Goal: Task Accomplishment & Management: Manage account settings

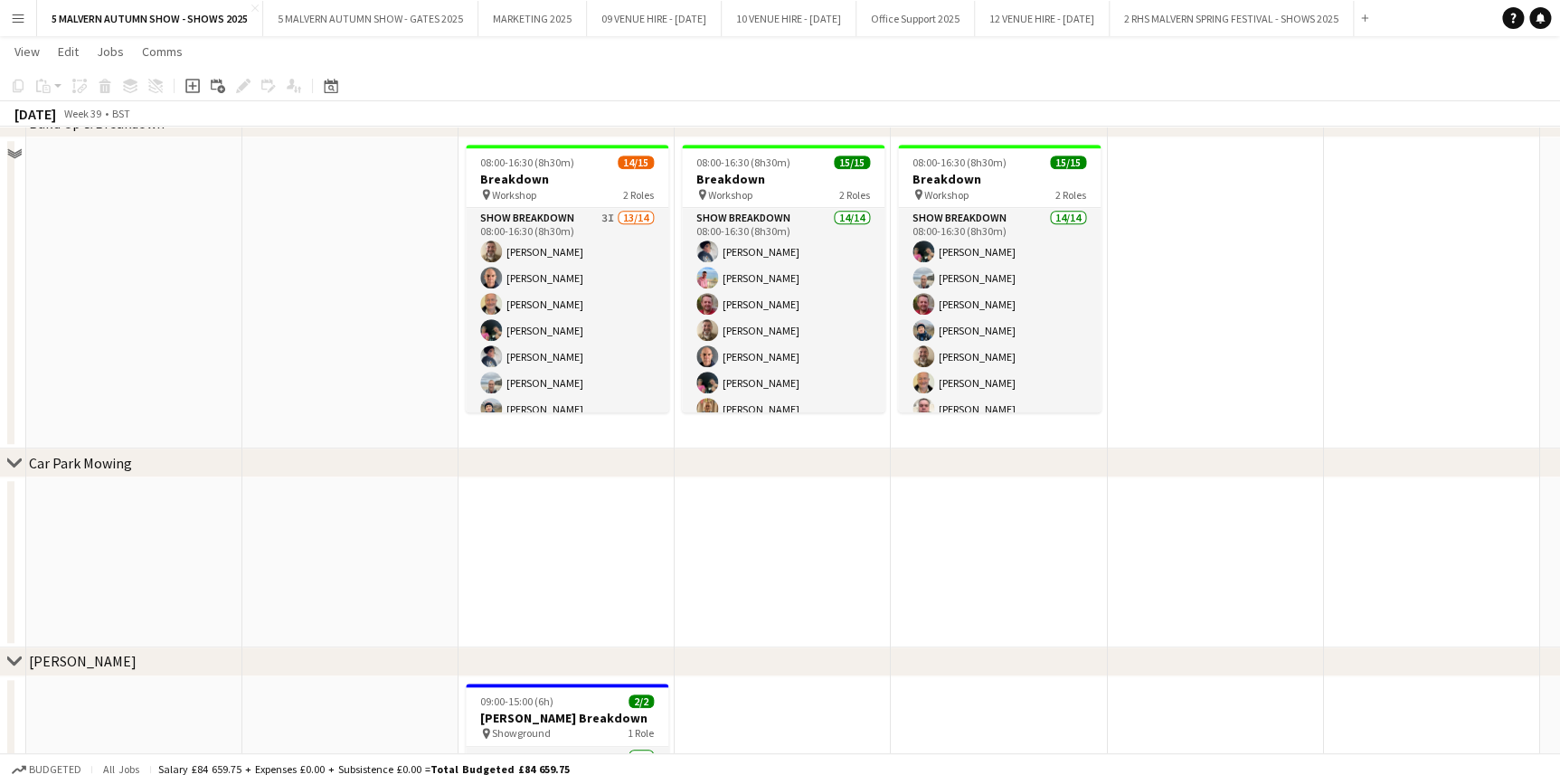
scroll to position [348, 0]
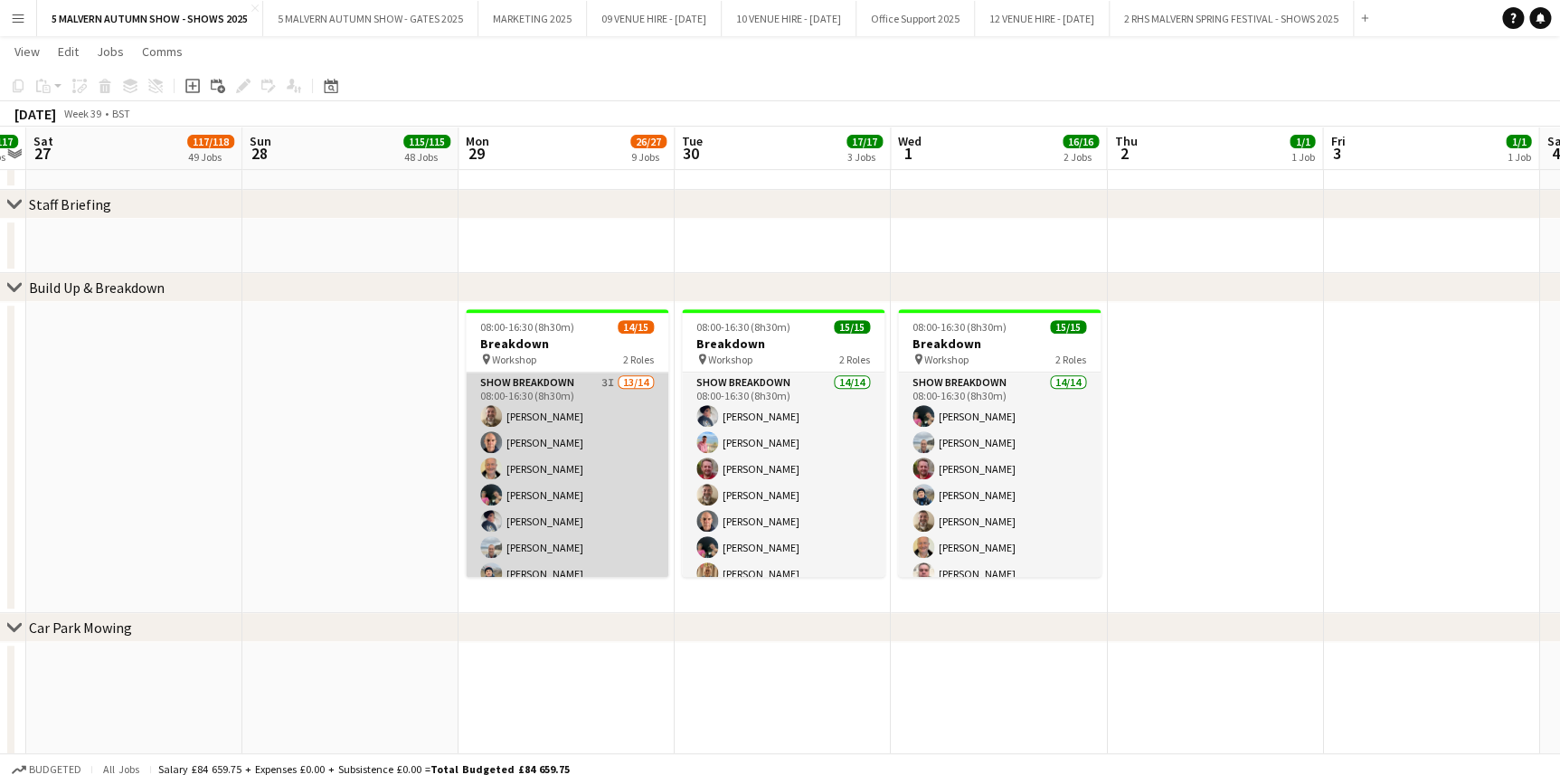
click at [587, 388] on app-card-role "Show Breakdown 3I 13/14 08:00-16:30 (8h30m) [PERSON_NAME] [PERSON_NAME] [PERSON…" at bounding box center [567, 576] width 202 height 408
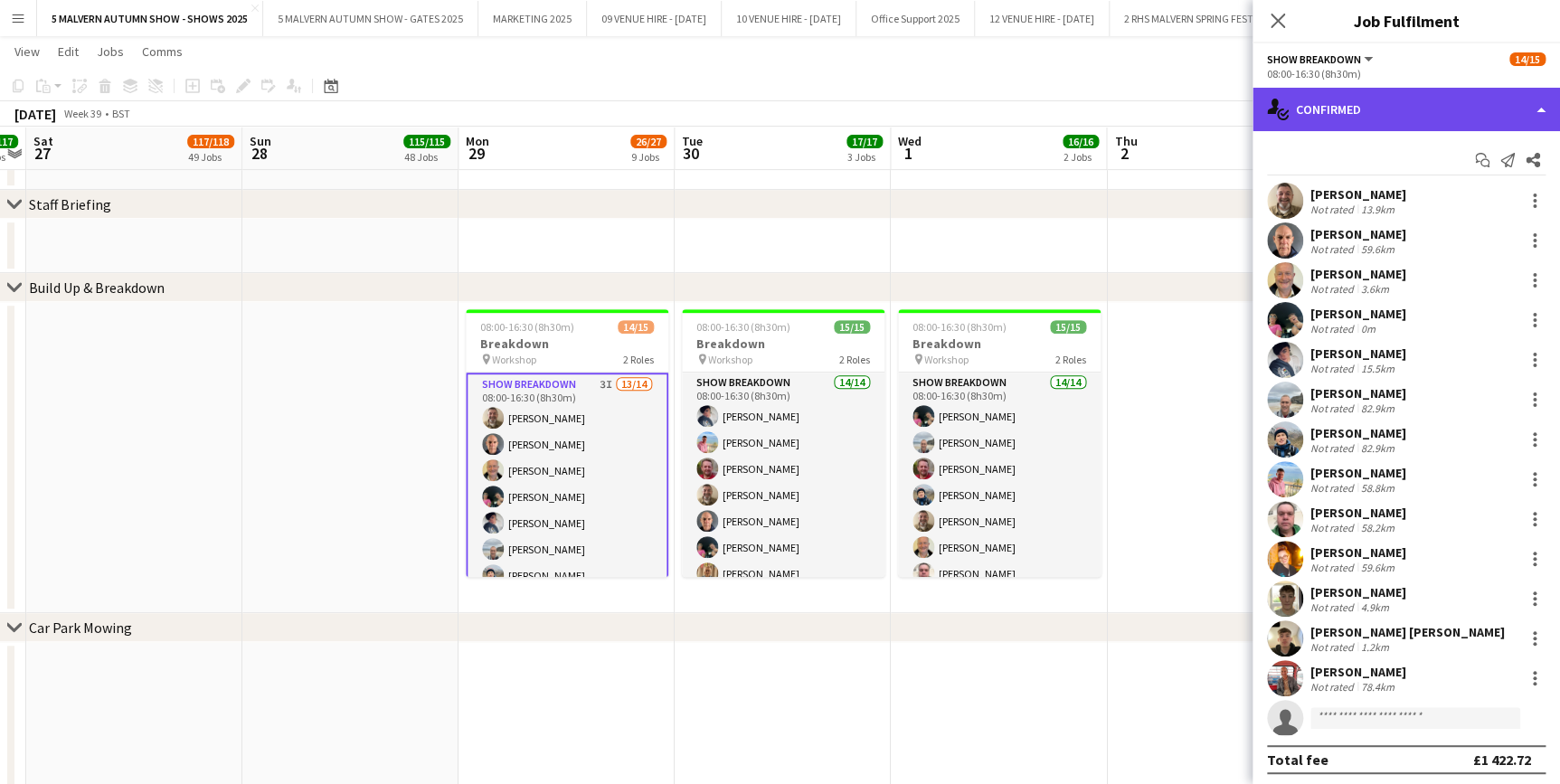
click at [1454, 101] on div "single-neutral-actions-check-2 Confirmed" at bounding box center [1405, 109] width 307 height 44
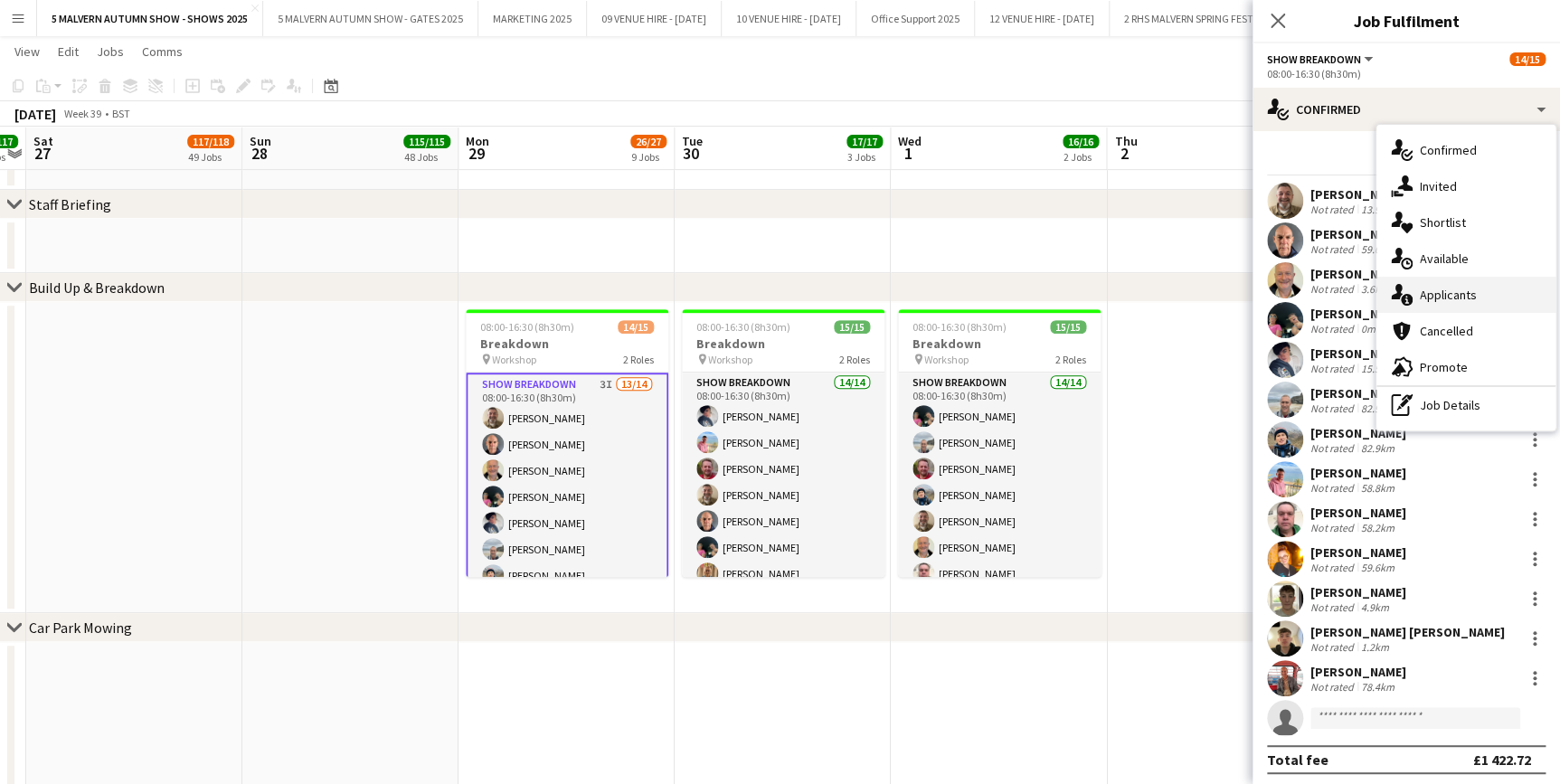
click at [1454, 294] on span "Applicants" at bounding box center [1448, 295] width 57 height 16
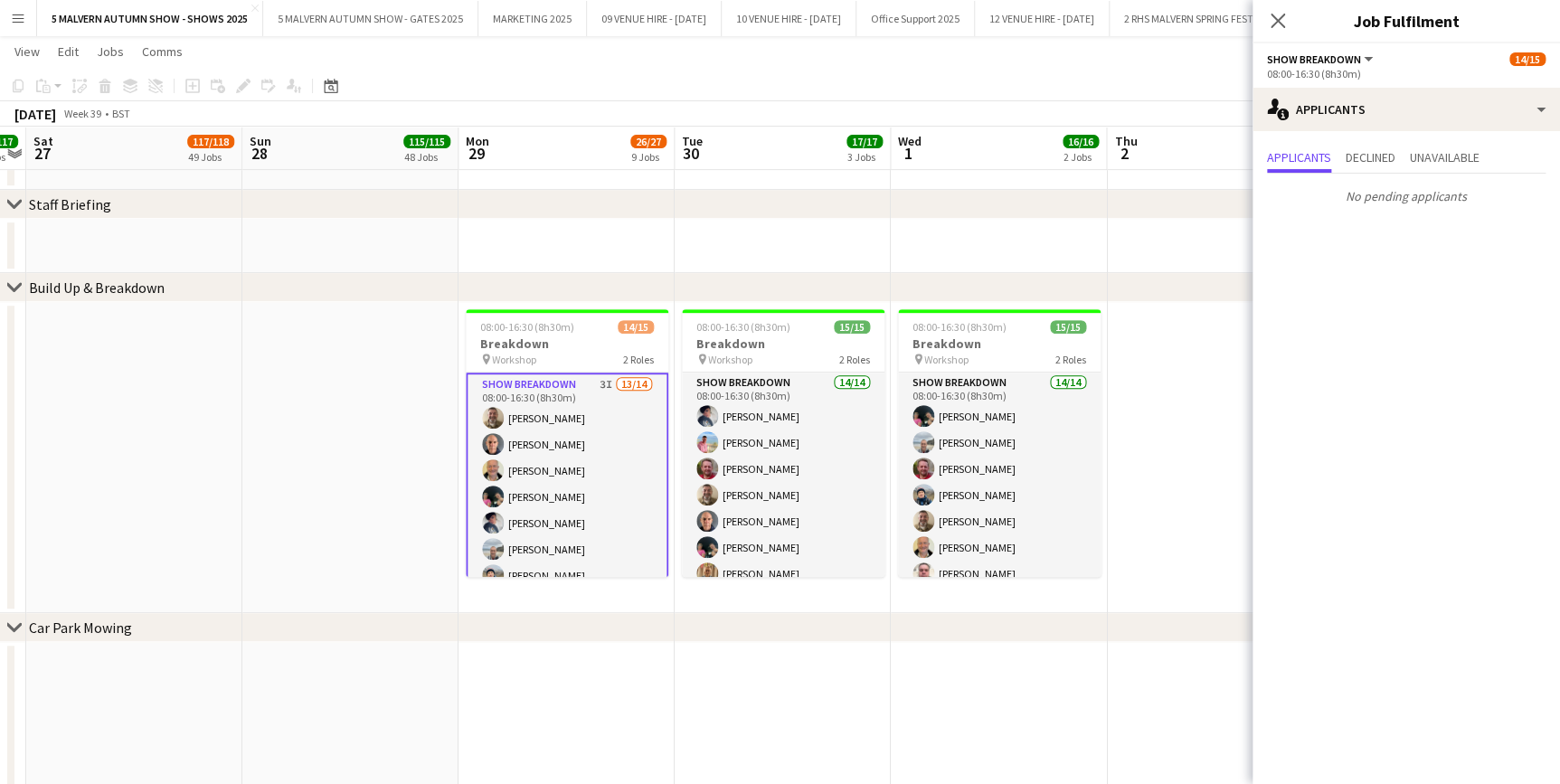
click at [1387, 174] on div "No pending applicants" at bounding box center [1405, 193] width 307 height 38
click at [1387, 157] on span "Declined" at bounding box center [1370, 157] width 49 height 12
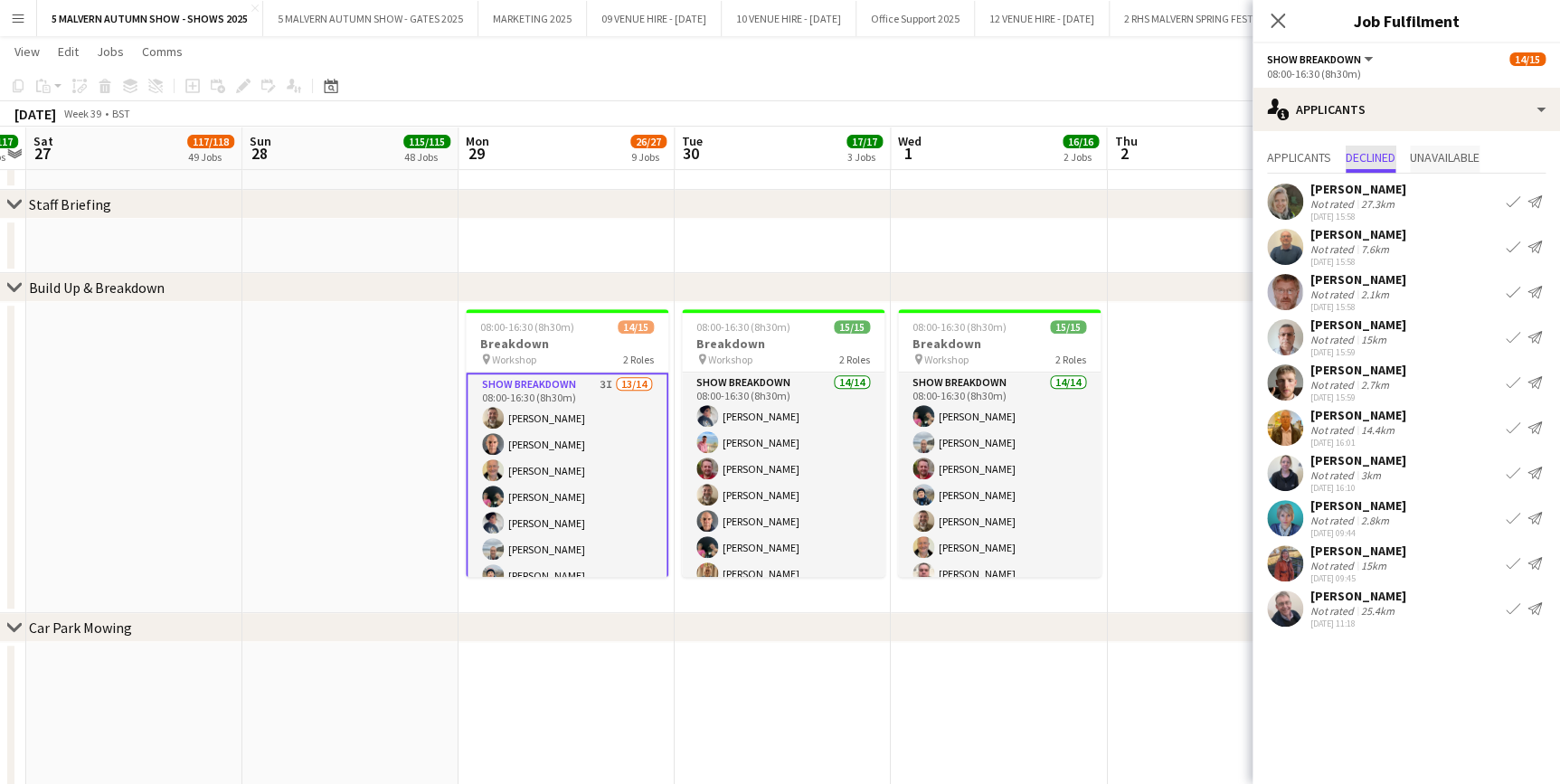
click at [1451, 156] on span "Unavailable" at bounding box center [1444, 157] width 69 height 12
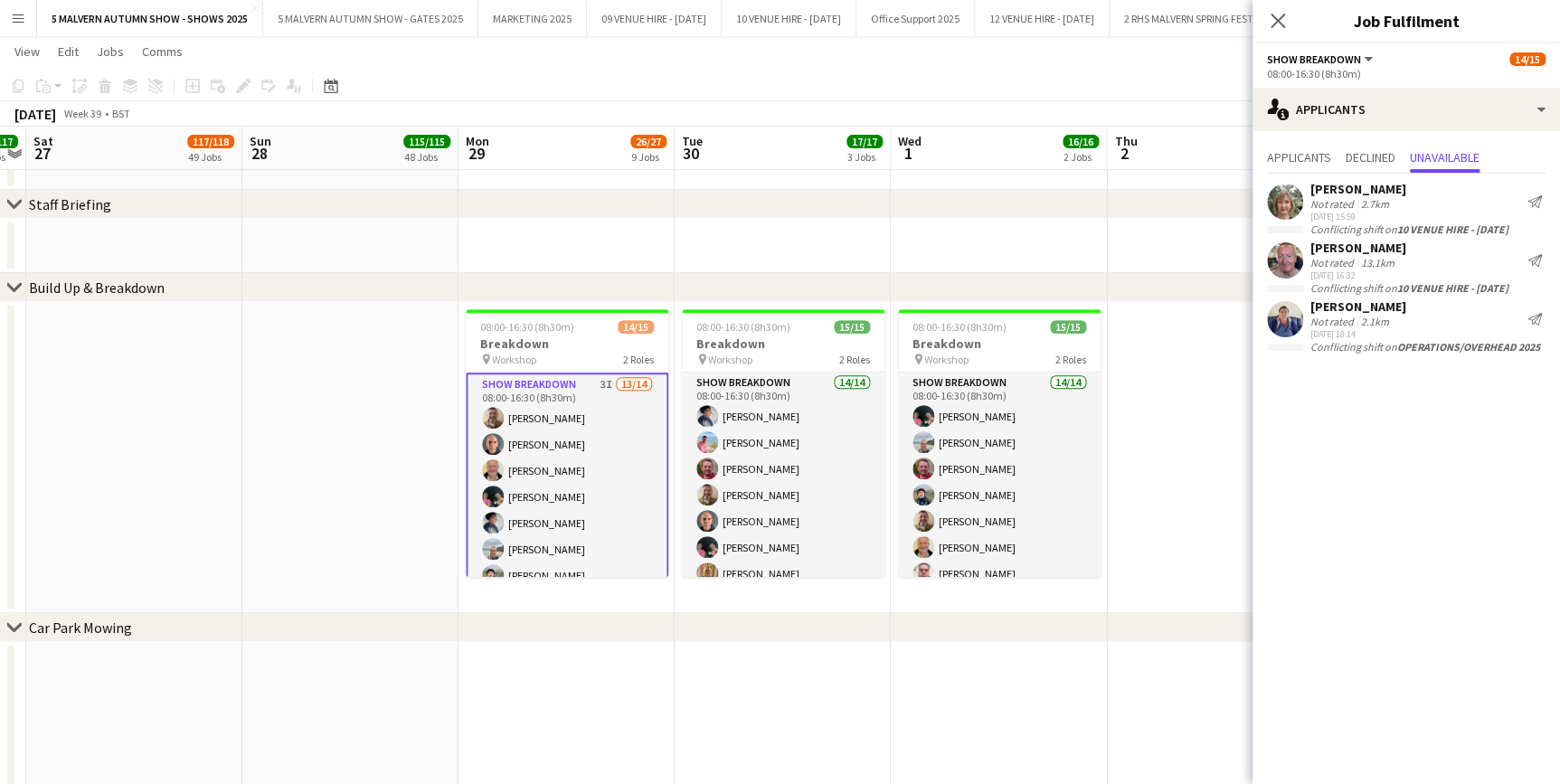
click at [1405, 156] on div "Applicants Declined Unavailable" at bounding box center [1406, 159] width 279 height 28
click at [1390, 154] on span "Declined" at bounding box center [1370, 157] width 49 height 12
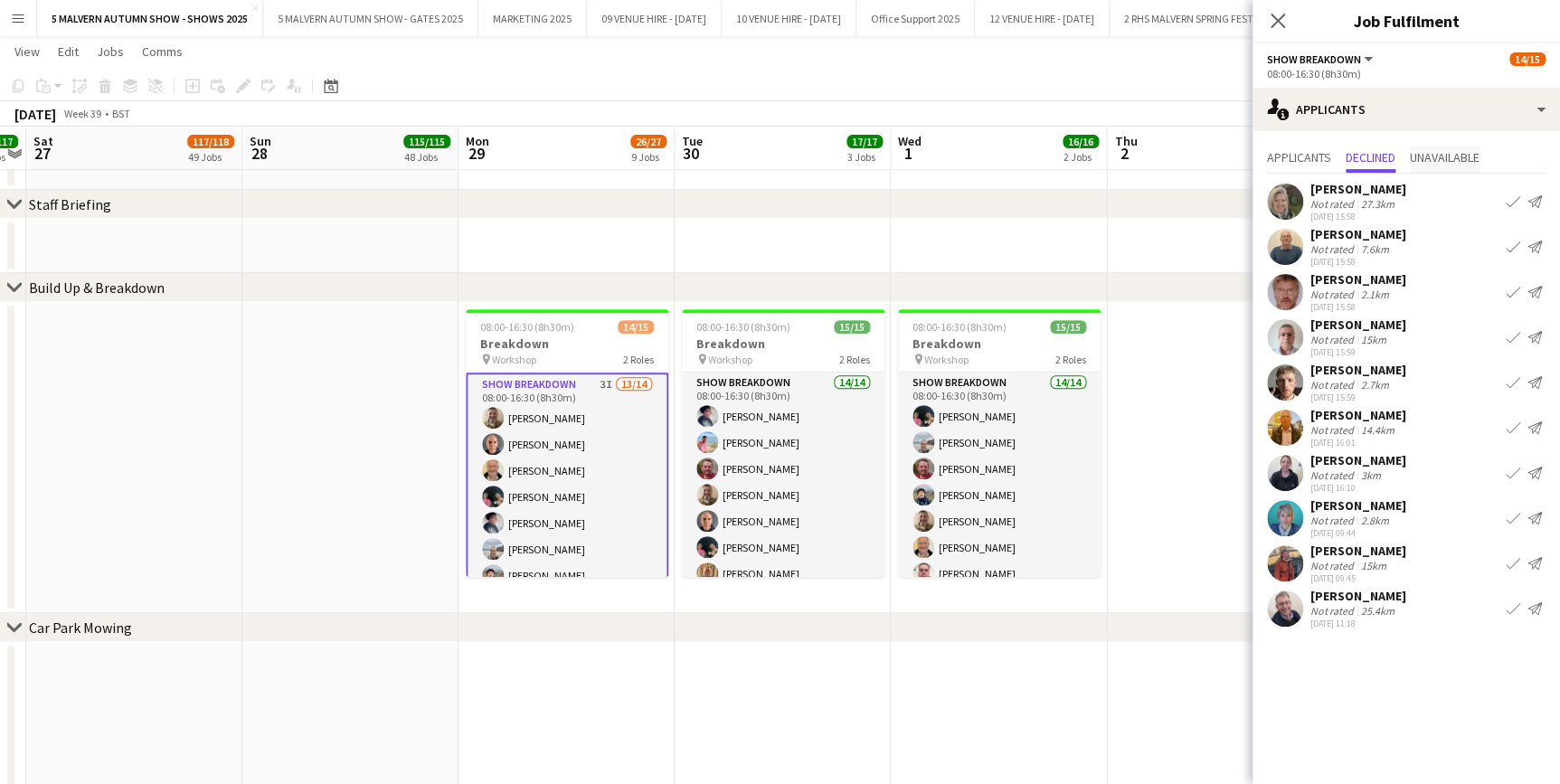
click at [1457, 160] on span "Unavailable" at bounding box center [1444, 157] width 69 height 12
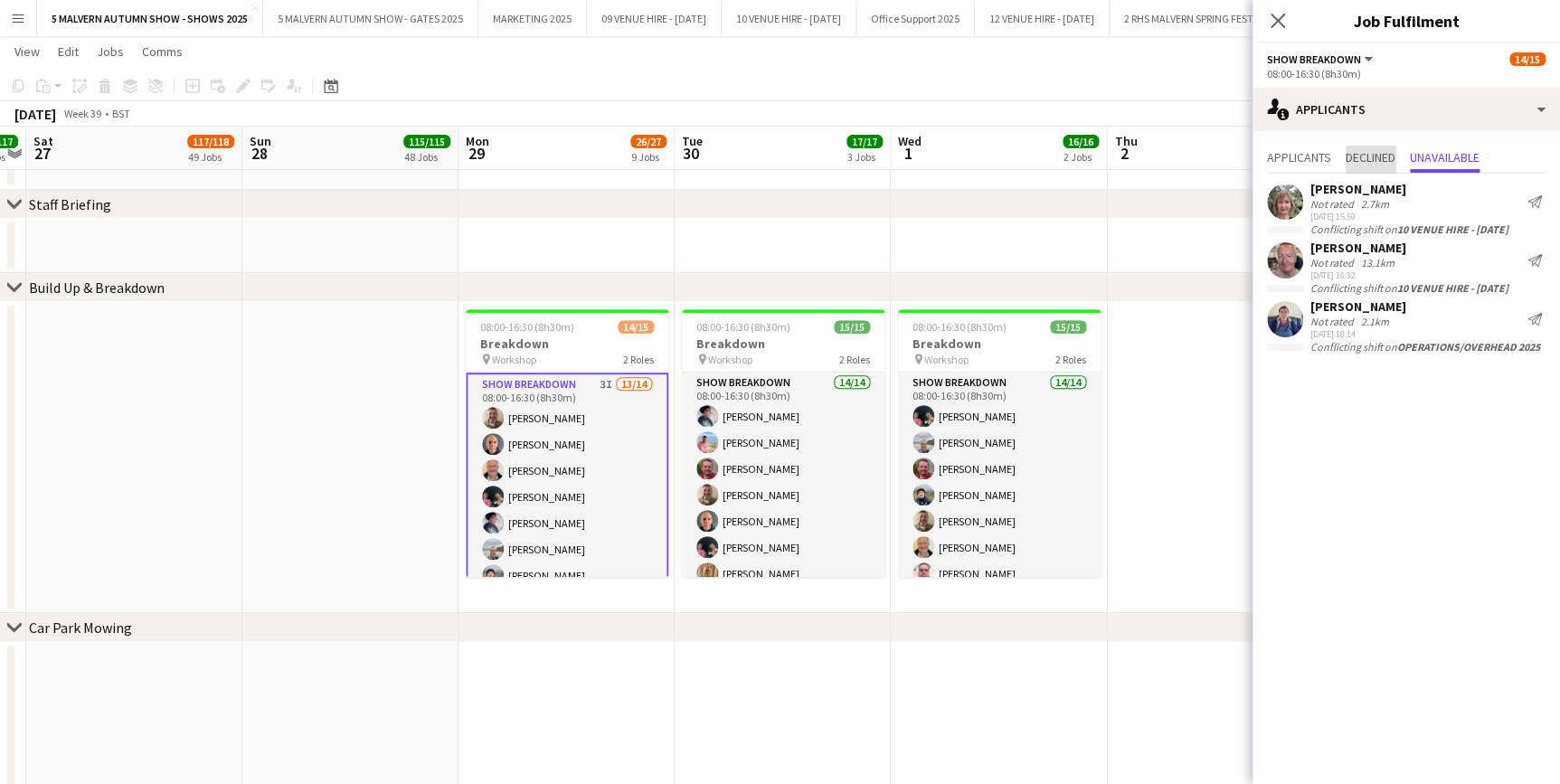
click at [1362, 151] on span "Declined" at bounding box center [1370, 157] width 49 height 12
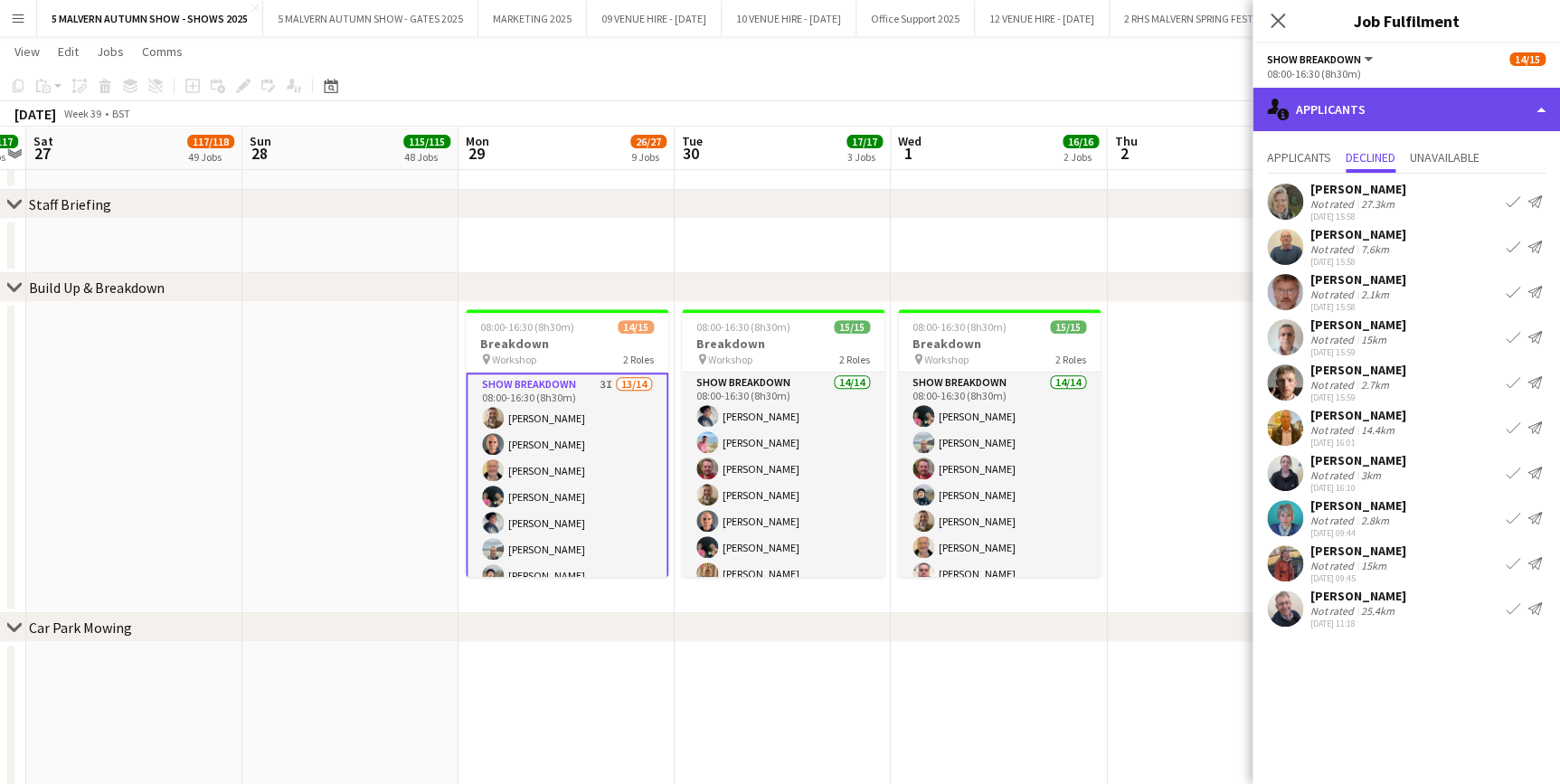
click at [1427, 102] on div "single-neutral-actions-information Applicants" at bounding box center [1405, 109] width 307 height 44
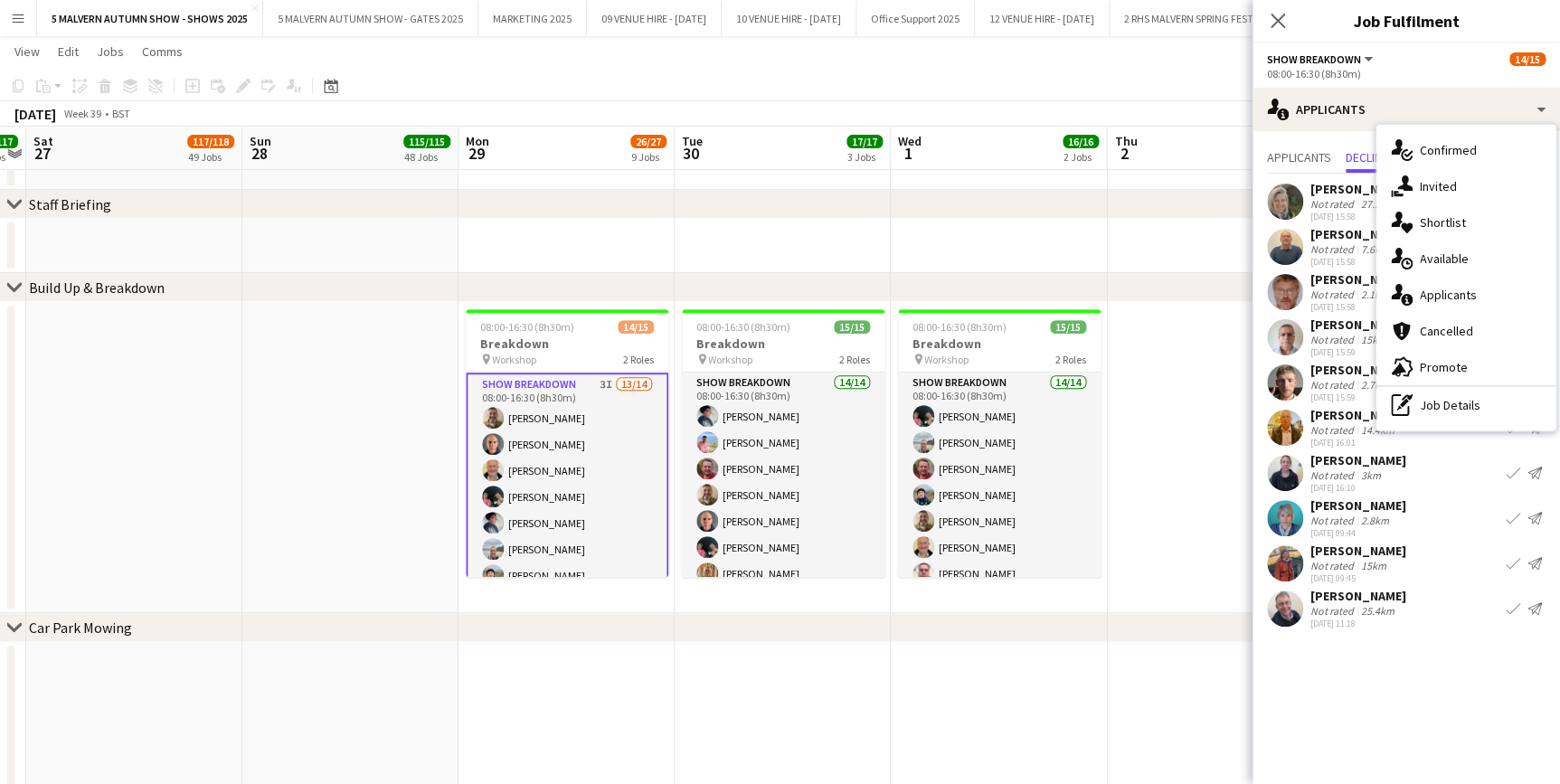
click at [1173, 341] on app-date-cell at bounding box center [1214, 457] width 216 height 311
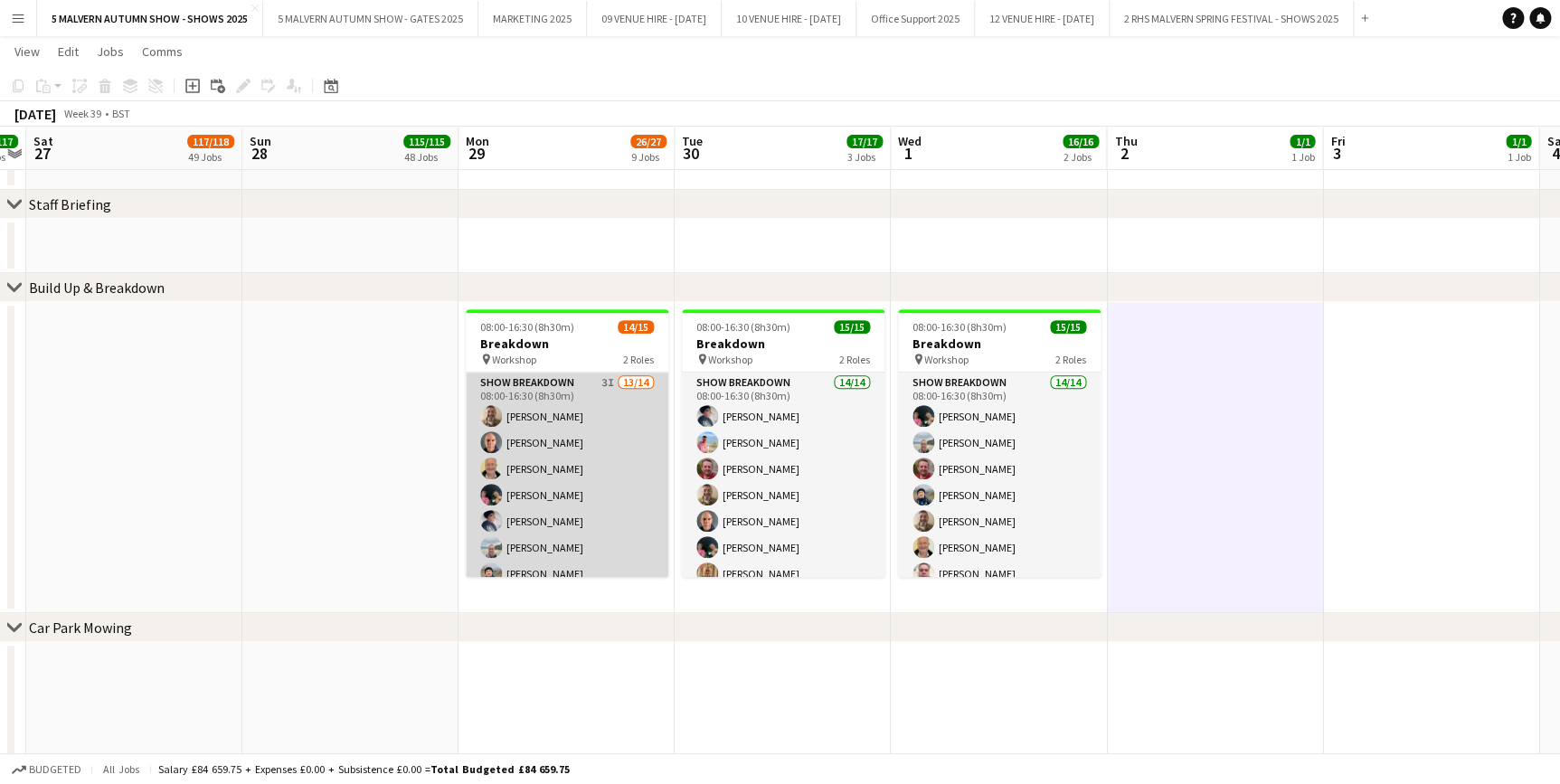
click at [573, 394] on app-card-role "Show Breakdown 3I 13/14 08:00-16:30 (8h30m) [PERSON_NAME] [PERSON_NAME] [PERSON…" at bounding box center [567, 576] width 202 height 408
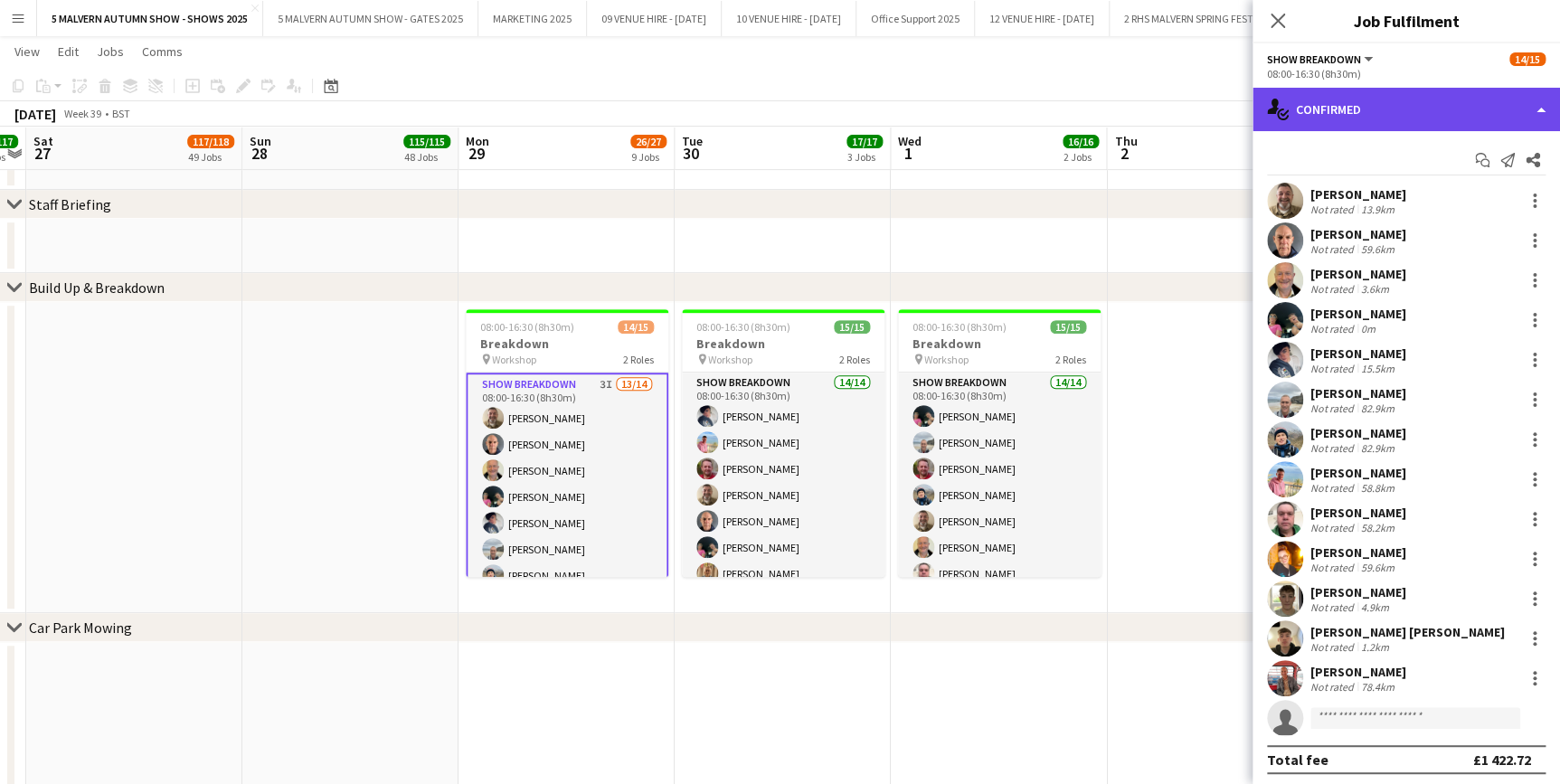
click at [1334, 110] on div "single-neutral-actions-check-2 Confirmed" at bounding box center [1405, 109] width 307 height 44
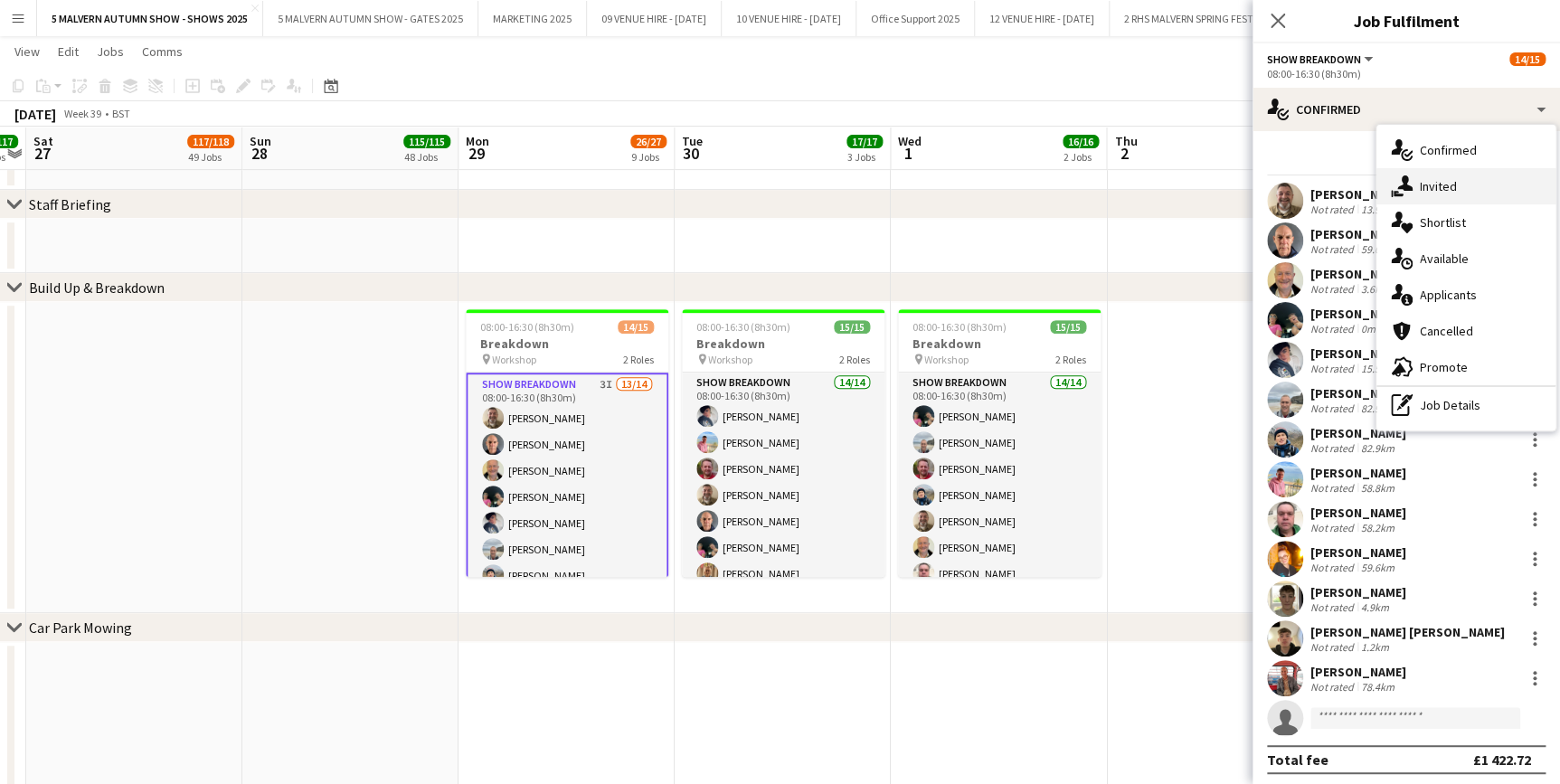
click at [1447, 194] on span "Invited" at bounding box center [1437, 185] width 37 height 16
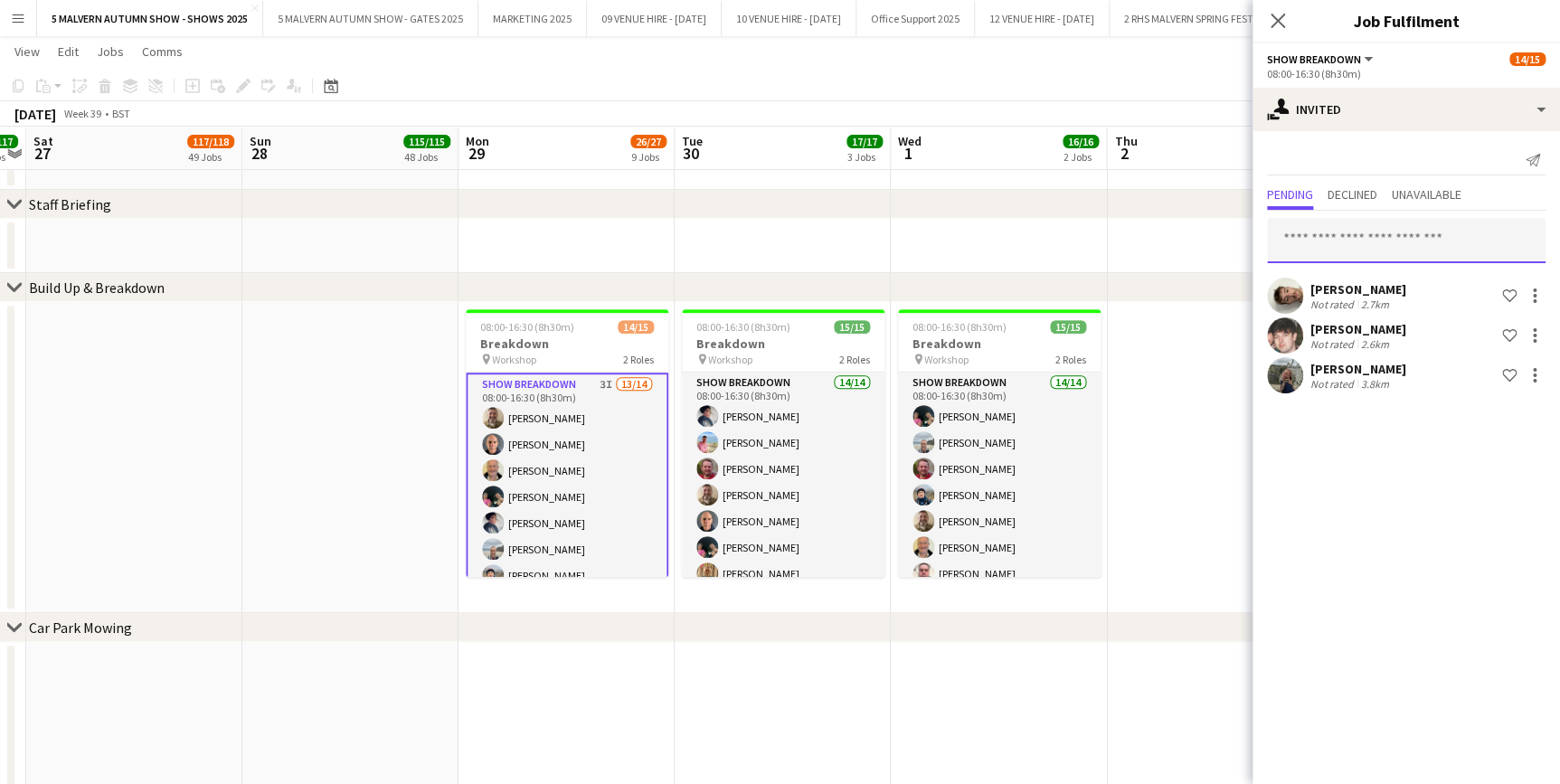
click at [1381, 239] on input "text" at bounding box center [1406, 240] width 279 height 46
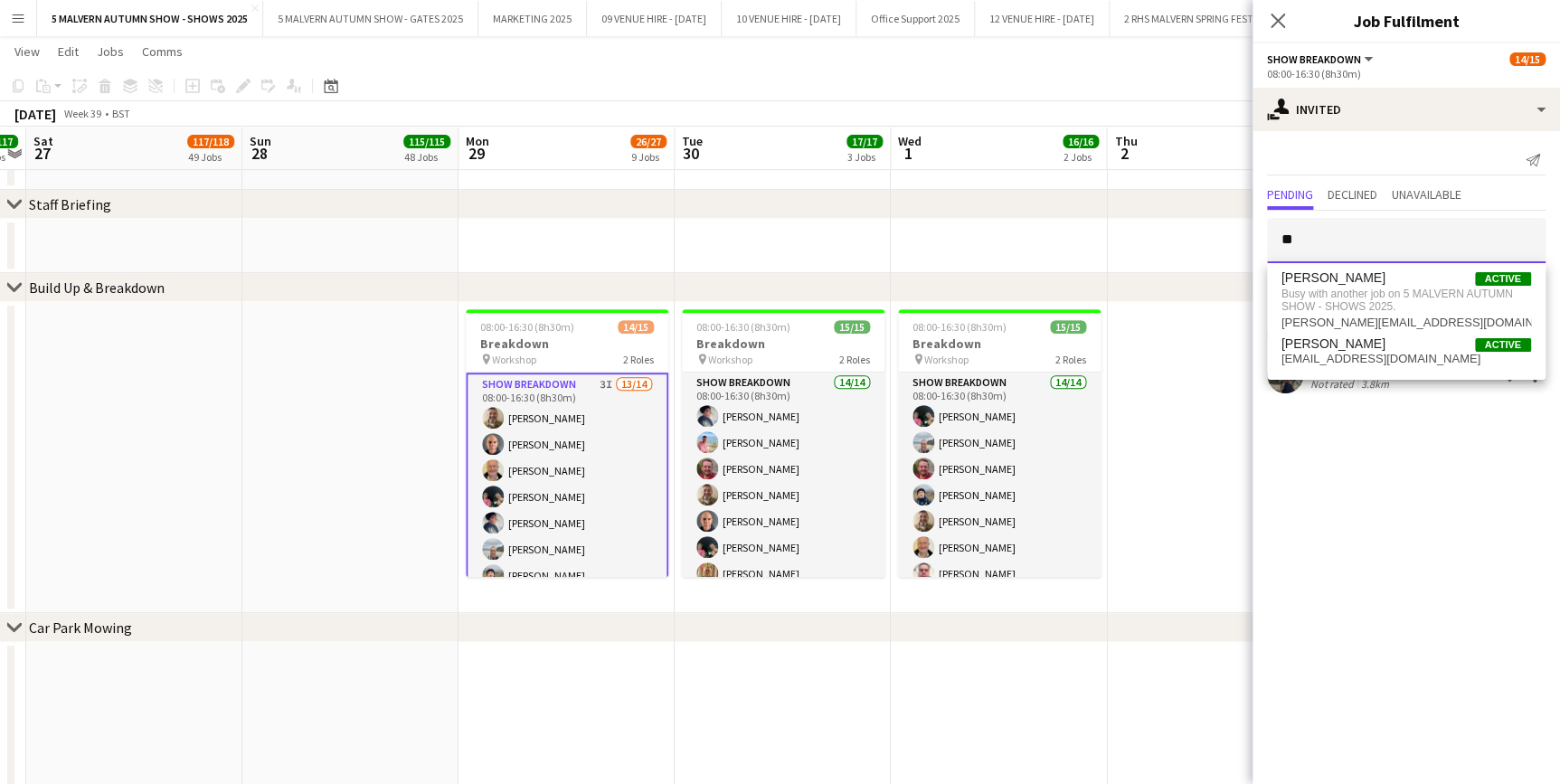
type input "*"
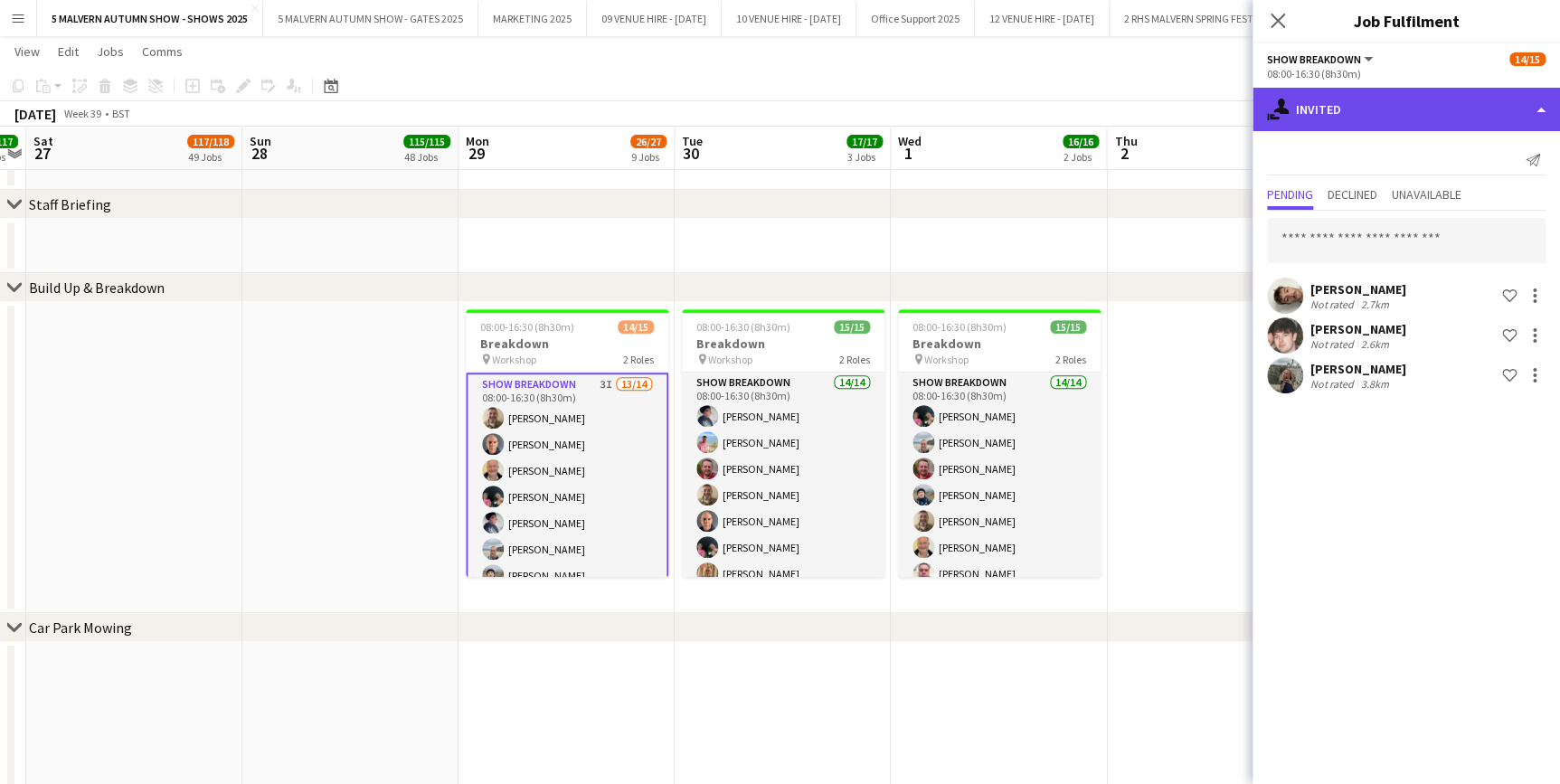
click at [1404, 106] on div "single-neutral-actions-share-1 Invited" at bounding box center [1405, 109] width 307 height 44
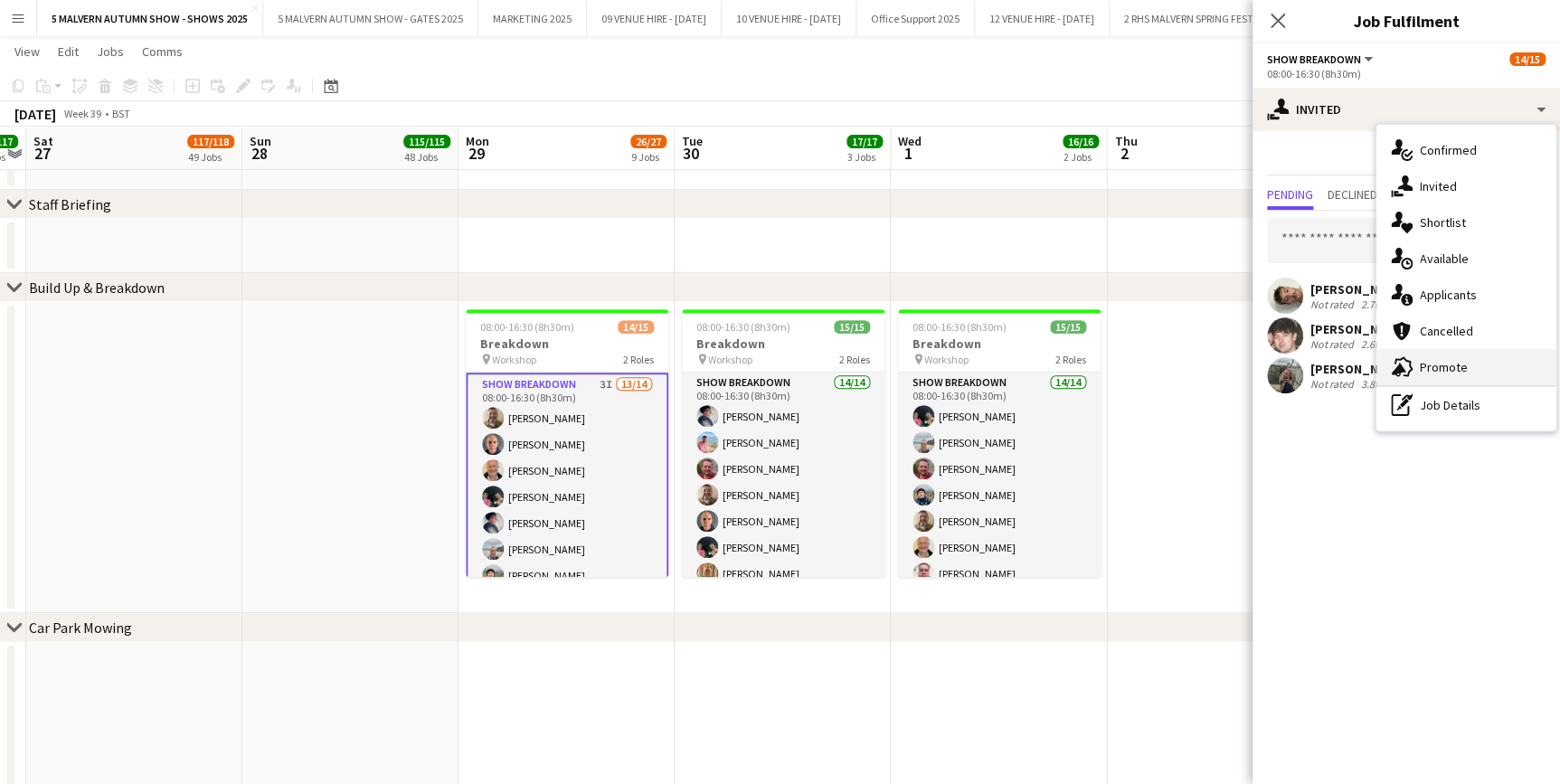
click at [1473, 374] on div "advertising-megaphone Promote" at bounding box center [1466, 367] width 179 height 36
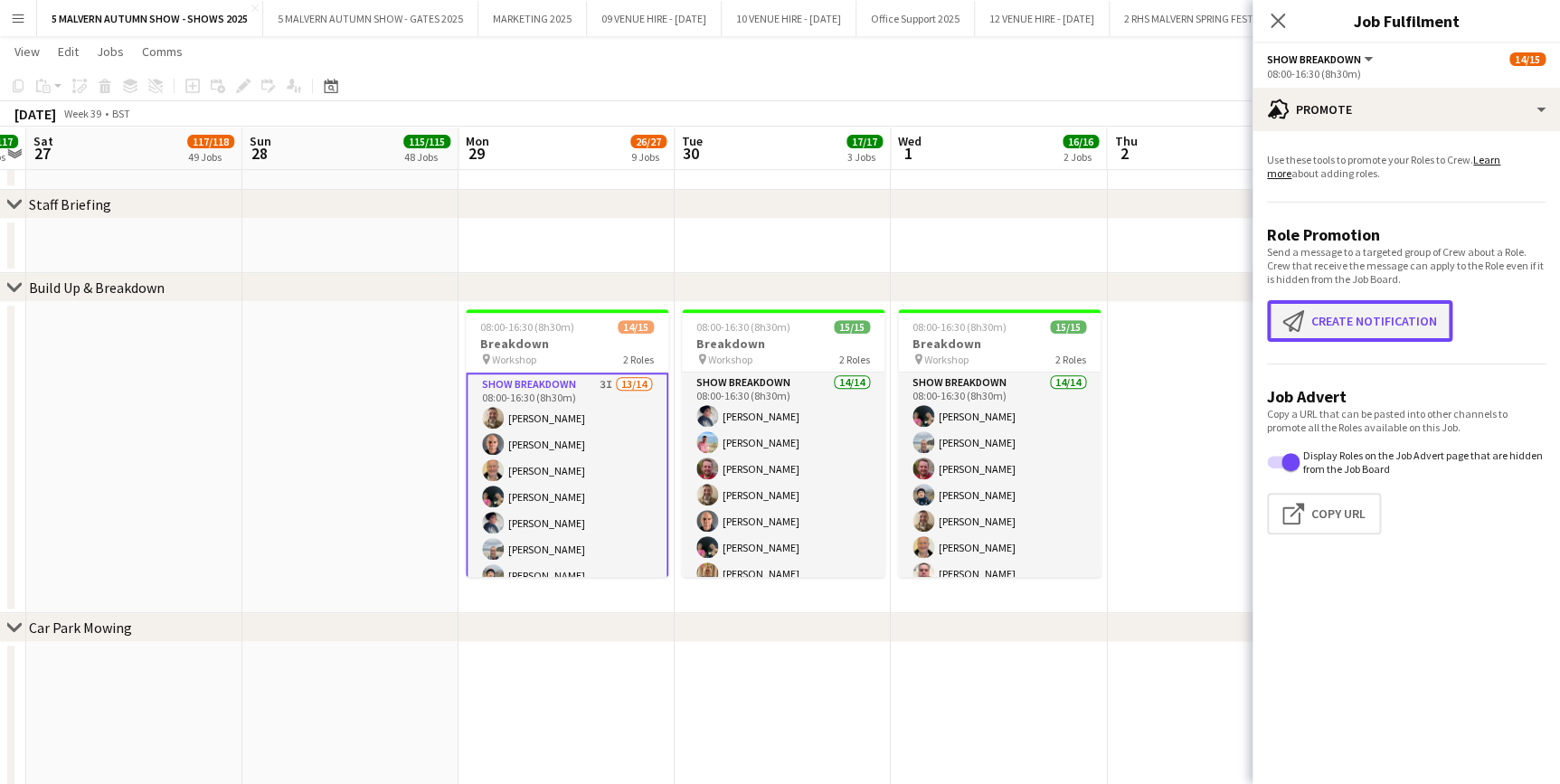
click at [1390, 328] on button "Create notification Create notification" at bounding box center [1359, 321] width 185 height 42
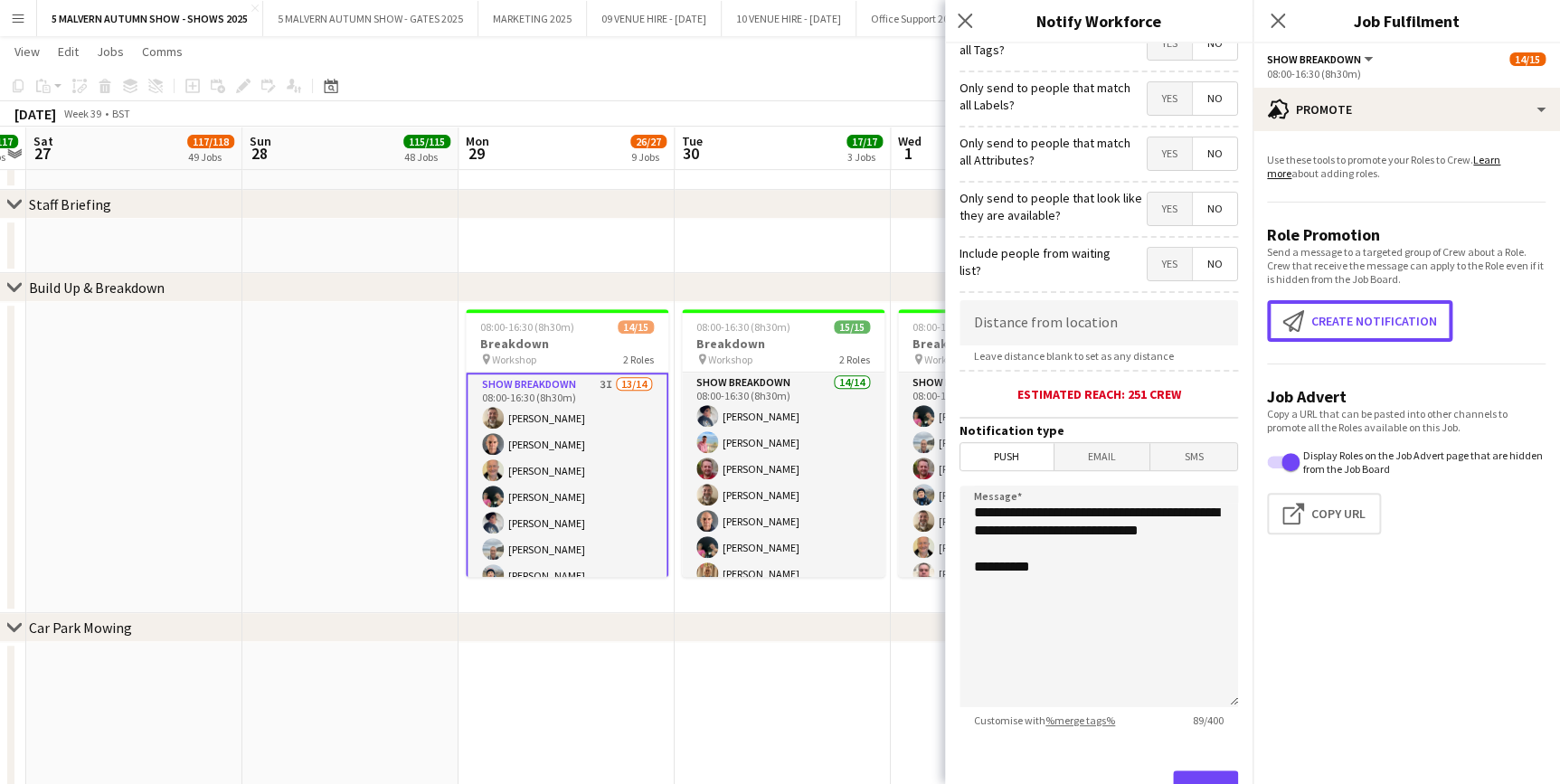
scroll to position [215, 0]
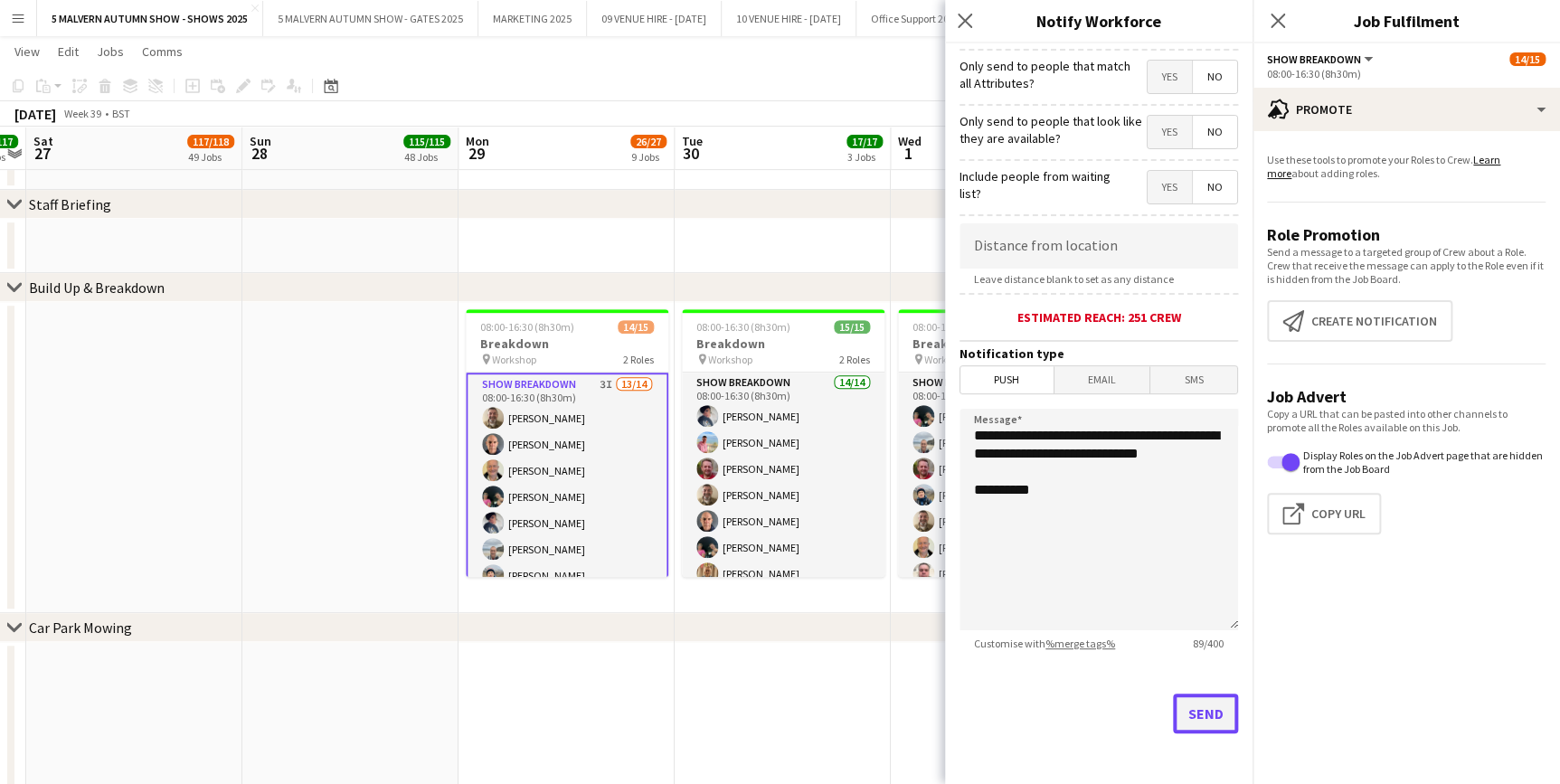
click at [1191, 705] on button "Send" at bounding box center [1205, 714] width 65 height 40
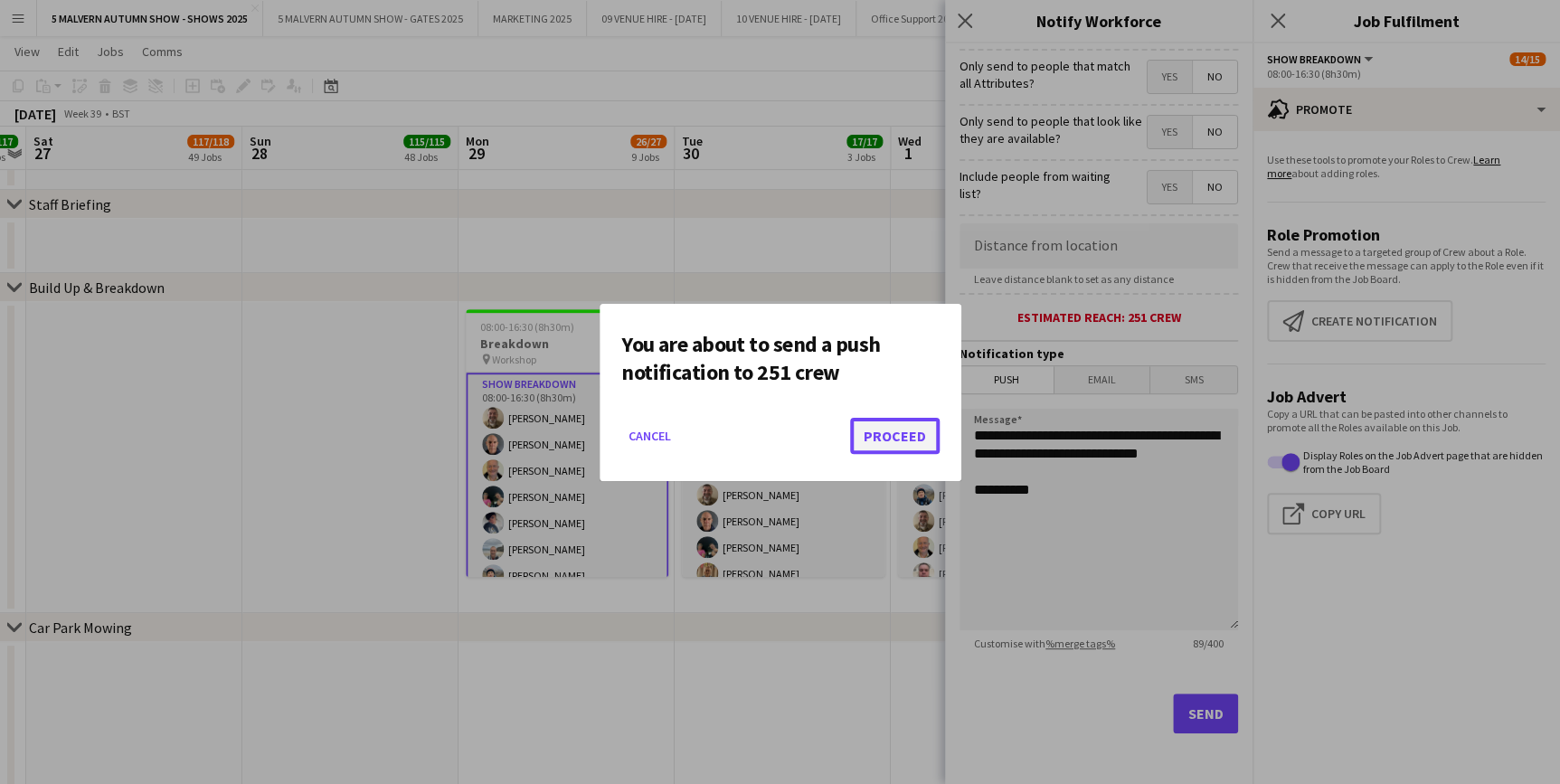
click at [904, 425] on button "Proceed" at bounding box center [895, 435] width 89 height 36
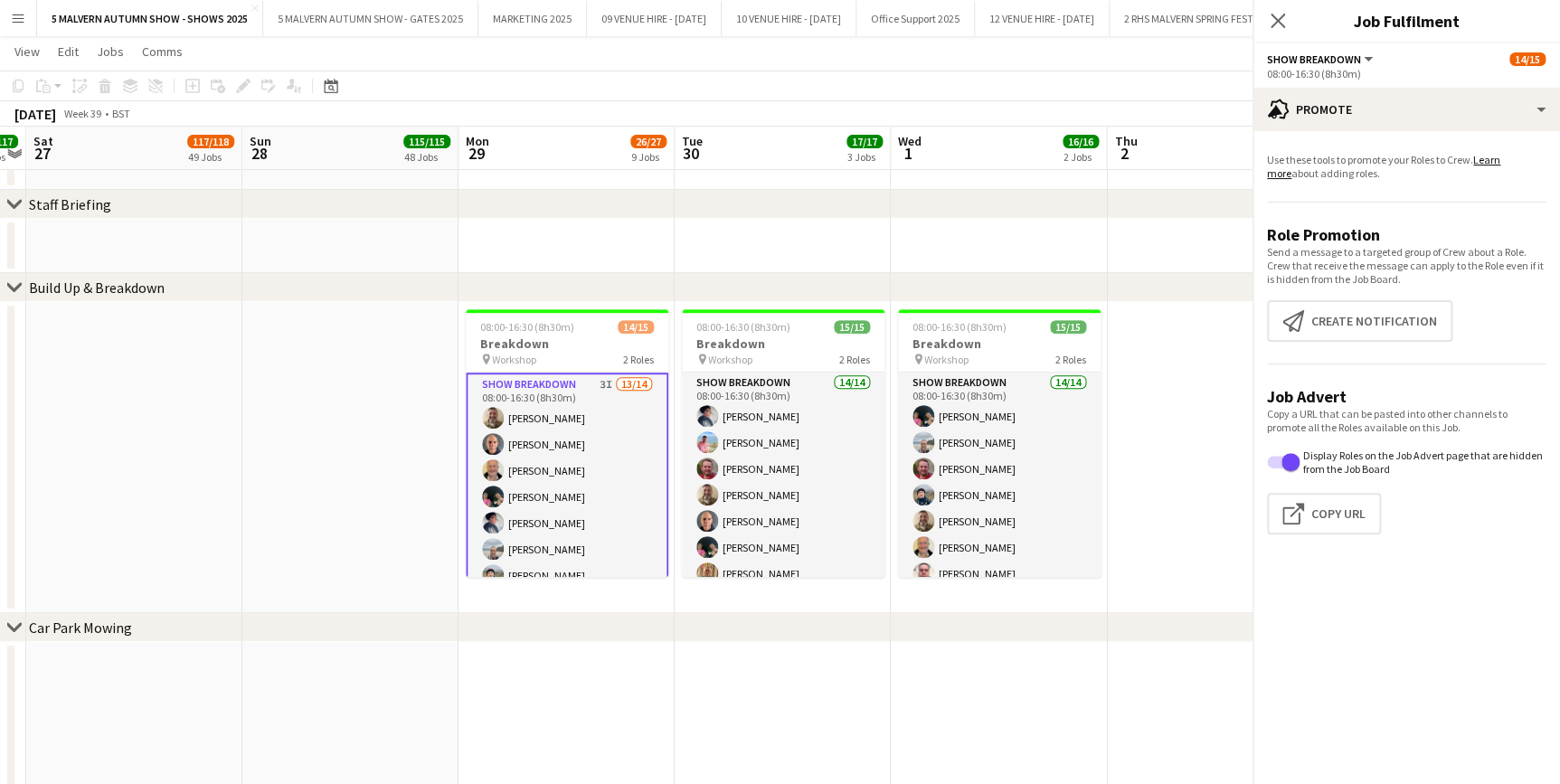
scroll to position [348, 0]
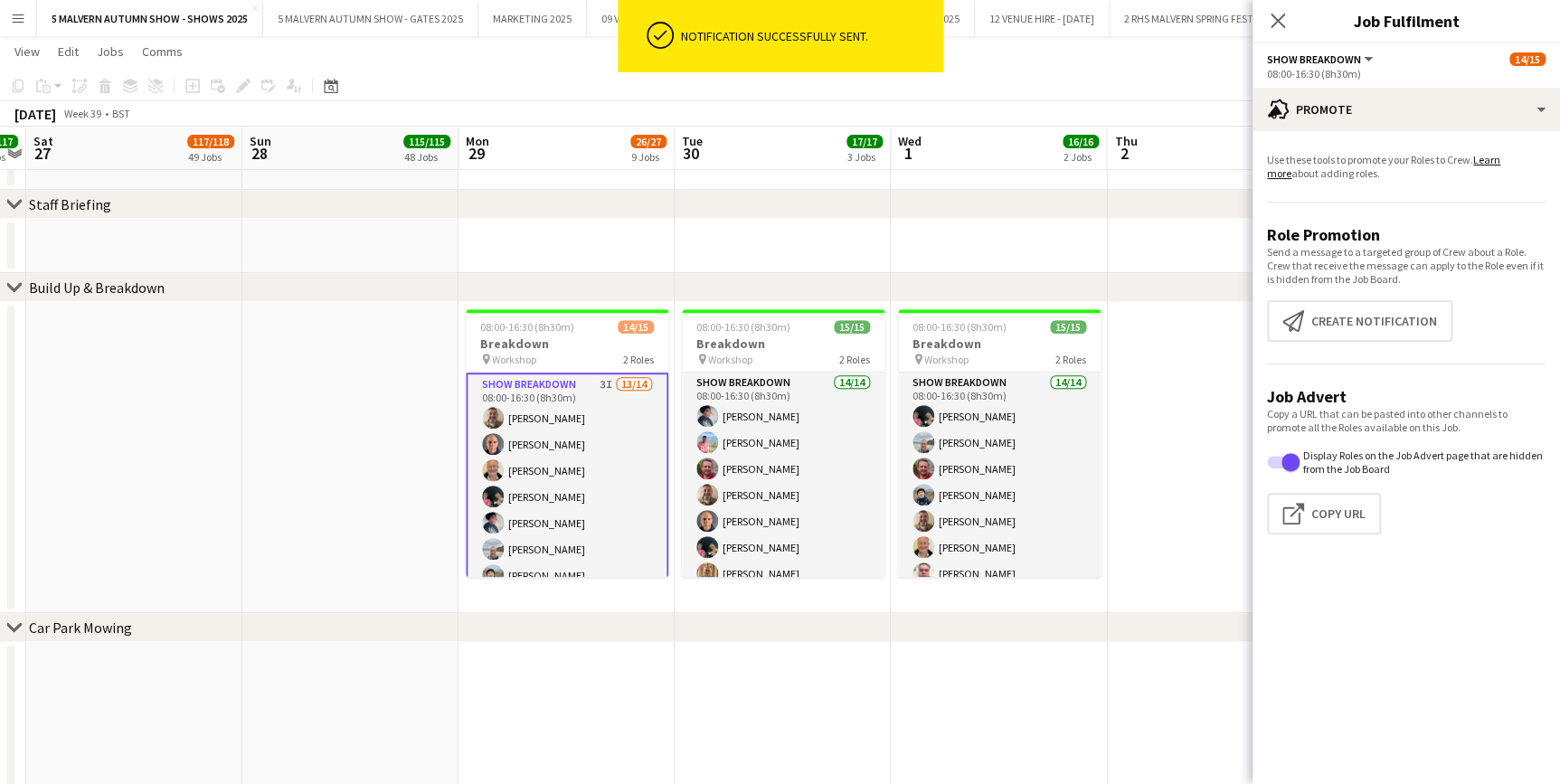
click at [390, 283] on div "chevron-right Build Up & Breakdown" at bounding box center [780, 287] width 1560 height 29
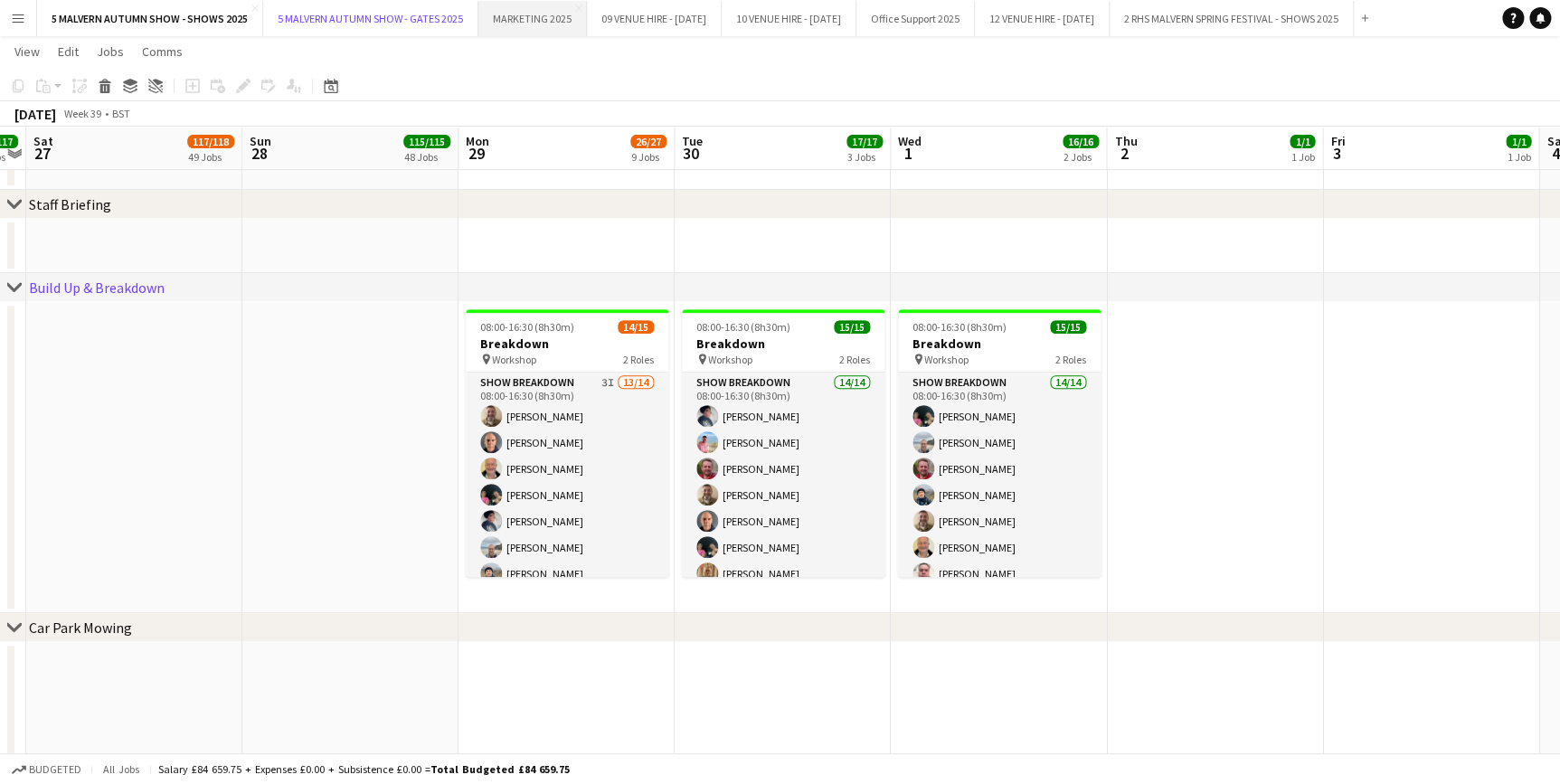
drag, startPoint x: 341, startPoint y: 16, endPoint x: 476, endPoint y: 30, distance: 135.7
click at [341, 16] on button "5 MALVERN AUTUMN SHOW - GATES 2025 Close" at bounding box center [371, 18] width 215 height 35
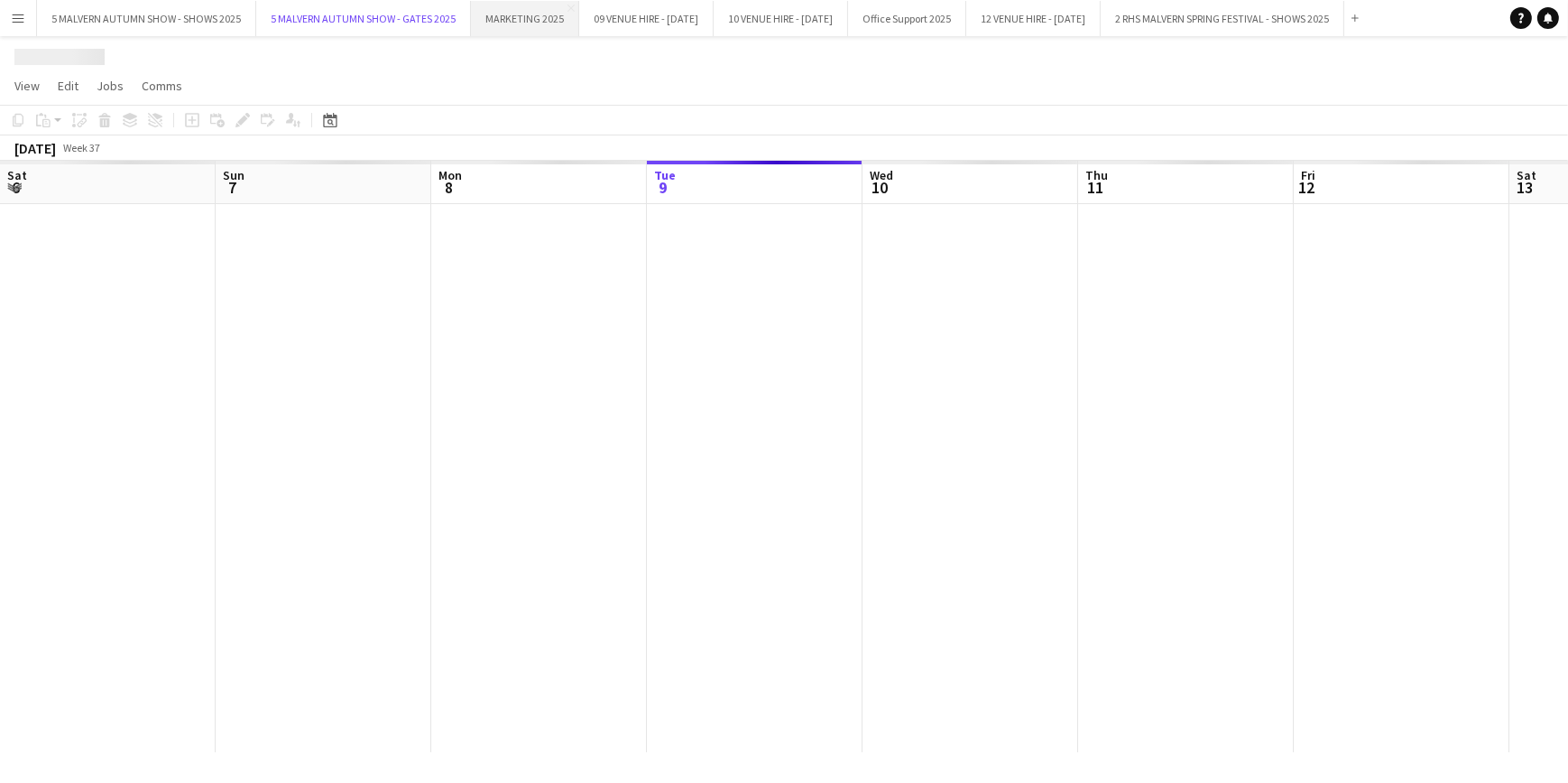
scroll to position [0, 432]
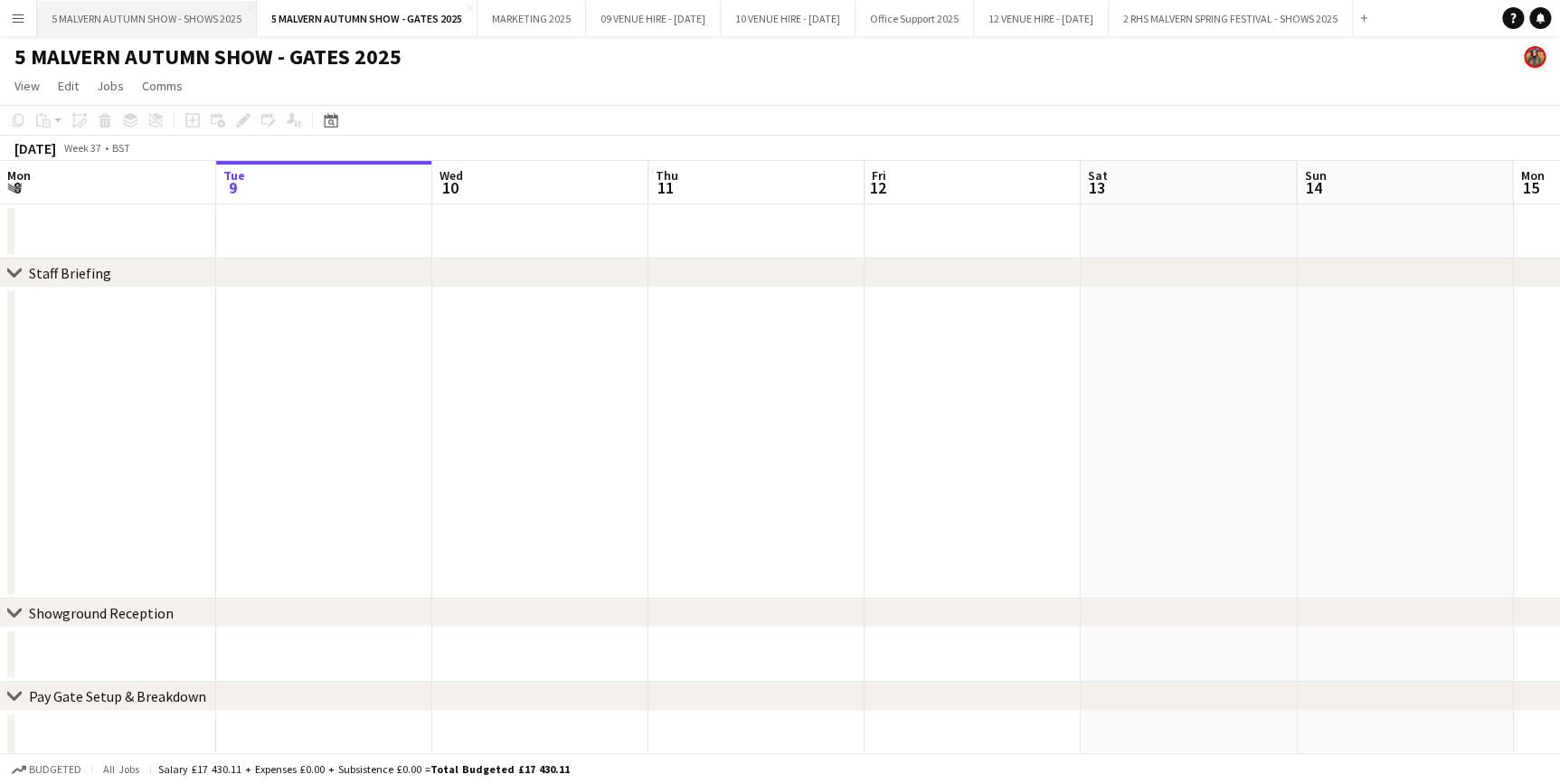
click at [180, 18] on button "5 MALVERN AUTUMN SHOW - SHOWS 2025 Close" at bounding box center [146, 18] width 220 height 35
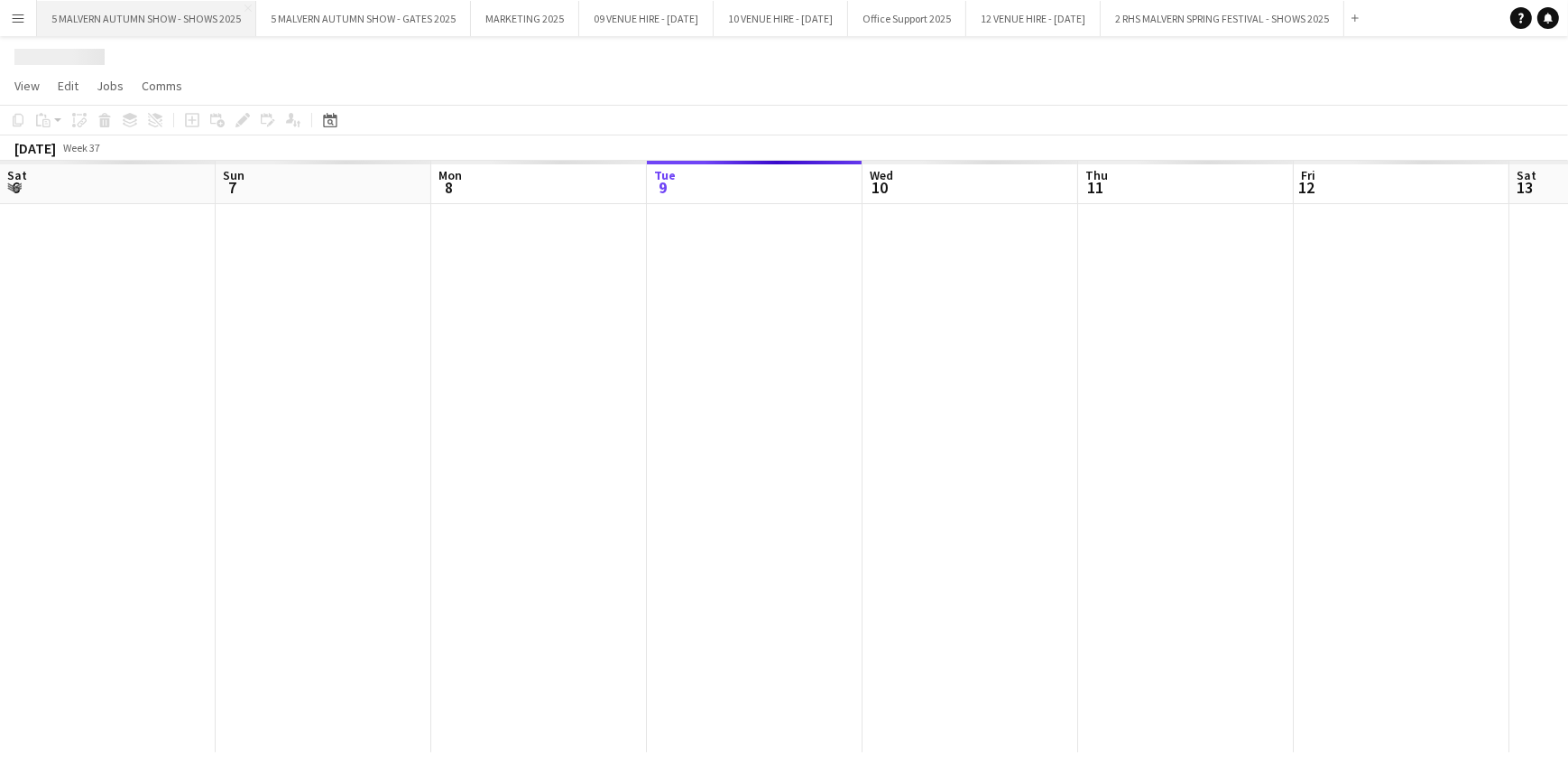
scroll to position [0, 432]
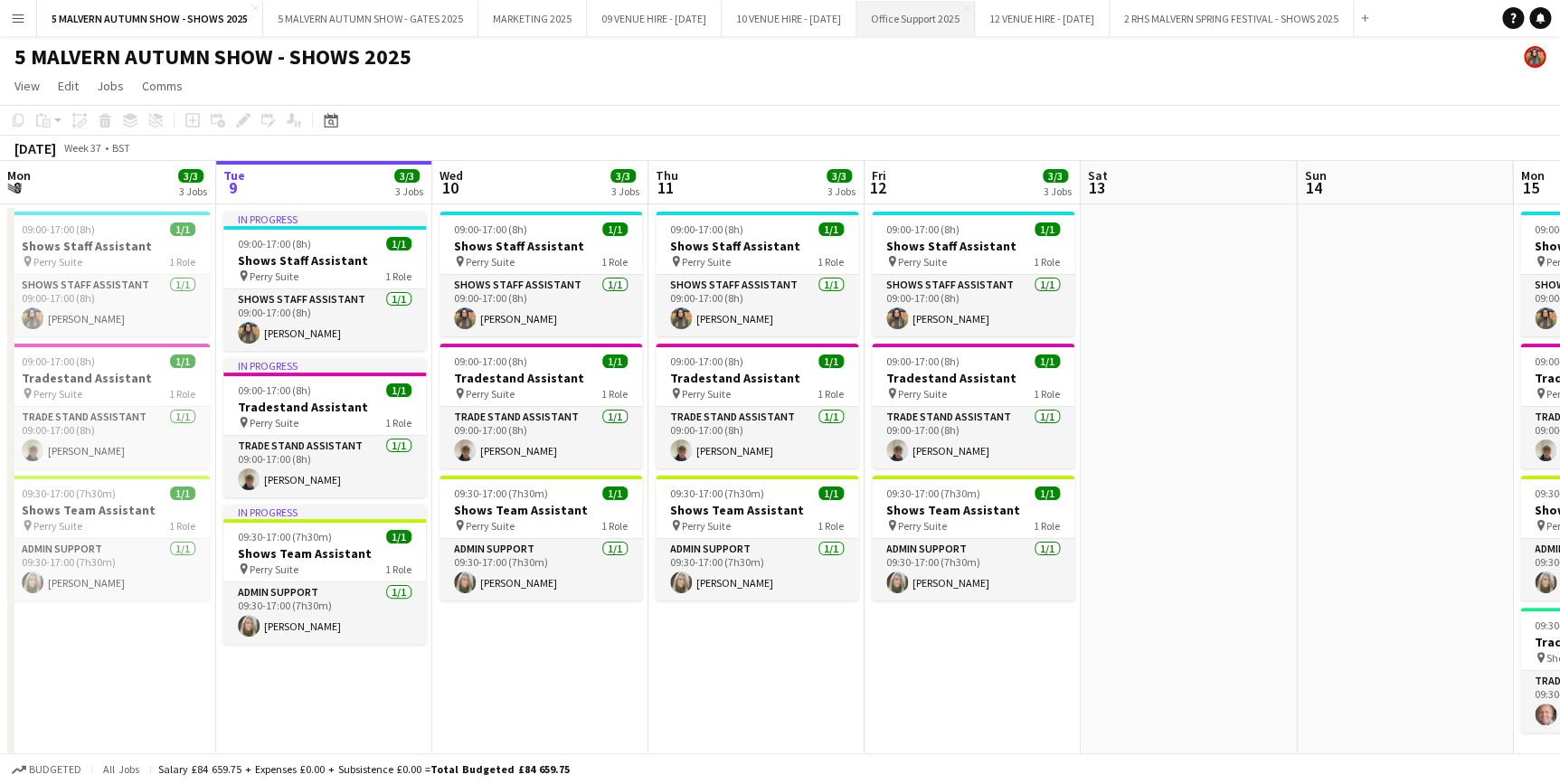
click at [974, 10] on button "Office Support 2025 Close" at bounding box center [915, 18] width 119 height 35
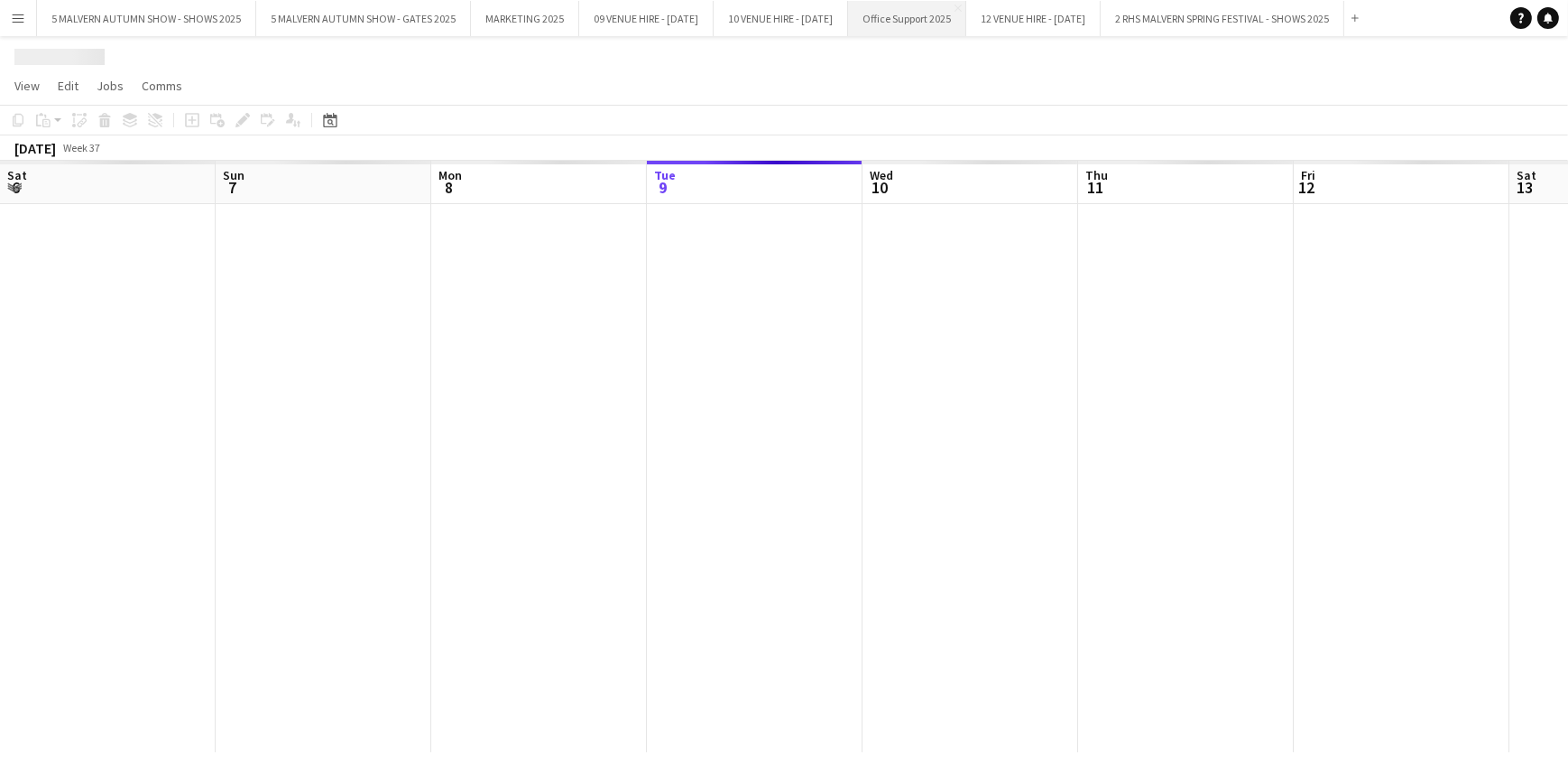
scroll to position [0, 432]
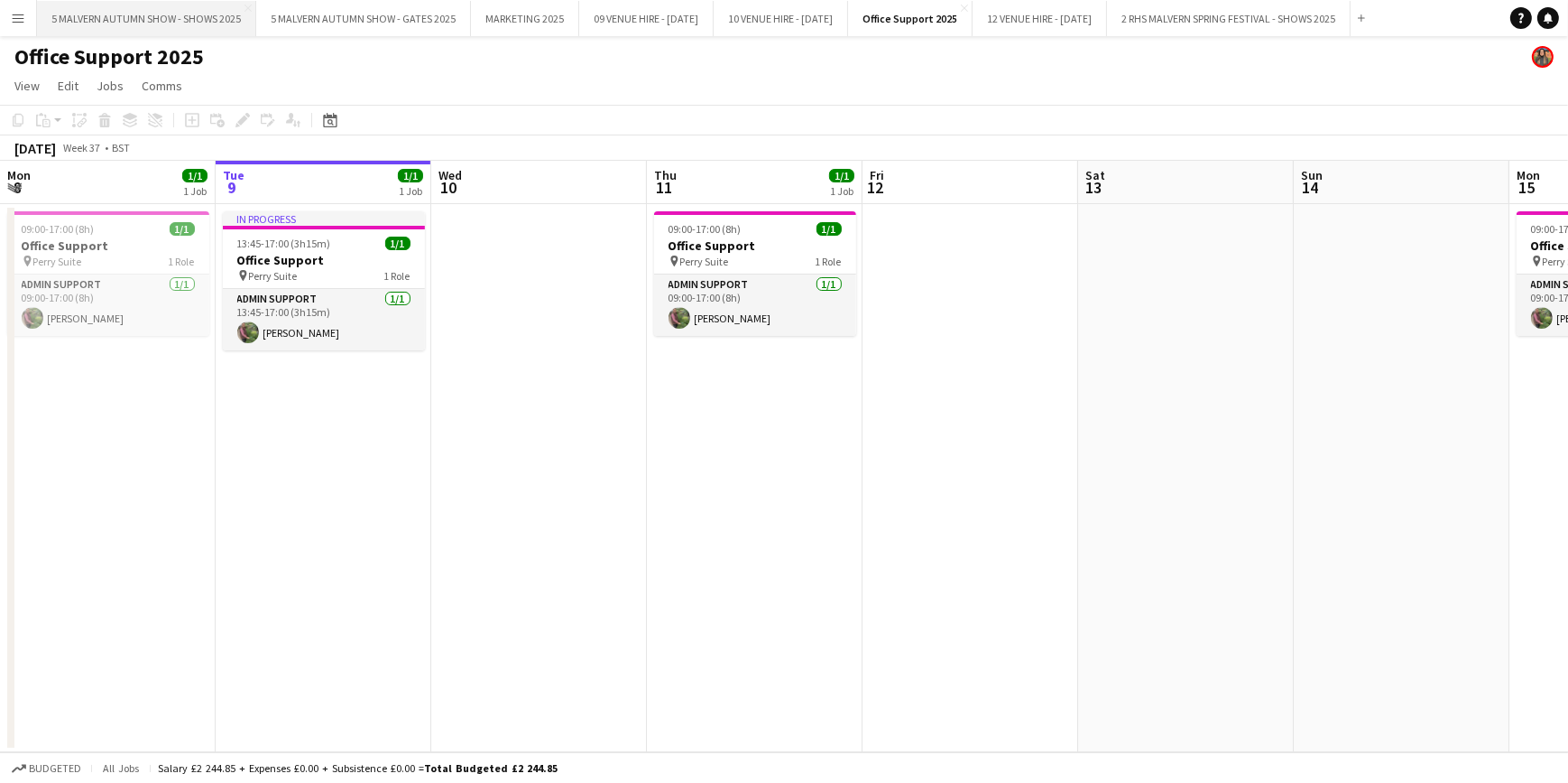
click at [159, 9] on button "5 MALVERN AUTUMN SHOW - SHOWS 2025 Close" at bounding box center [146, 18] width 219 height 35
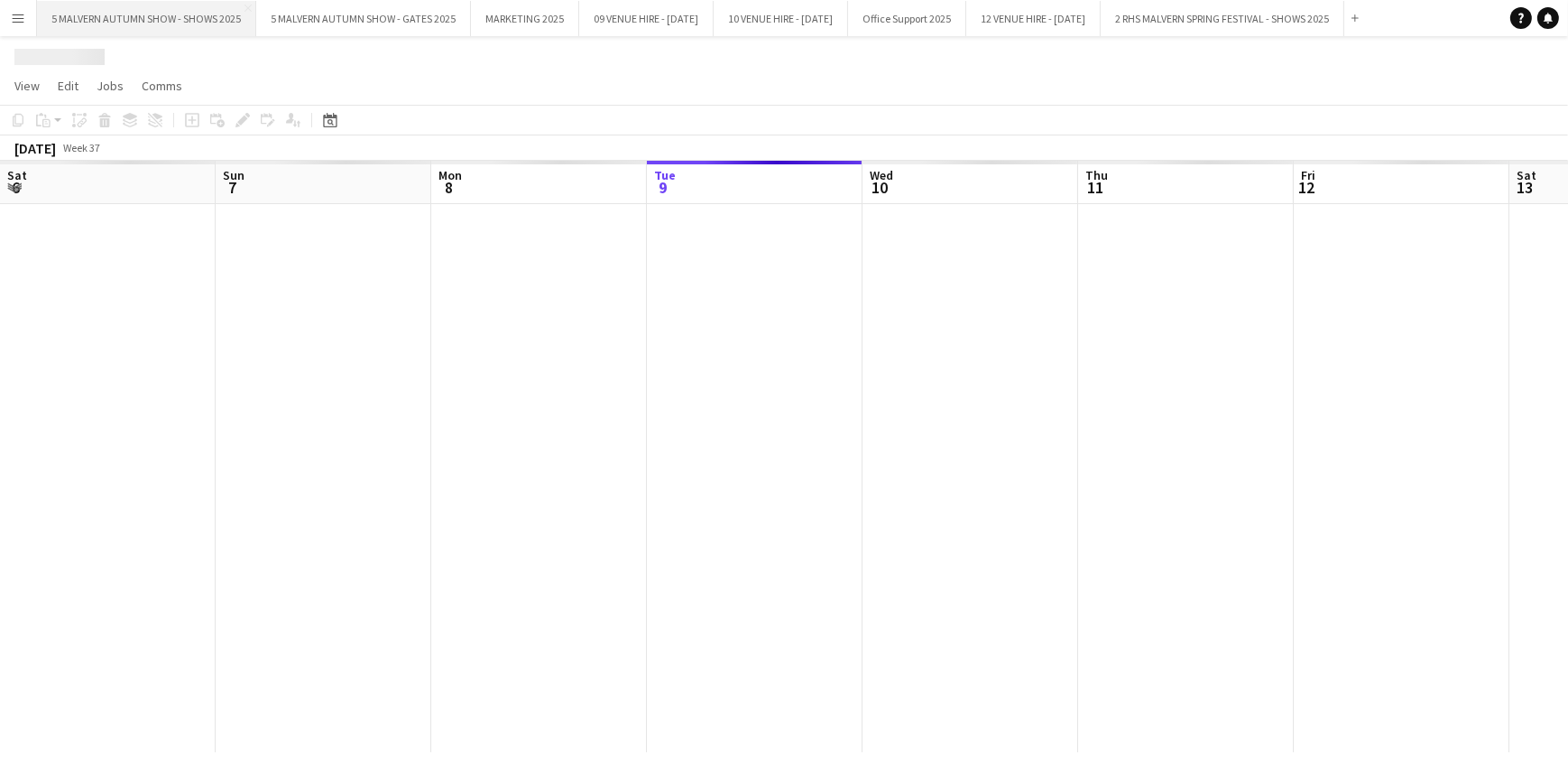
scroll to position [0, 432]
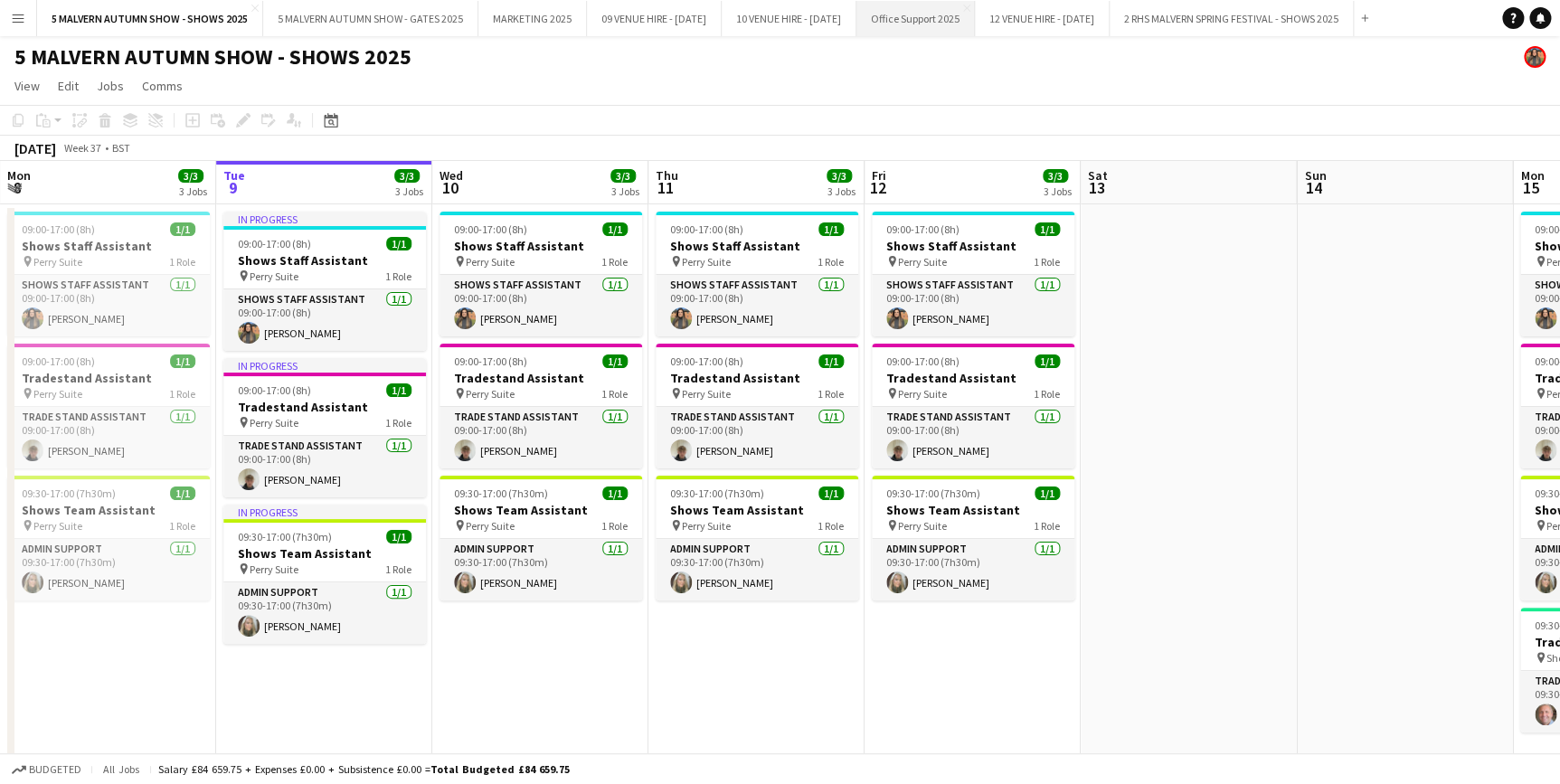
click at [949, 21] on button "Office Support 2025 Close" at bounding box center [915, 18] width 119 height 35
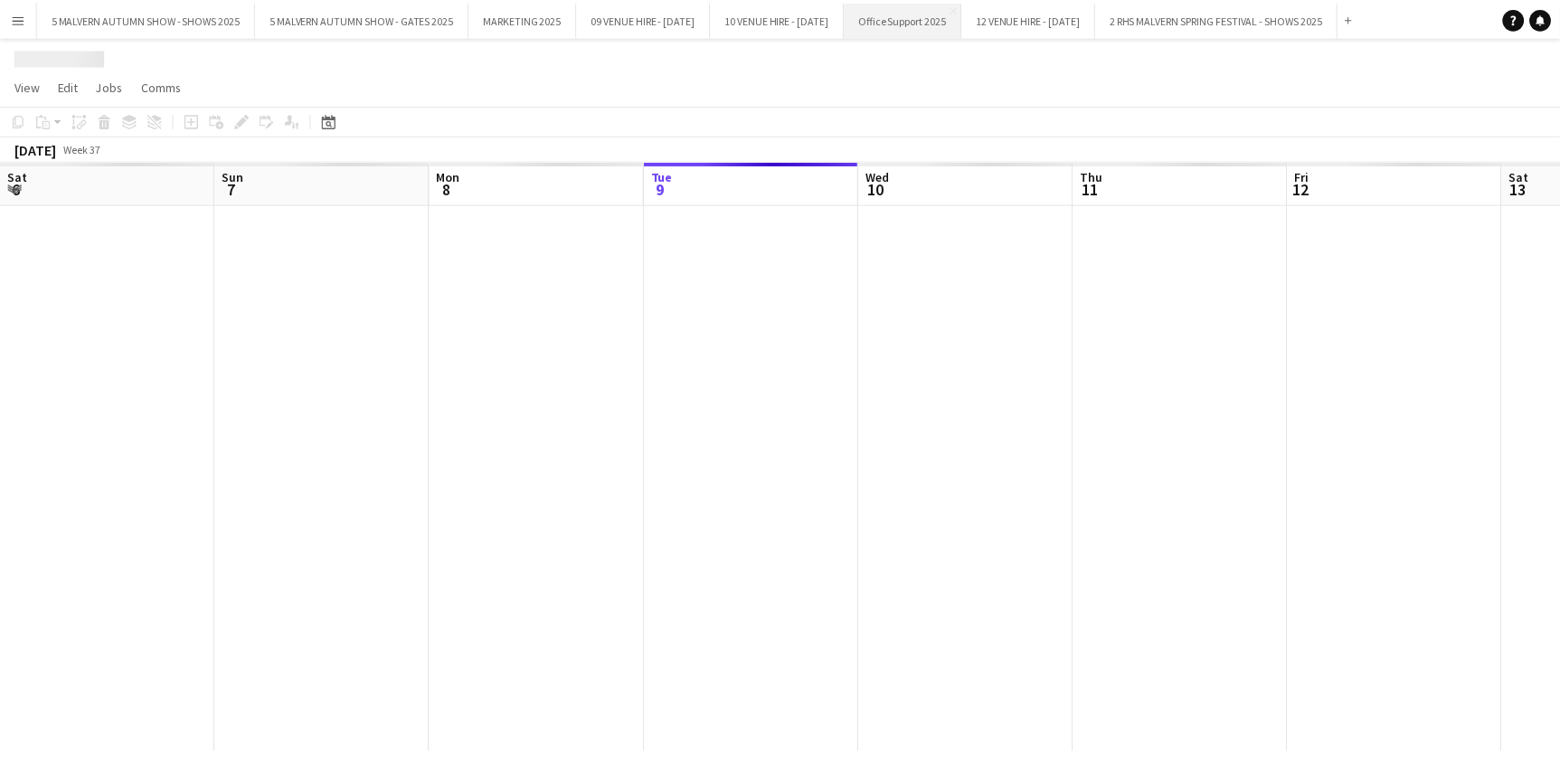
scroll to position [0, 433]
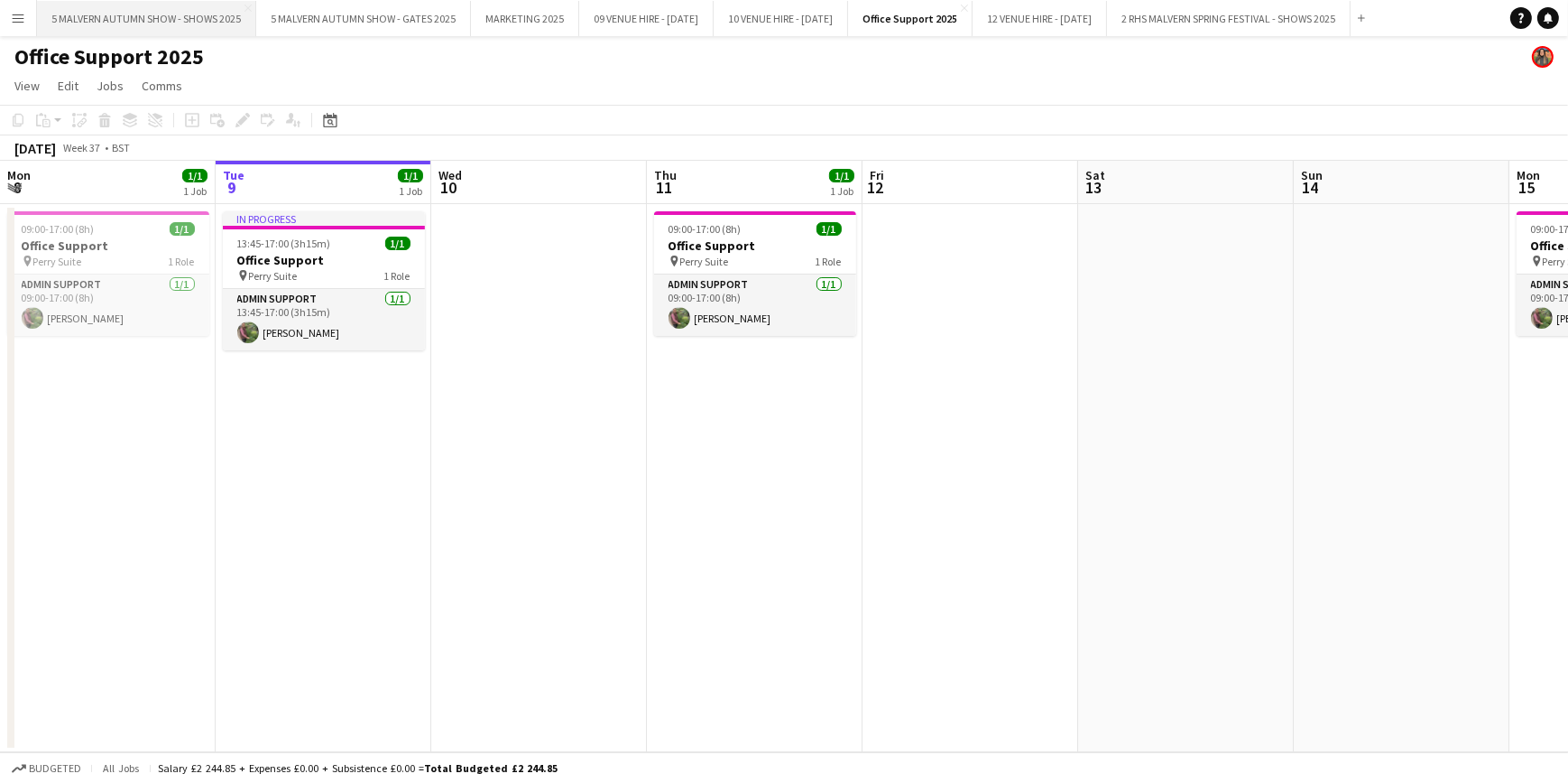
click at [152, 11] on button "5 MALVERN AUTUMN SHOW - SHOWS 2025 Close" at bounding box center [146, 18] width 219 height 35
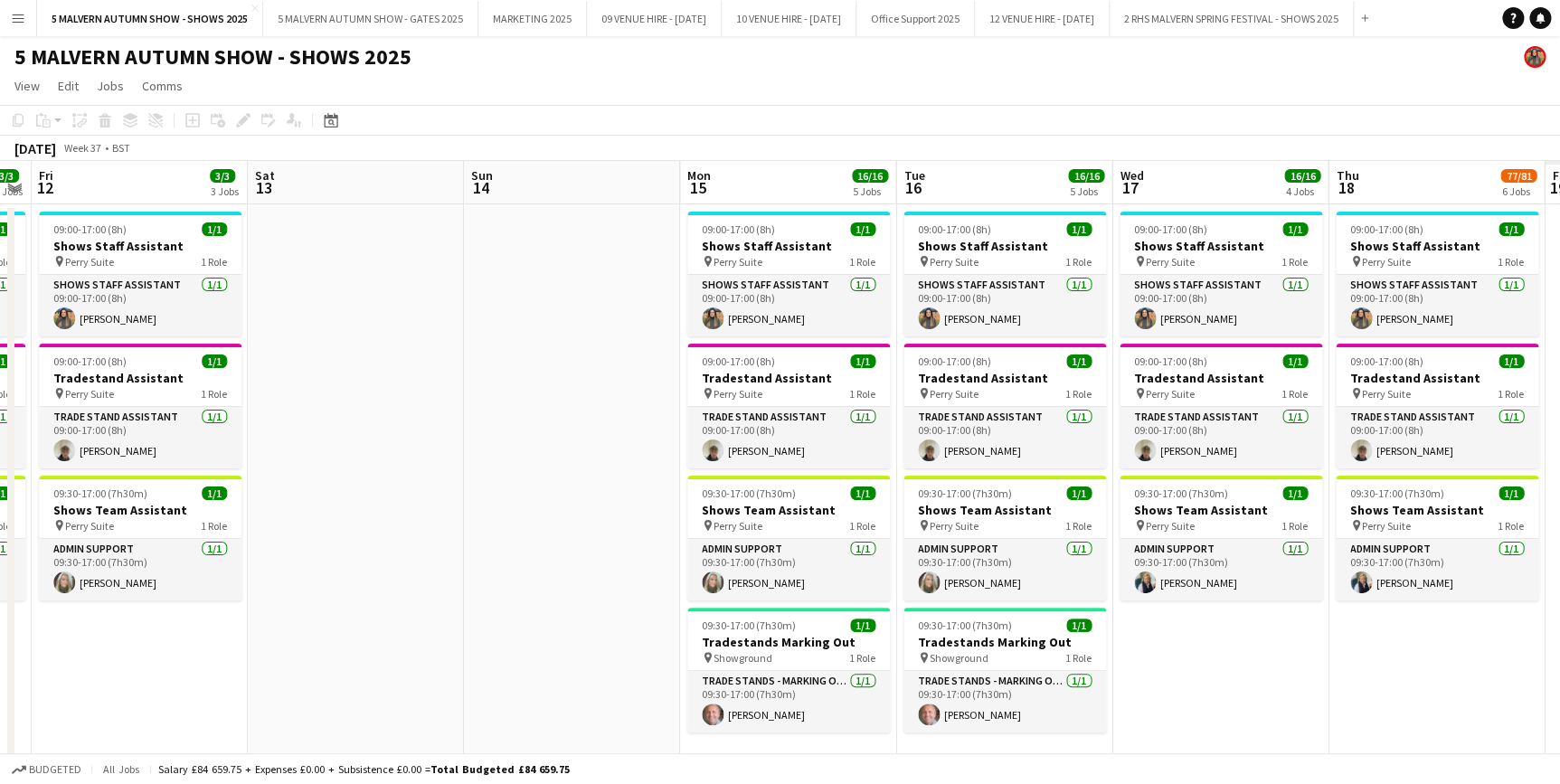
scroll to position [0, 724]
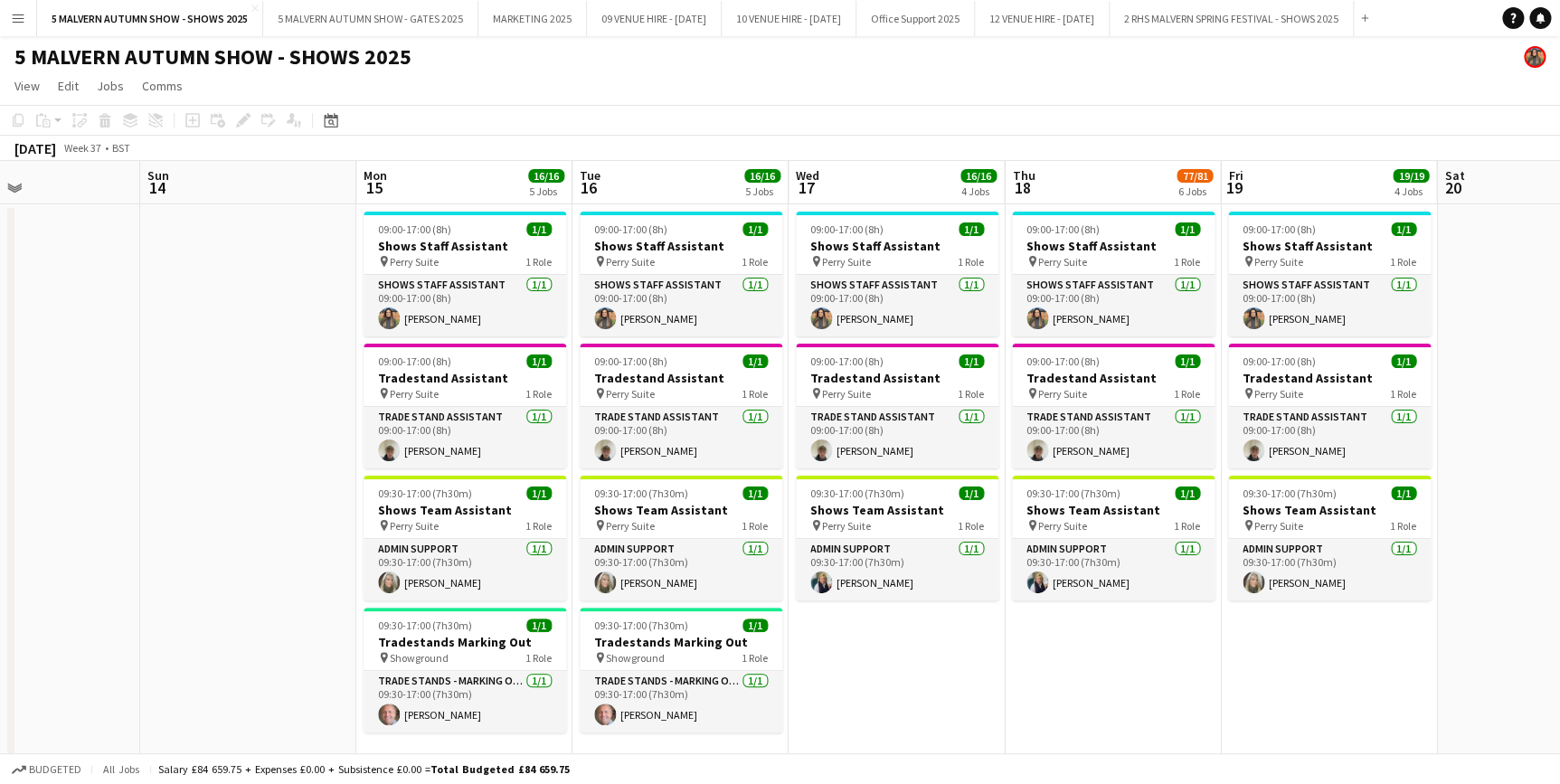
drag, startPoint x: 1223, startPoint y: 188, endPoint x: -83, endPoint y: 160, distance: 1306.3
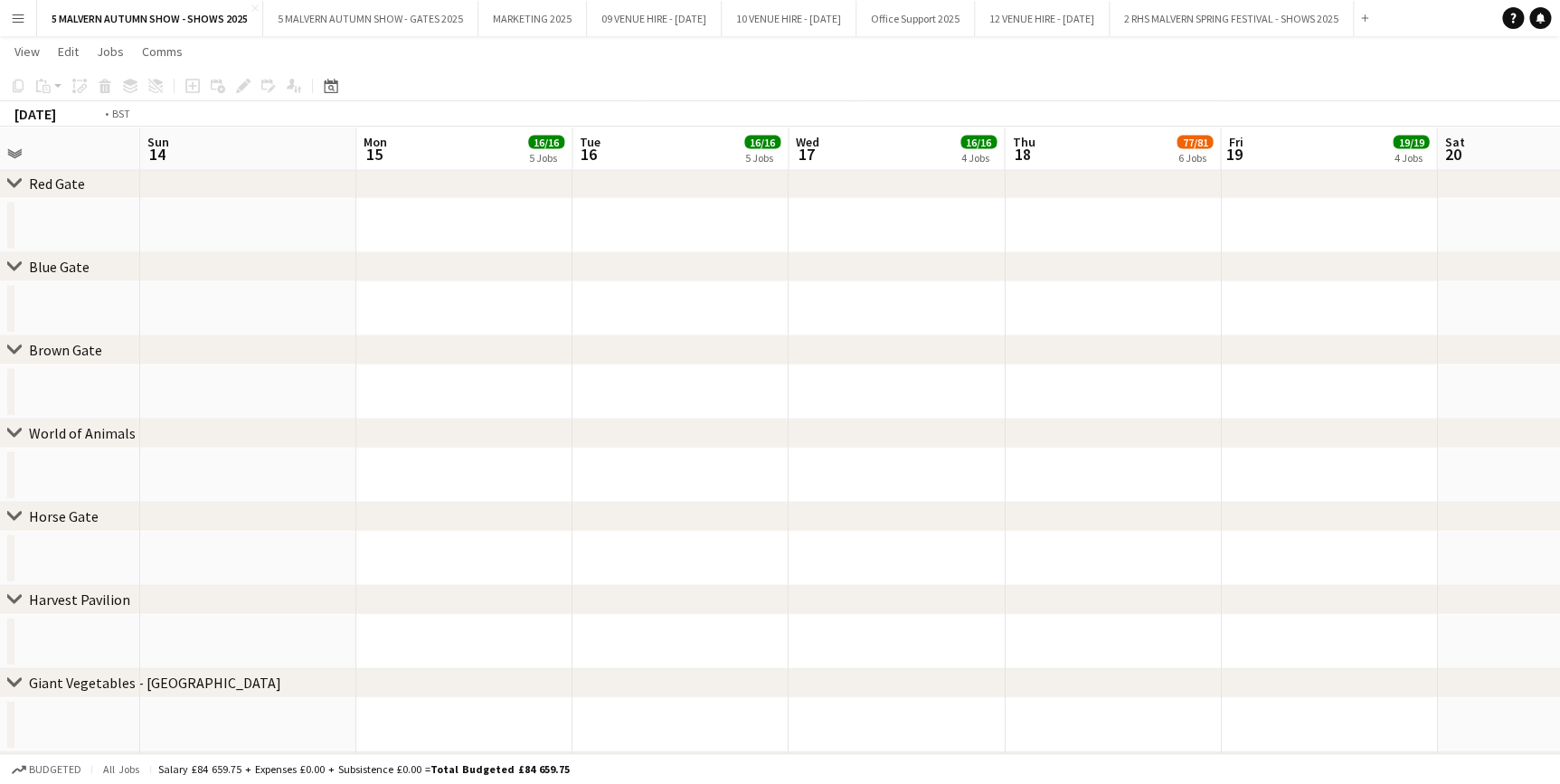
scroll to position [0, 637]
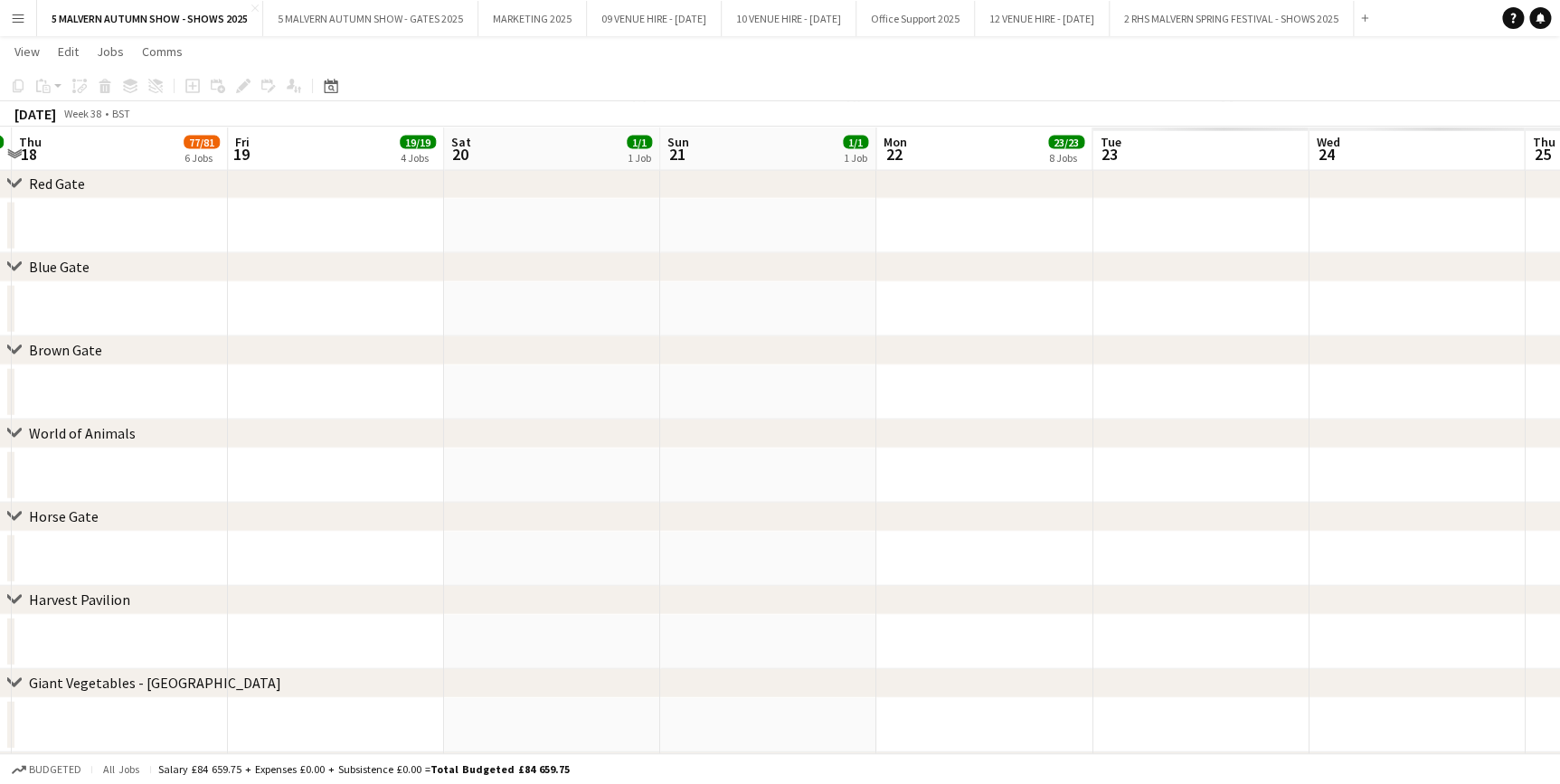
drag, startPoint x: 1118, startPoint y: 151, endPoint x: 898, endPoint y: 206, distance: 226.8
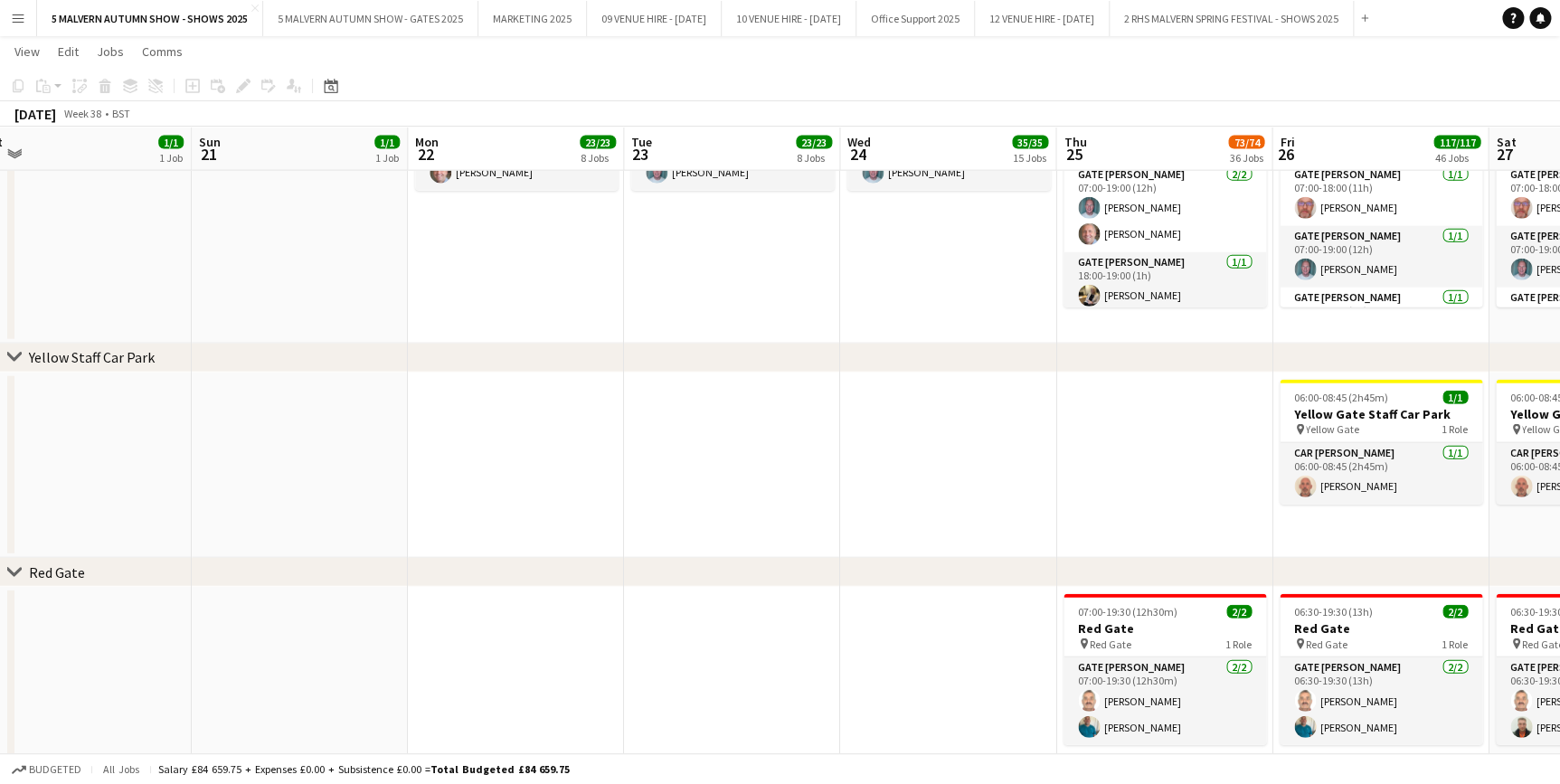
drag, startPoint x: 941, startPoint y: 141, endPoint x: 358, endPoint y: 134, distance: 583.0
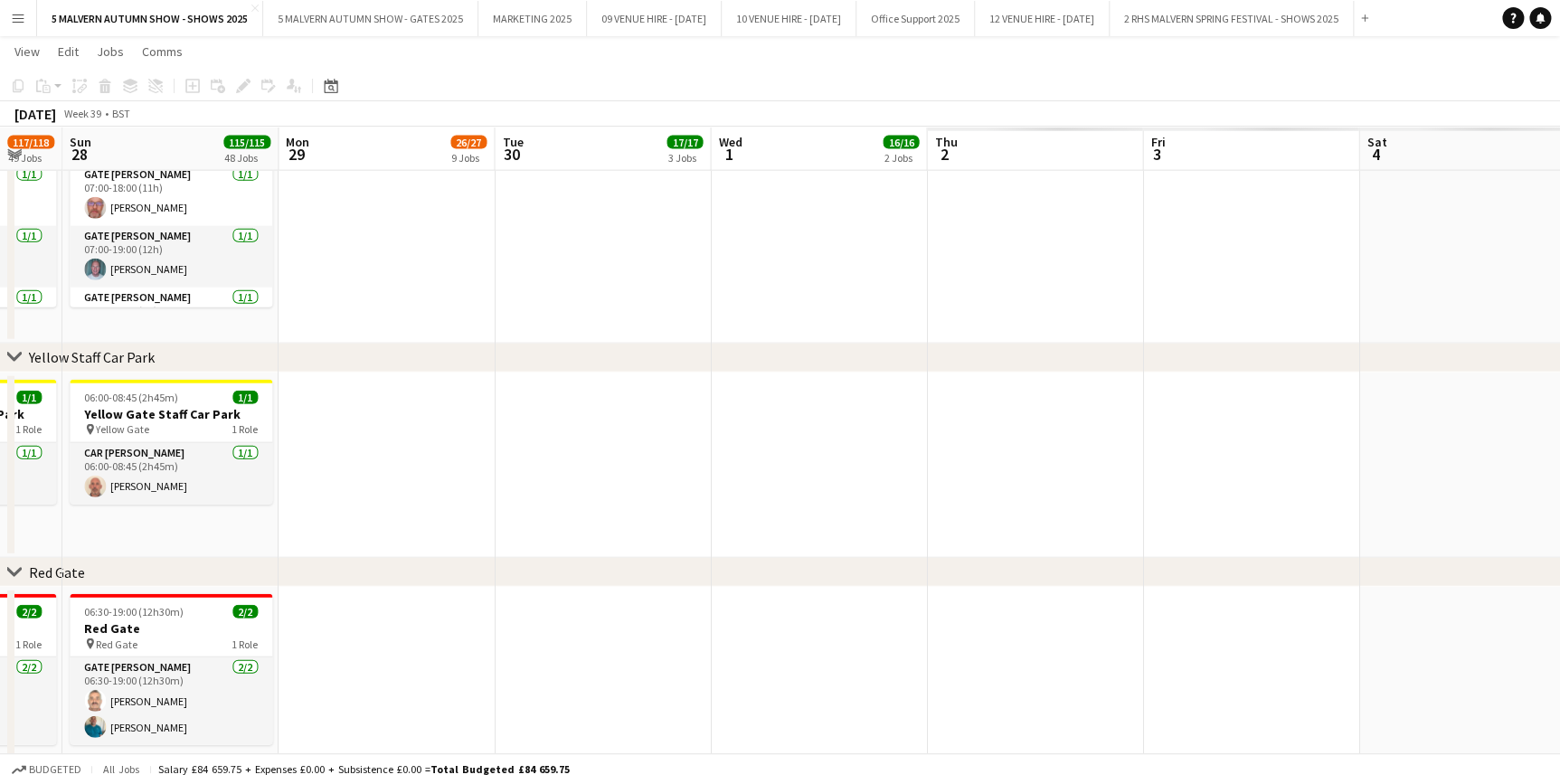
drag, startPoint x: 960, startPoint y: 154, endPoint x: 53, endPoint y: 152, distance: 907.0
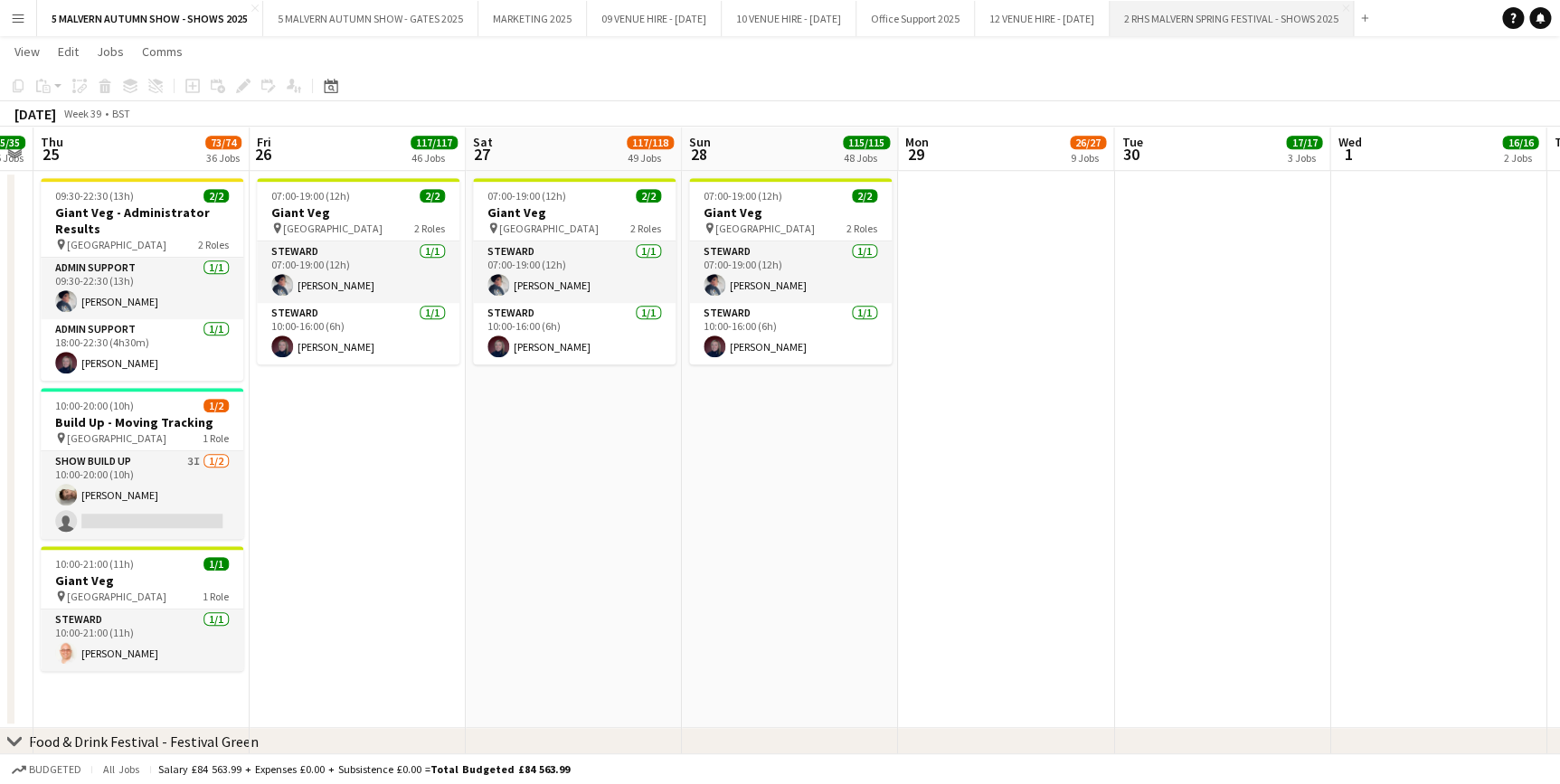
scroll to position [3876, 0]
click at [968, 397] on app-date-cell at bounding box center [1005, 449] width 216 height 557
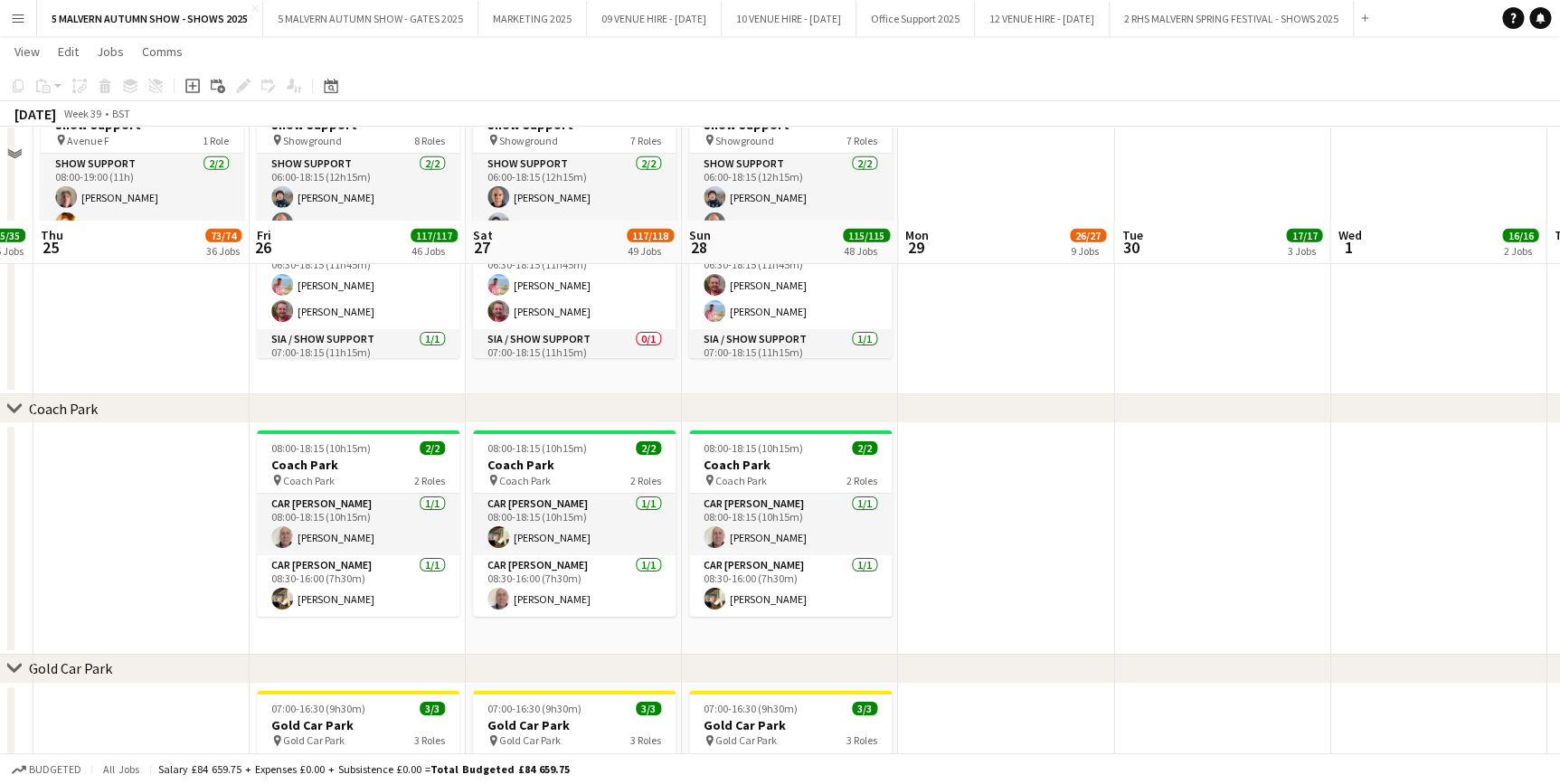
scroll to position [9625, 0]
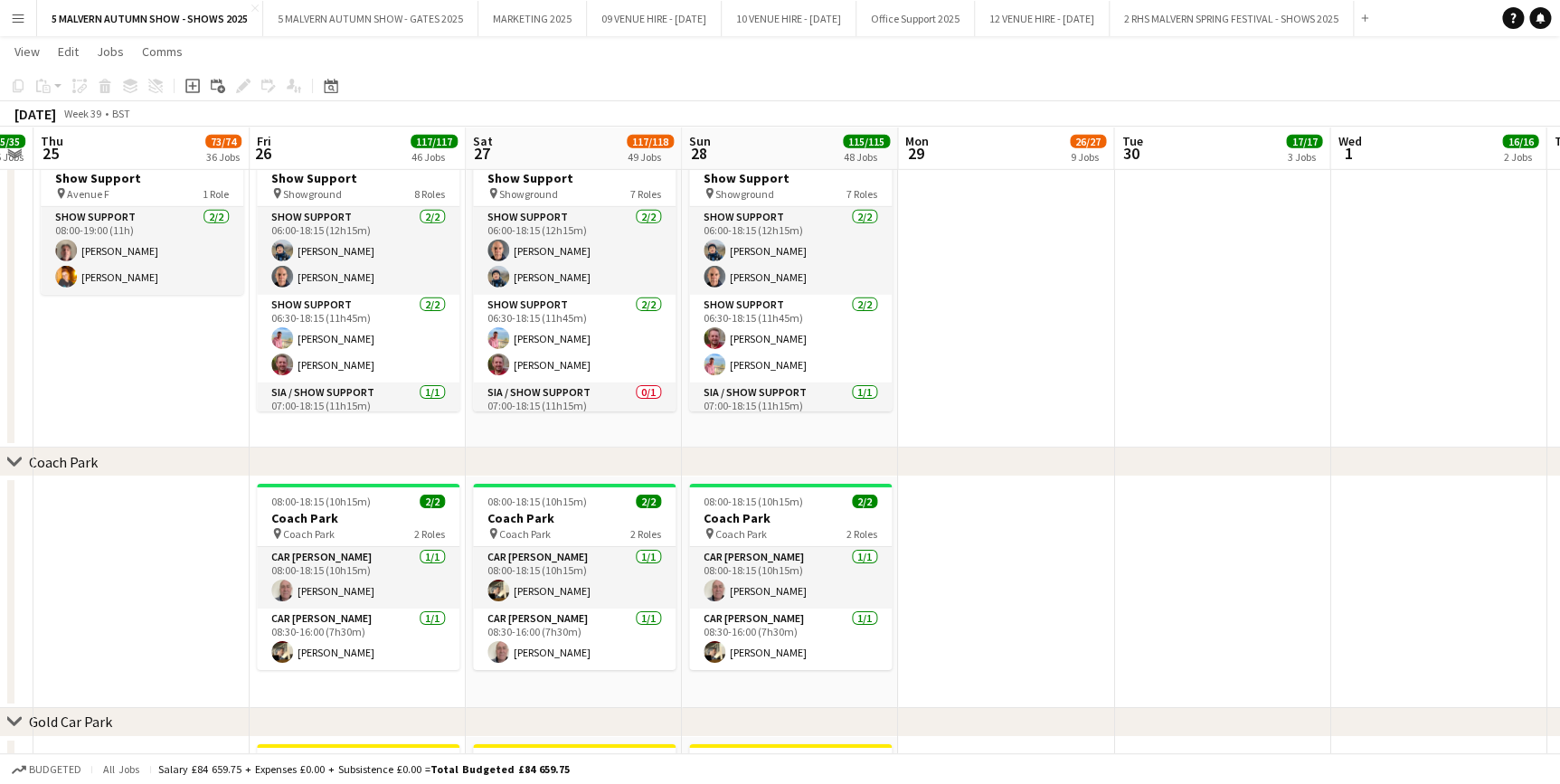
drag, startPoint x: 998, startPoint y: 144, endPoint x: 610, endPoint y: 160, distance: 388.3
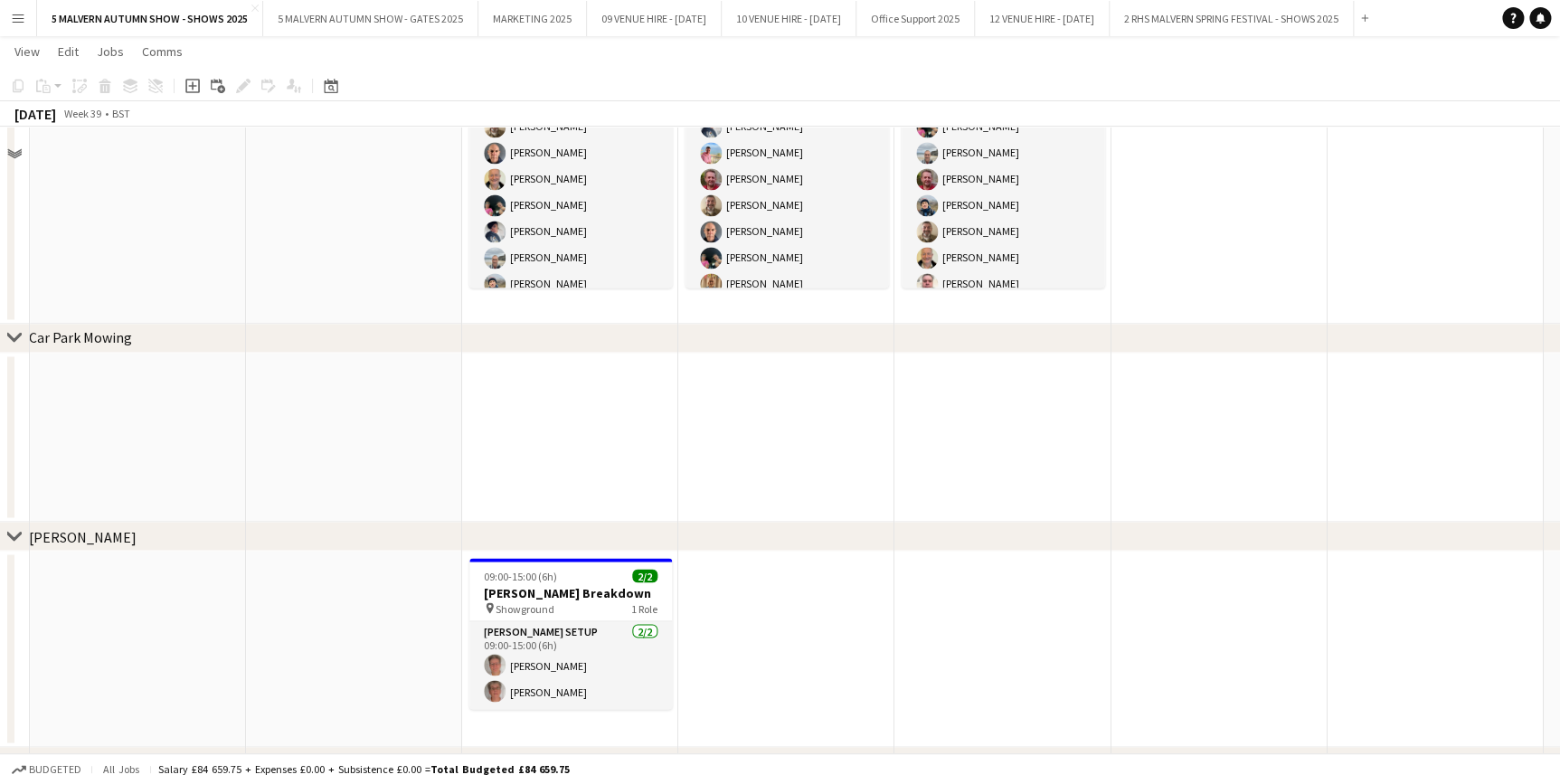
scroll to position [1063, 0]
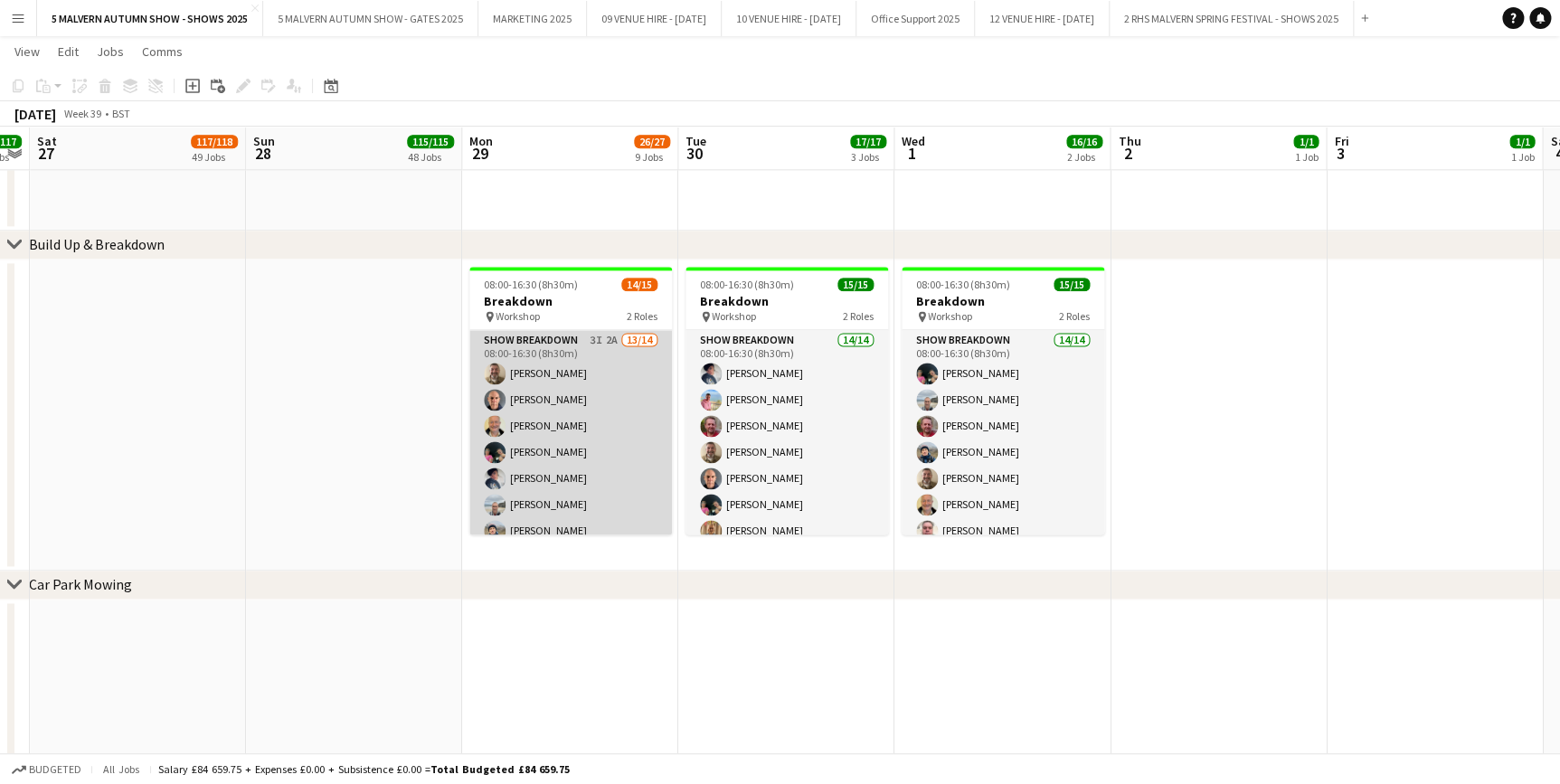
drag, startPoint x: 570, startPoint y: 354, endPoint x: 571, endPoint y: 343, distance: 11.0
click at [571, 353] on app-card-role "Show Breakdown 3I 2A 13/14 08:00-16:30 (8h30m) [PERSON_NAME] [PERSON_NAME] [PER…" at bounding box center [570, 533] width 202 height 408
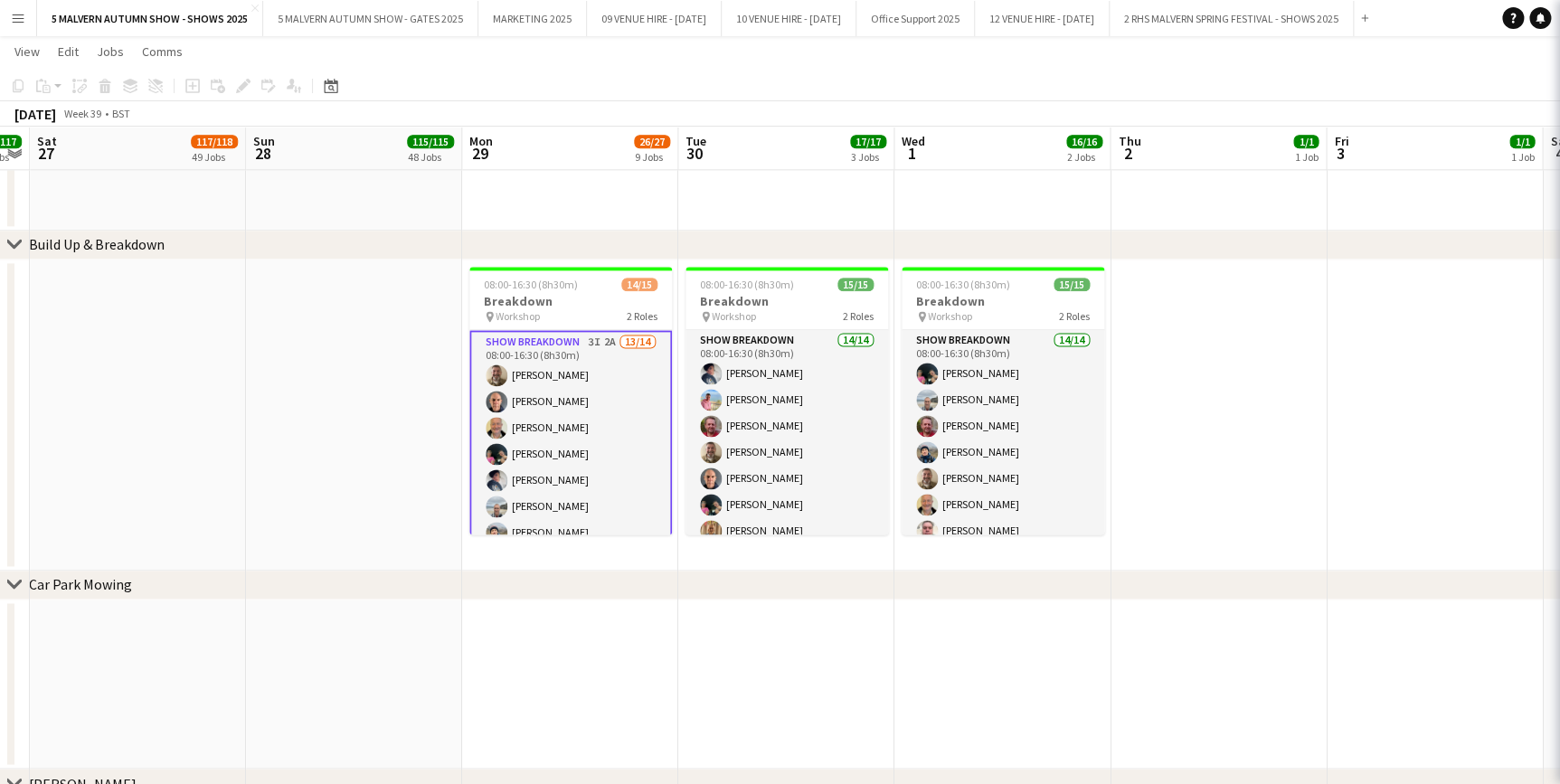
scroll to position [0, 618]
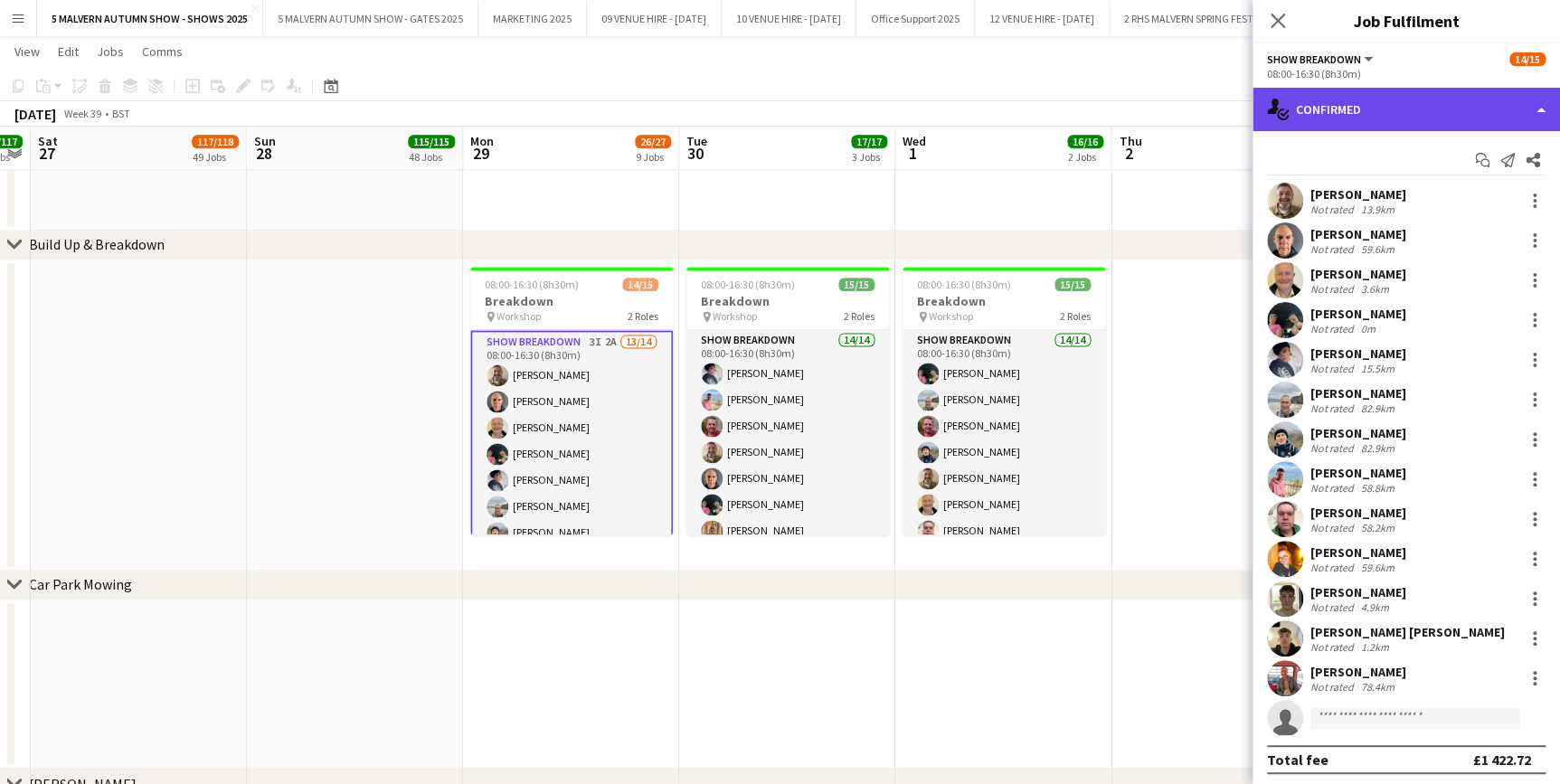
click at [1339, 109] on div "single-neutral-actions-check-2 Confirmed" at bounding box center [1405, 109] width 307 height 44
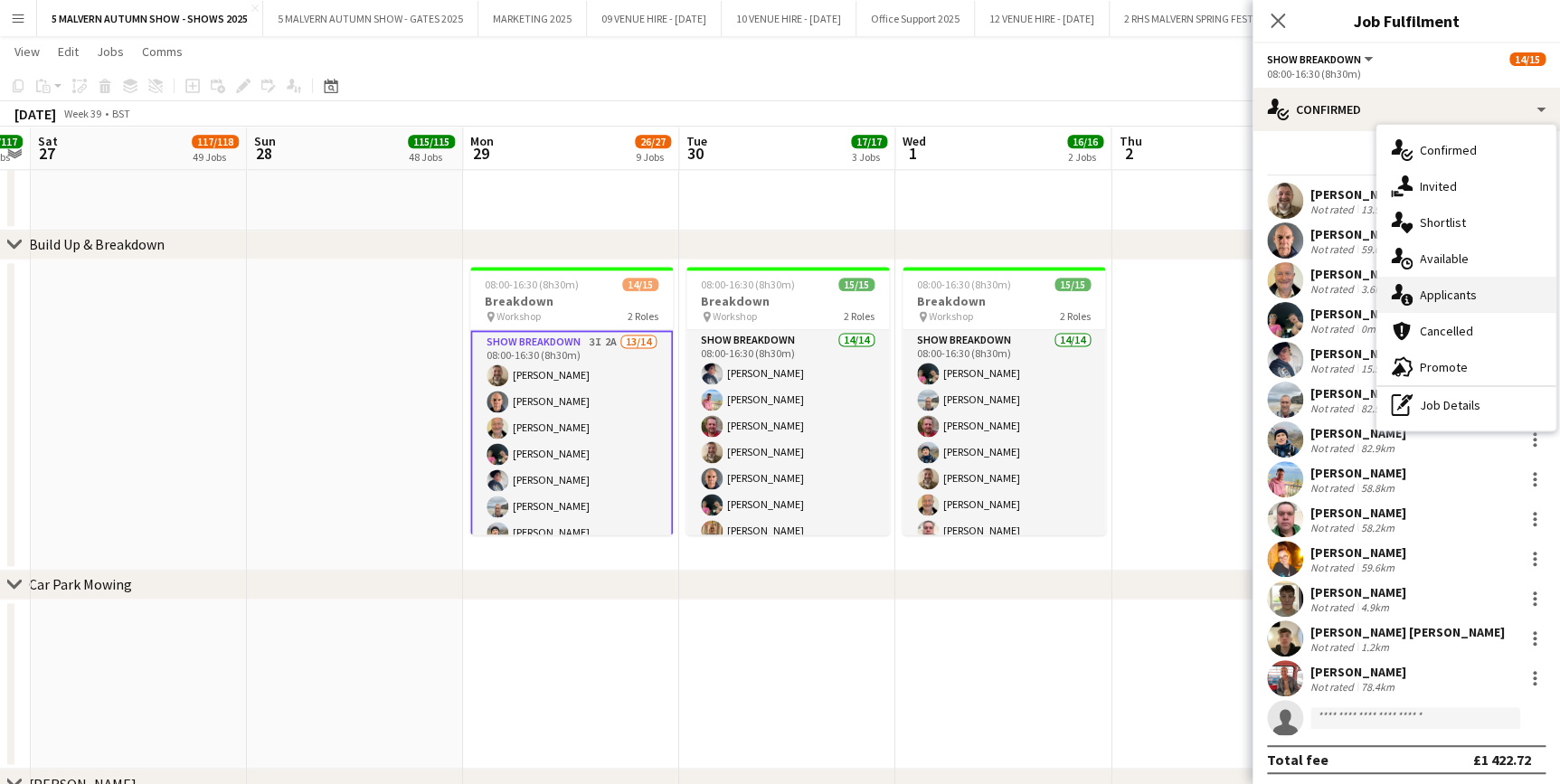
click at [1463, 287] on span "Applicants" at bounding box center [1448, 295] width 57 height 16
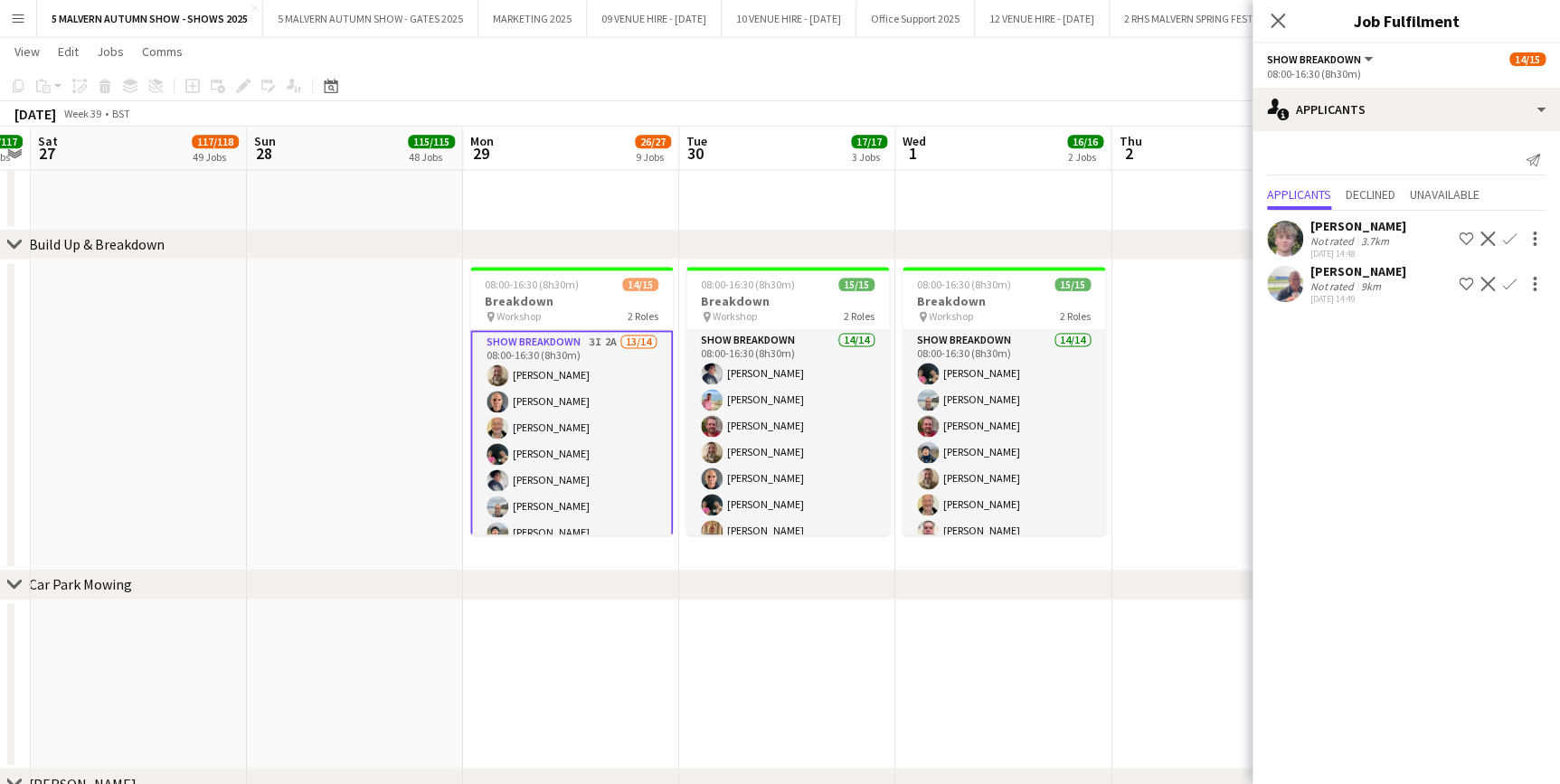
click at [1271, 241] on app-user-avatar at bounding box center [1285, 239] width 36 height 36
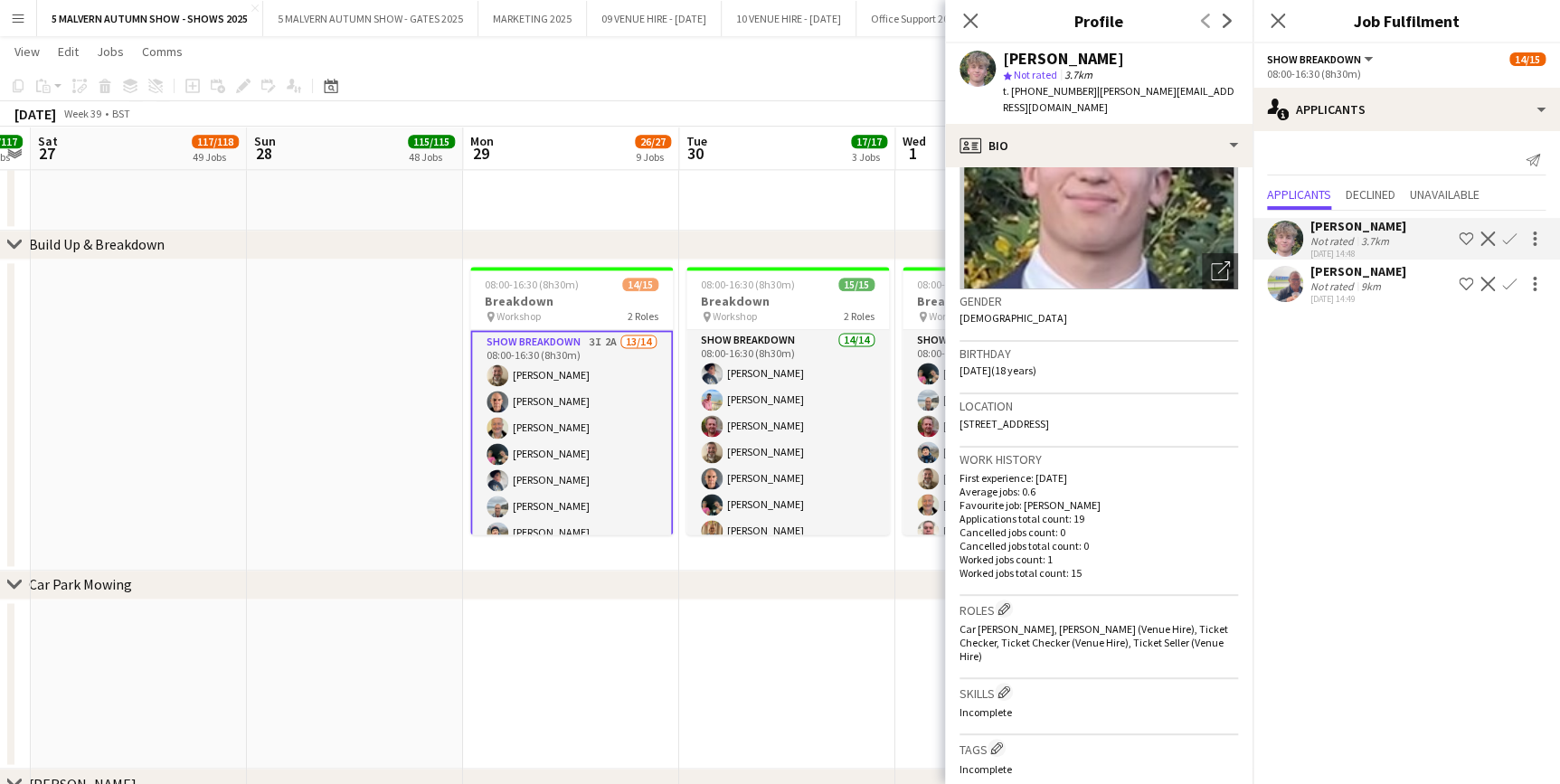
scroll to position [0, 0]
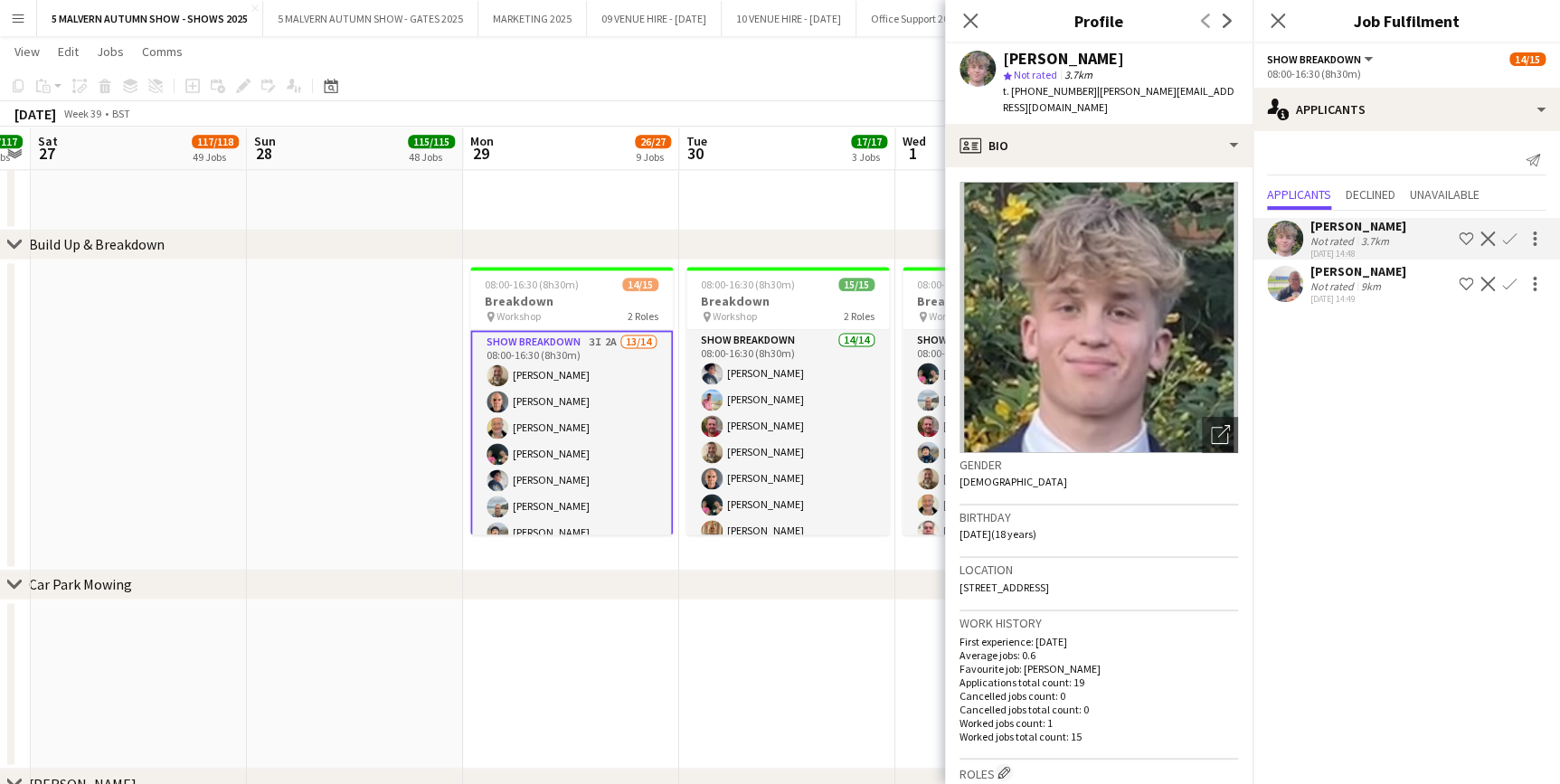
click at [1459, 425] on mat-expansion-panel "users2 Applicants Send notification Applicants Declined Unavailable [PERSON_NAM…" at bounding box center [1405, 457] width 307 height 653
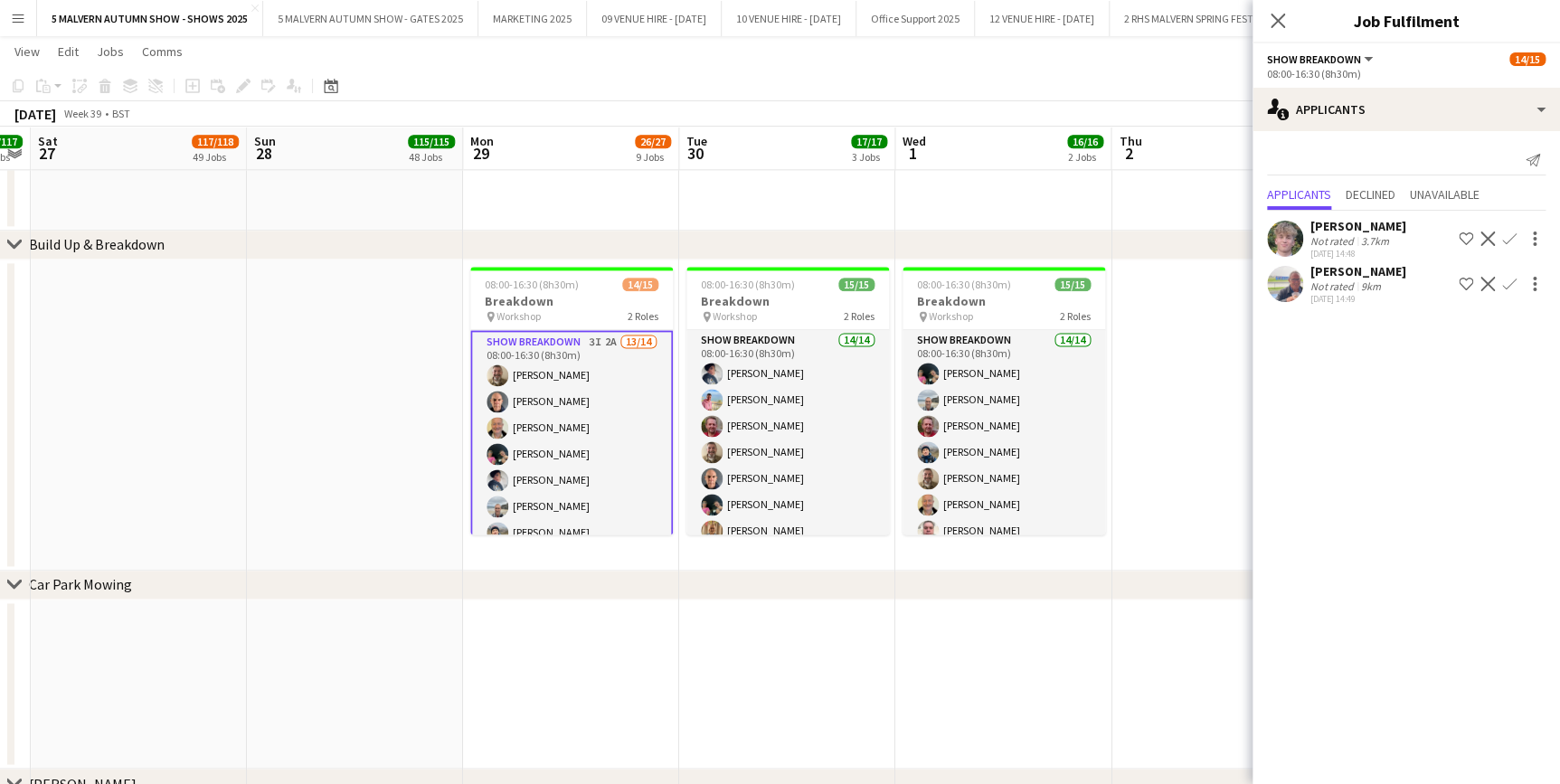
click at [321, 357] on app-date-cell at bounding box center [355, 414] width 216 height 311
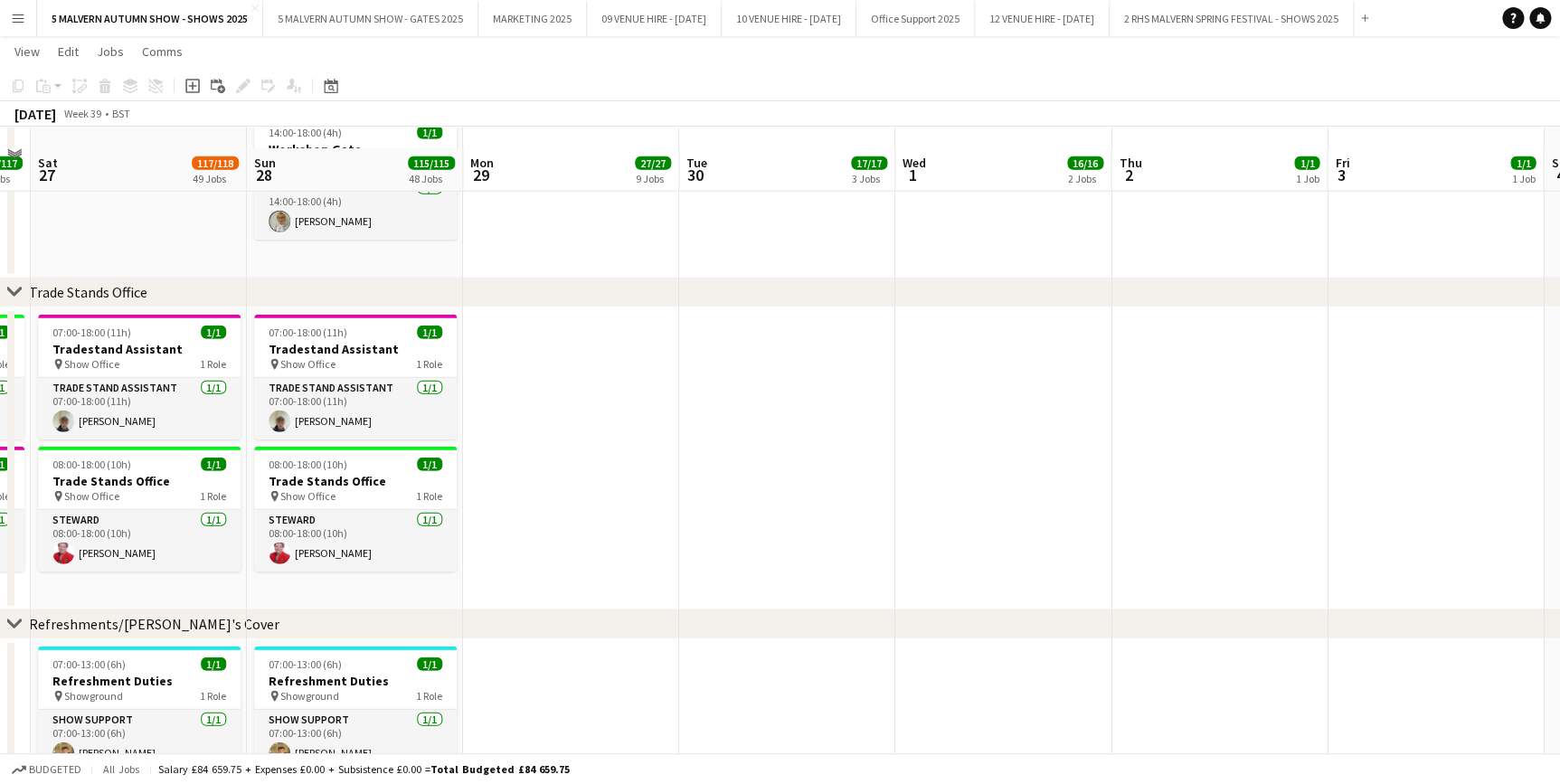
scroll to position [12641, 0]
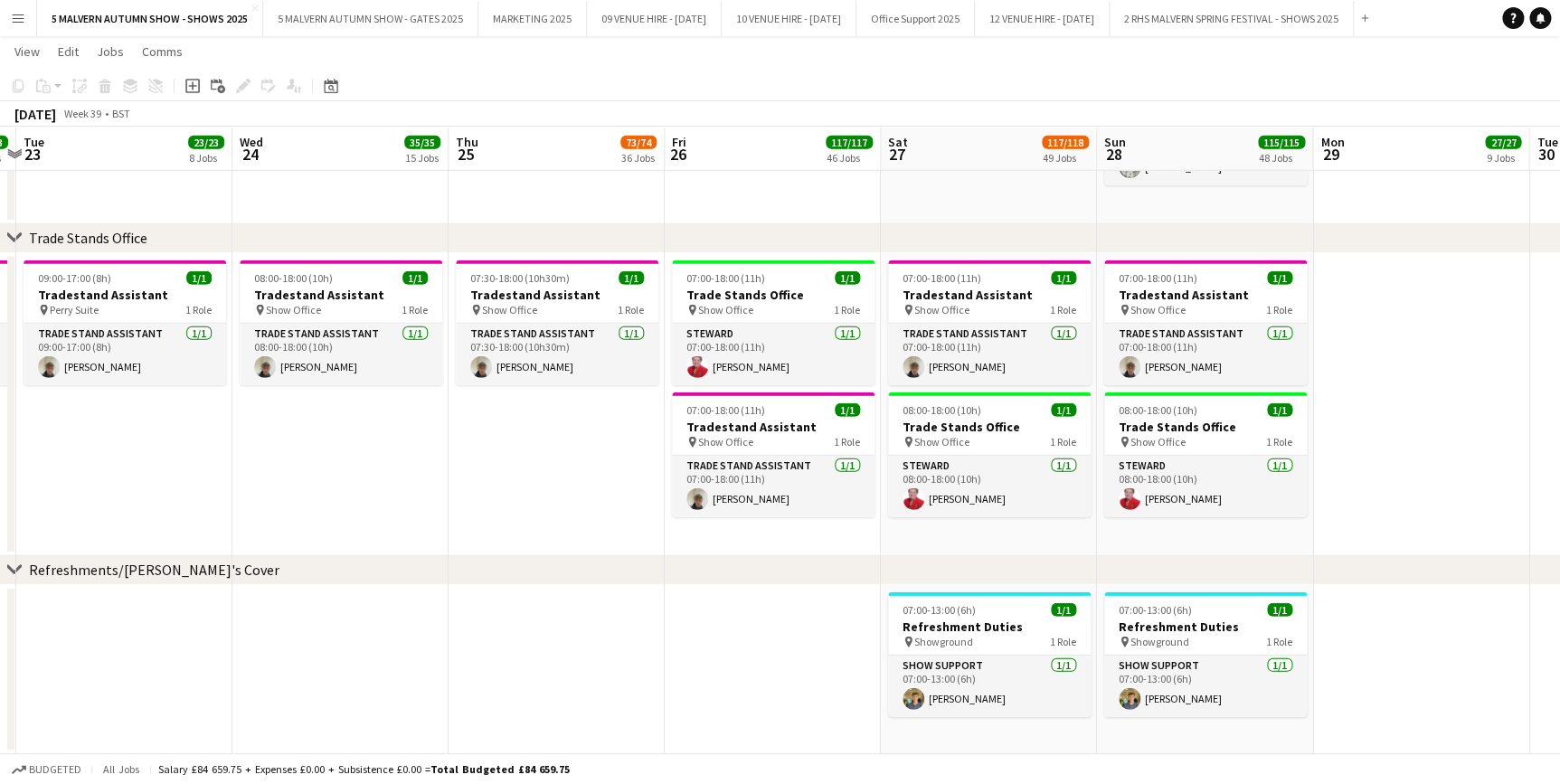
drag, startPoint x: 416, startPoint y: 152, endPoint x: 1267, endPoint y: 268, distance: 858.9
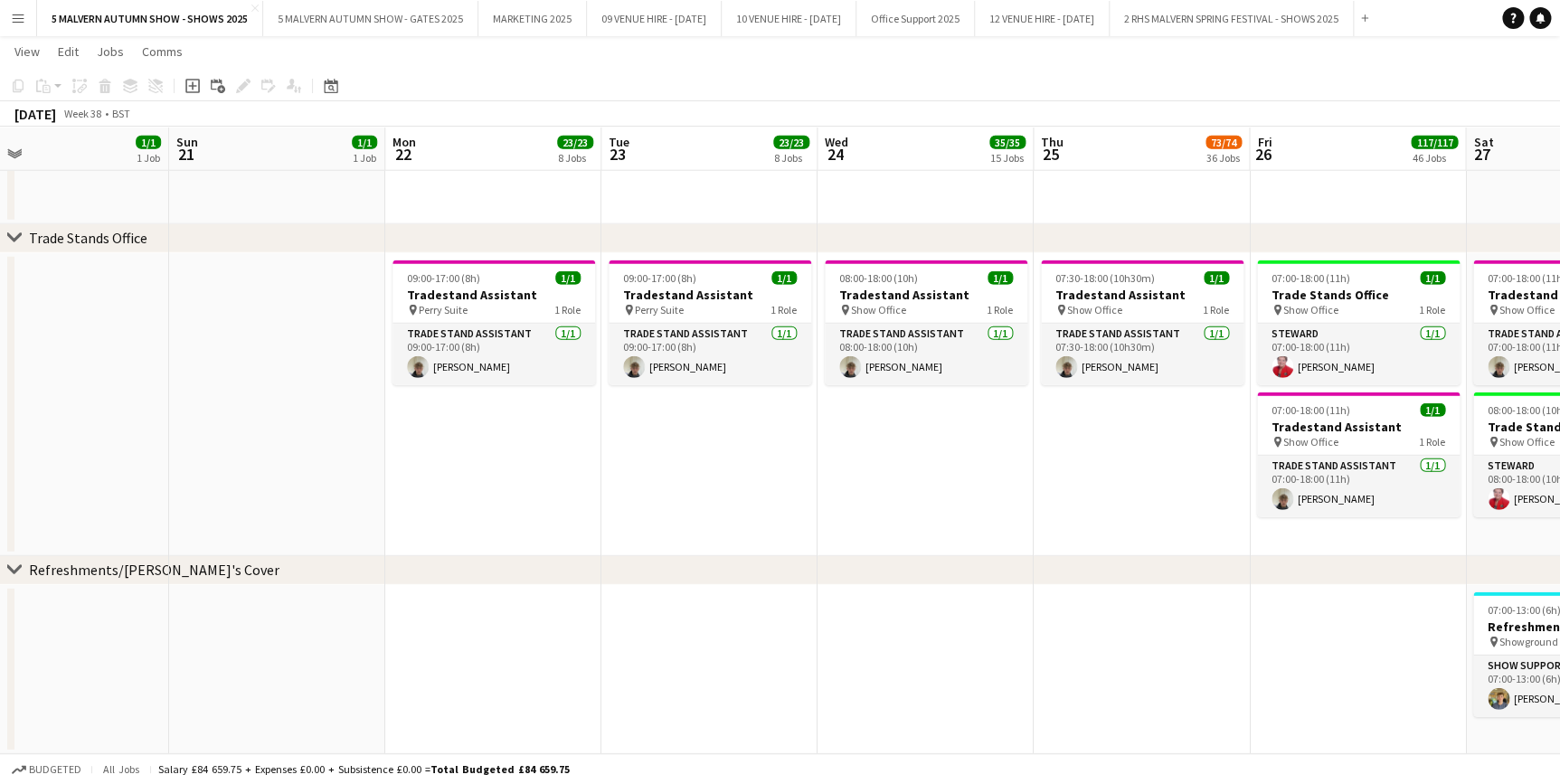
drag, startPoint x: 699, startPoint y: 135, endPoint x: 1284, endPoint y: 140, distance: 585.0
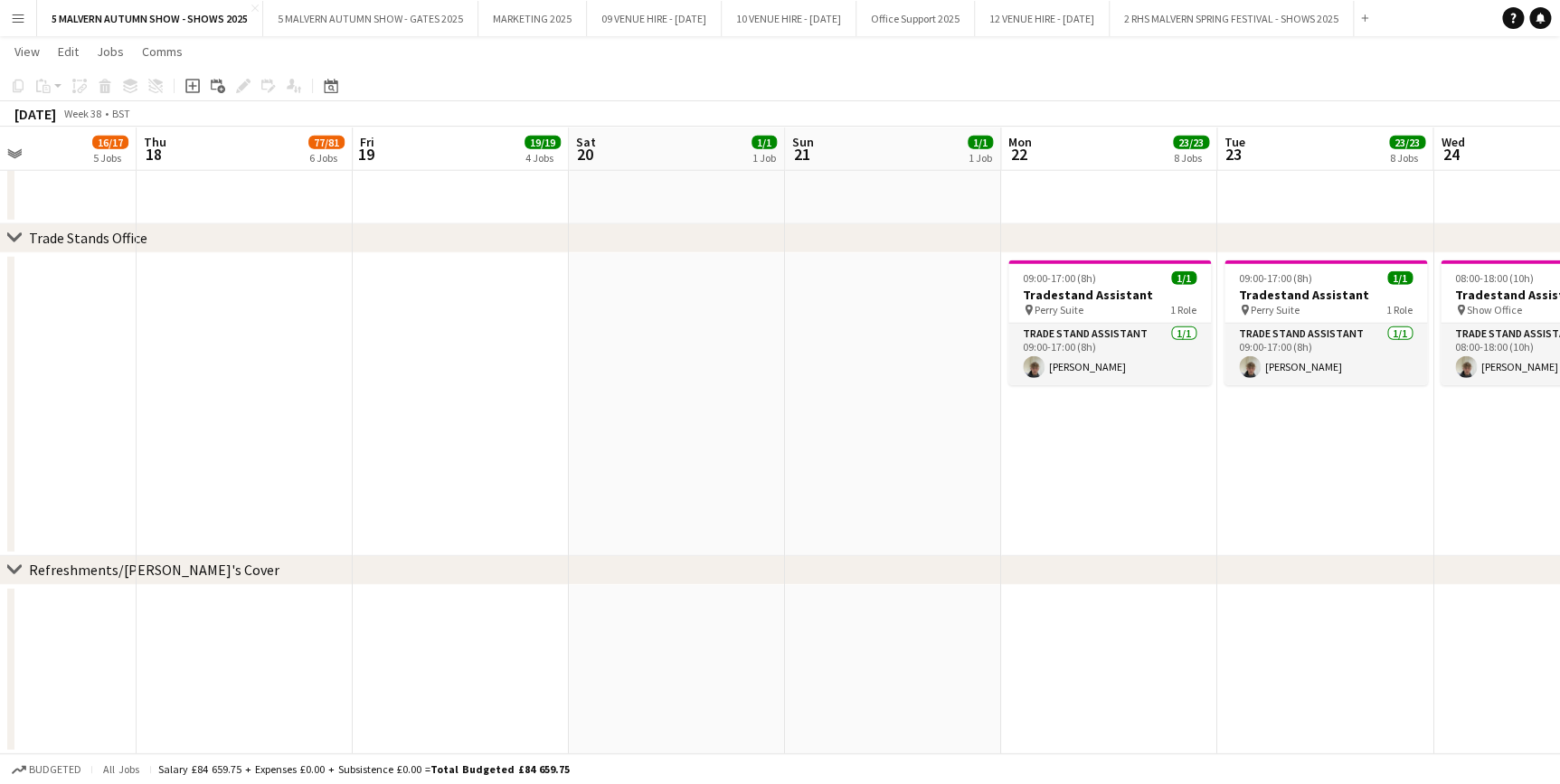
drag, startPoint x: 747, startPoint y: 137, endPoint x: 1363, endPoint y: 180, distance: 617.5
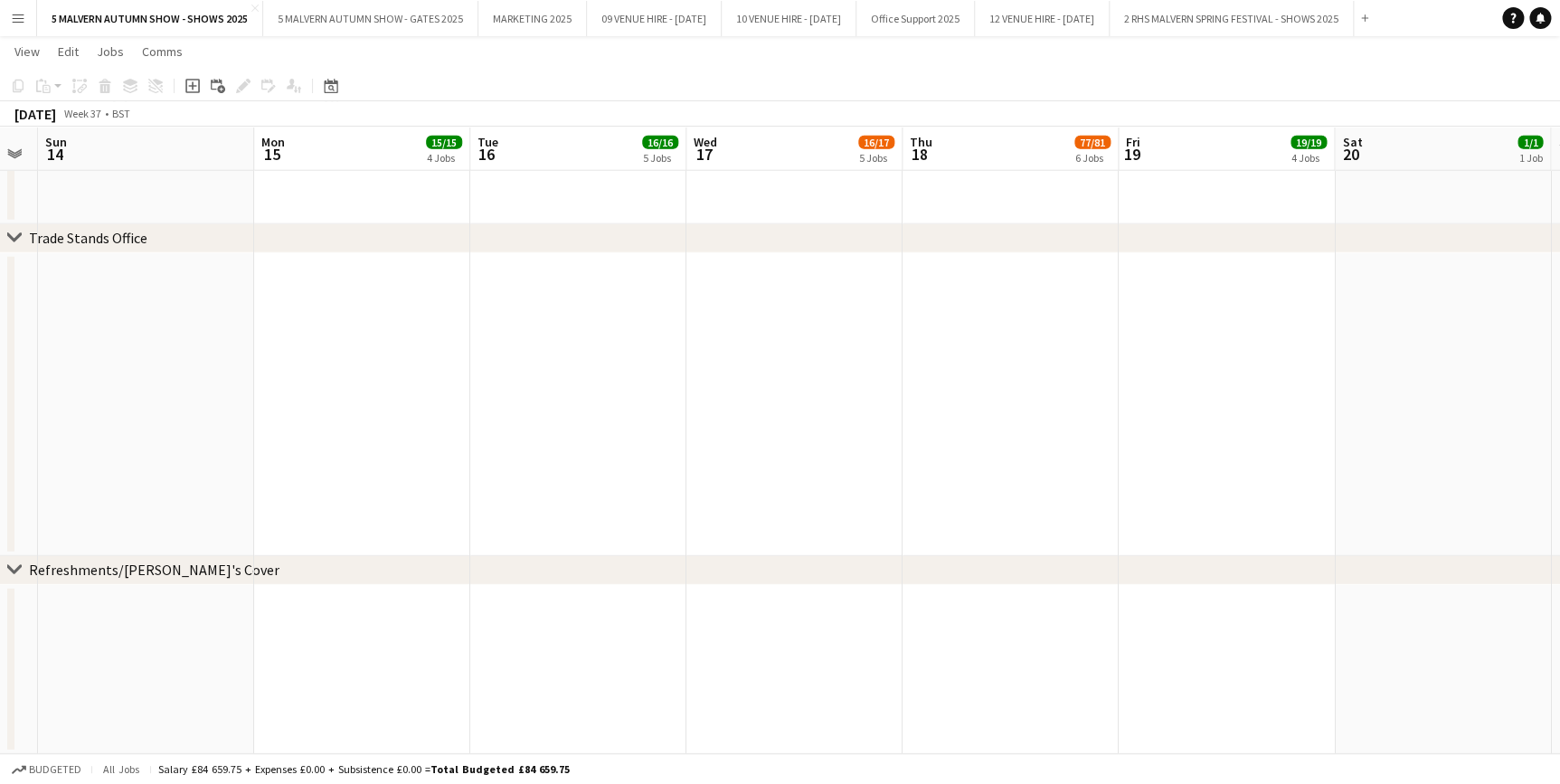
drag, startPoint x: 436, startPoint y: 145, endPoint x: 1203, endPoint y: 192, distance: 768.4
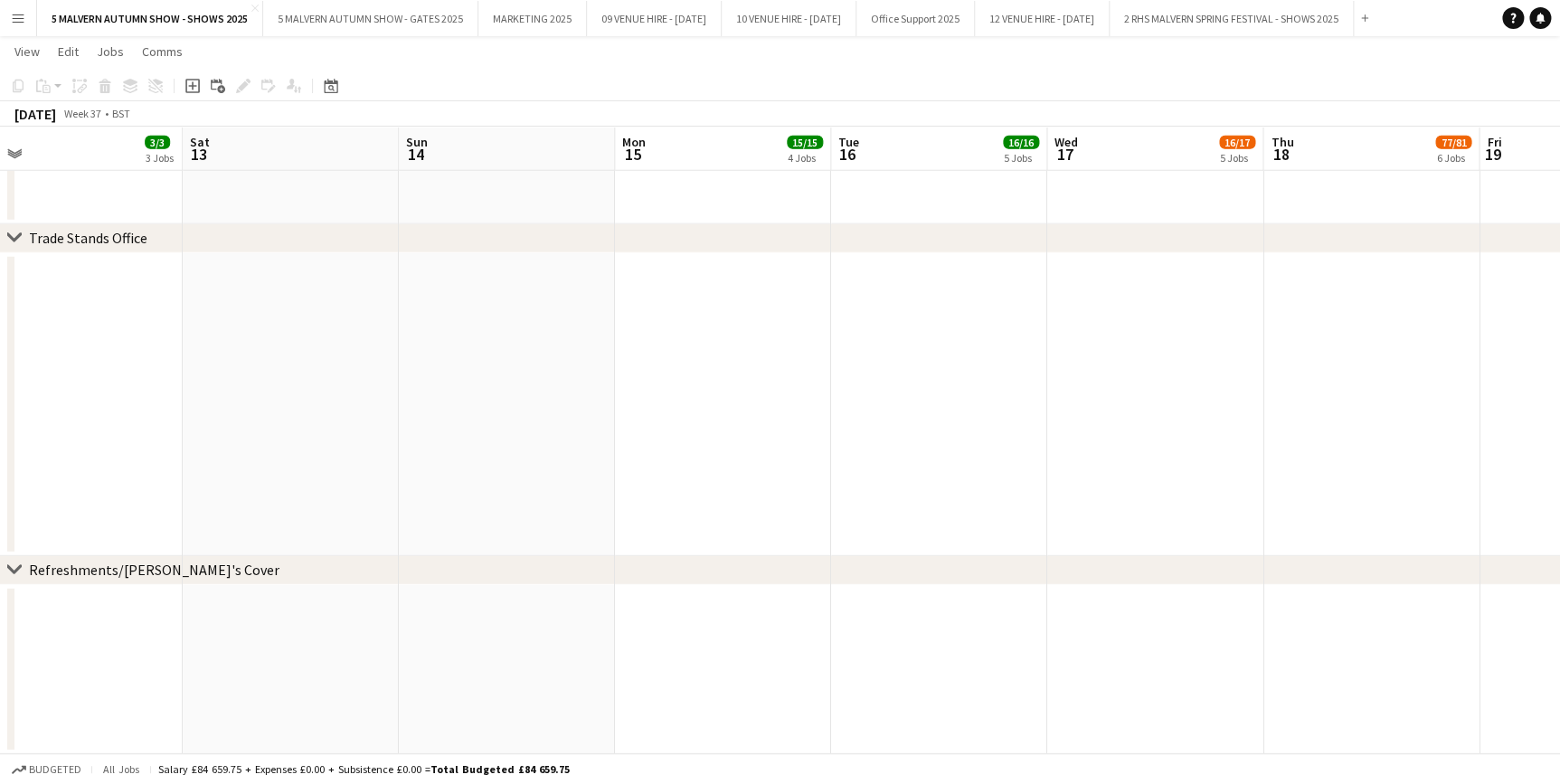
drag, startPoint x: 423, startPoint y: 157, endPoint x: 1193, endPoint y: 226, distance: 773.1
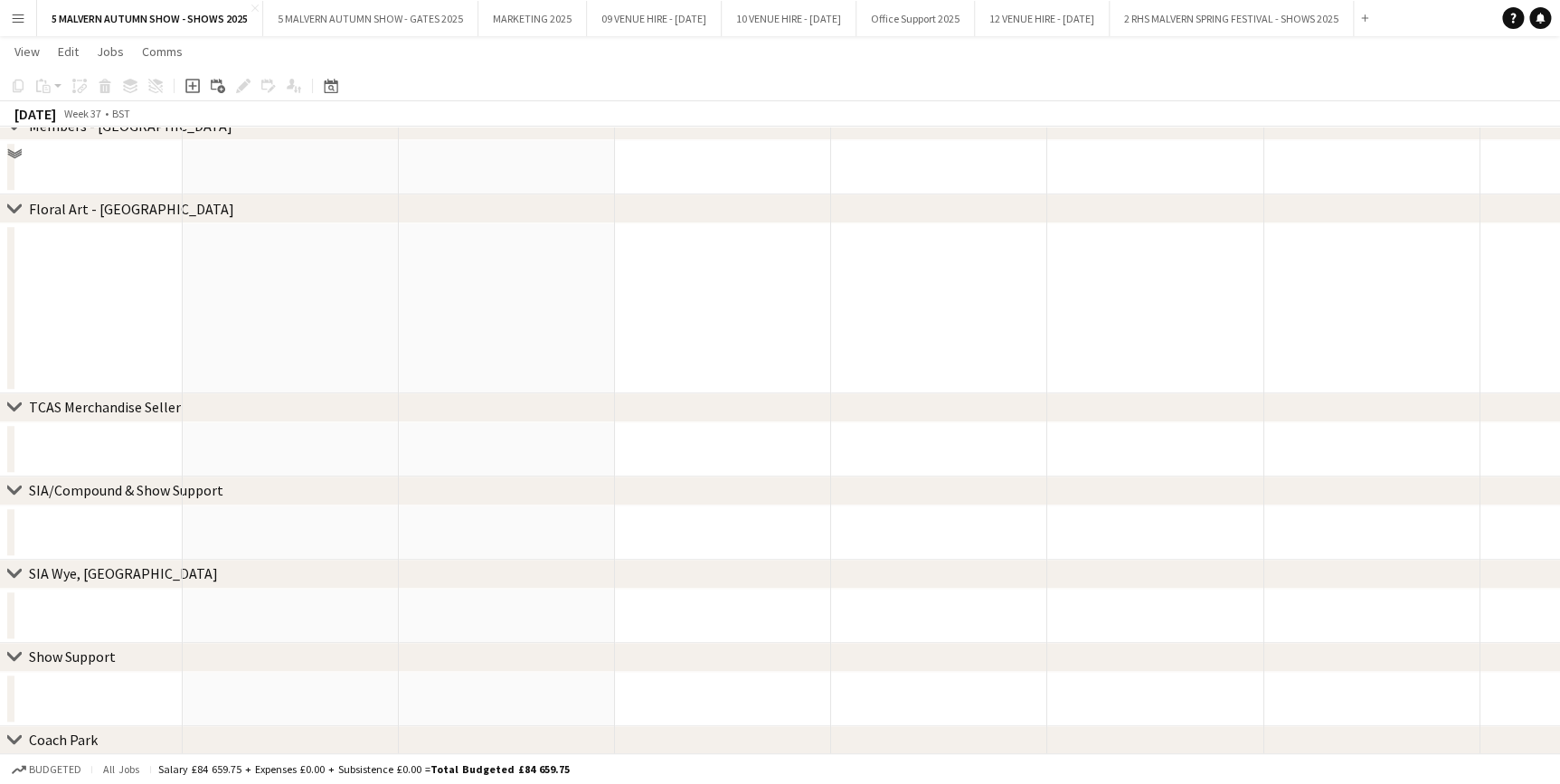
scroll to position [3823, 0]
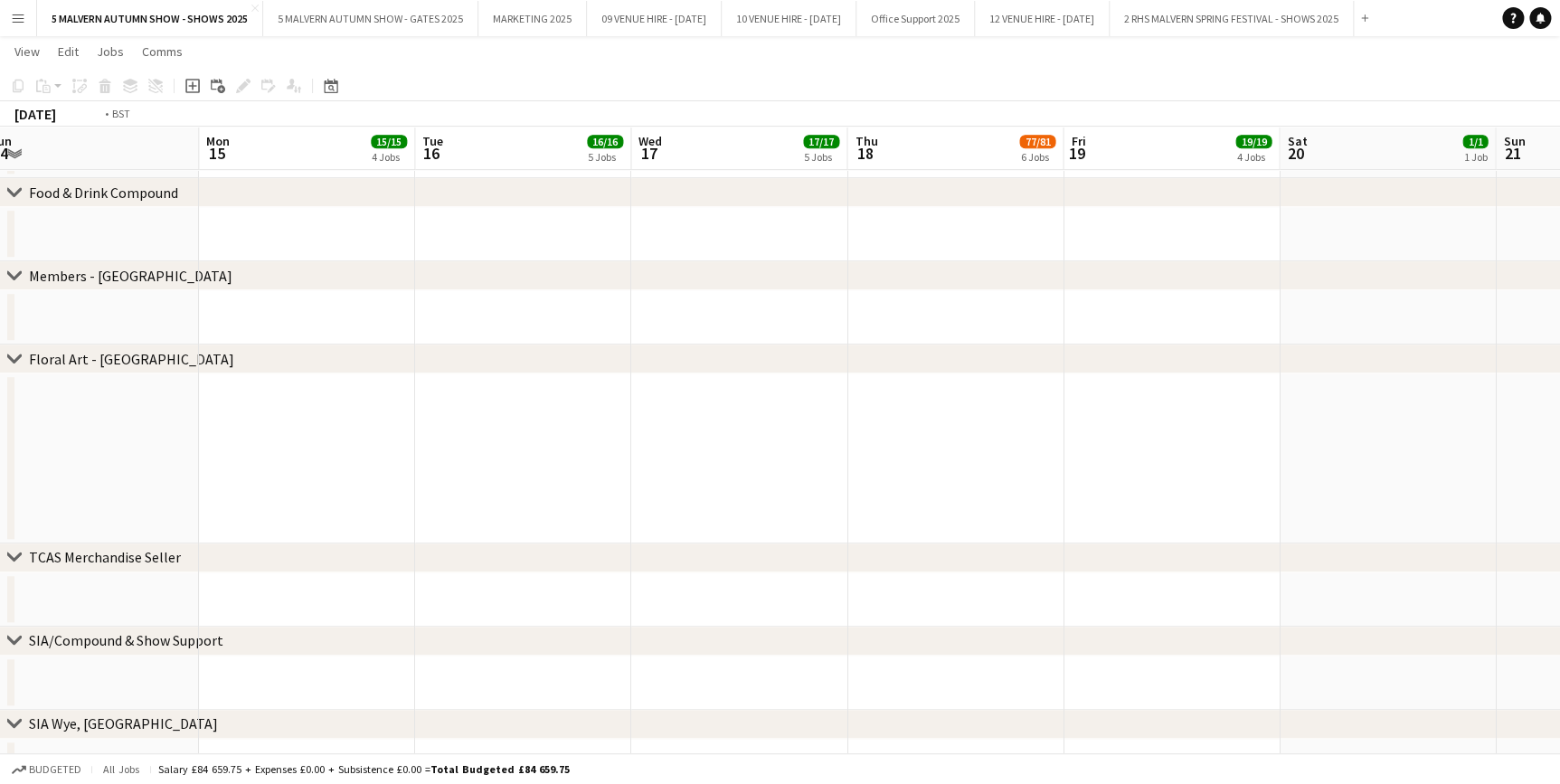
drag, startPoint x: 1401, startPoint y: 134, endPoint x: 377, endPoint y: 145, distance: 1024.1
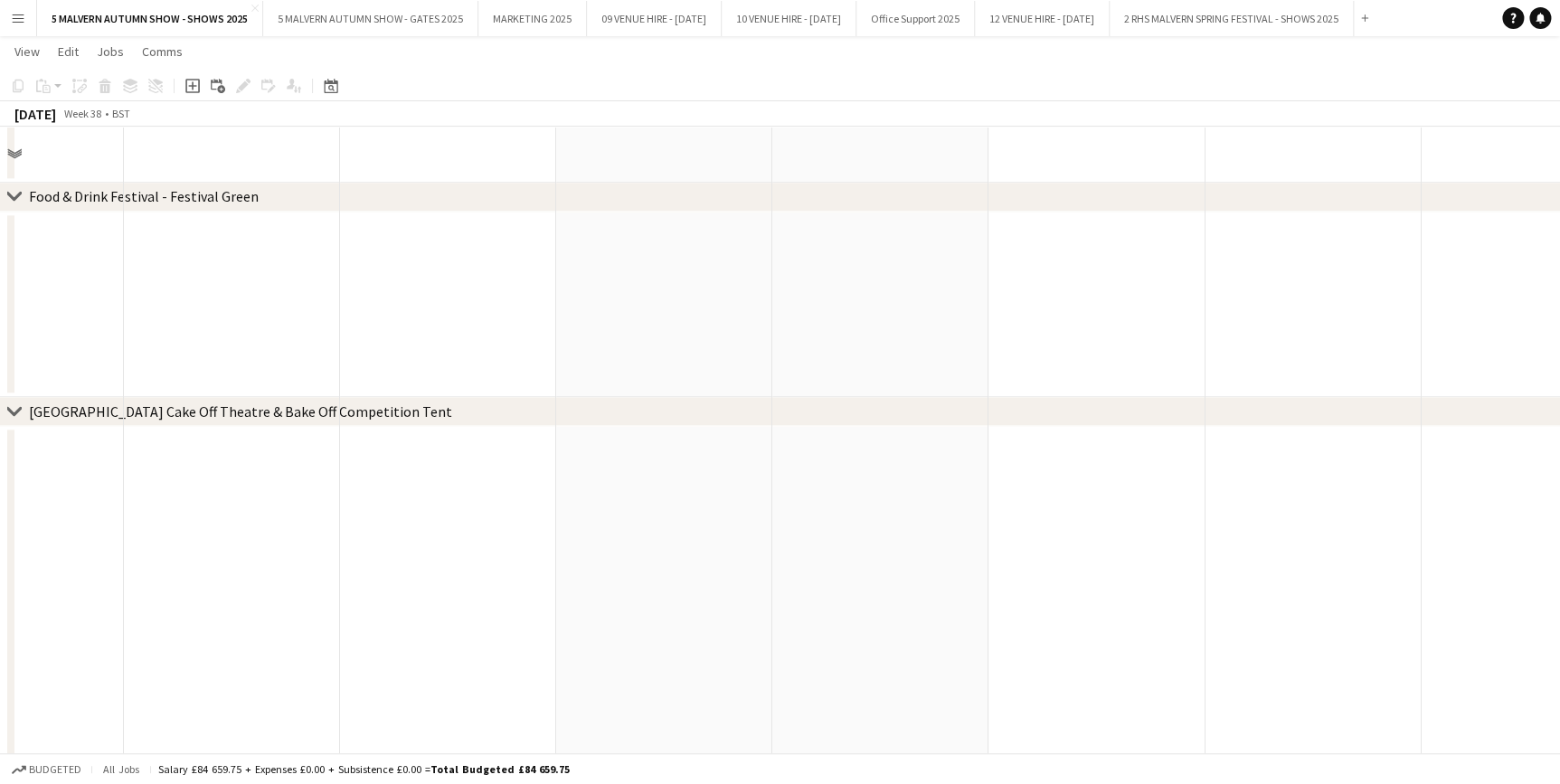
scroll to position [7434, 0]
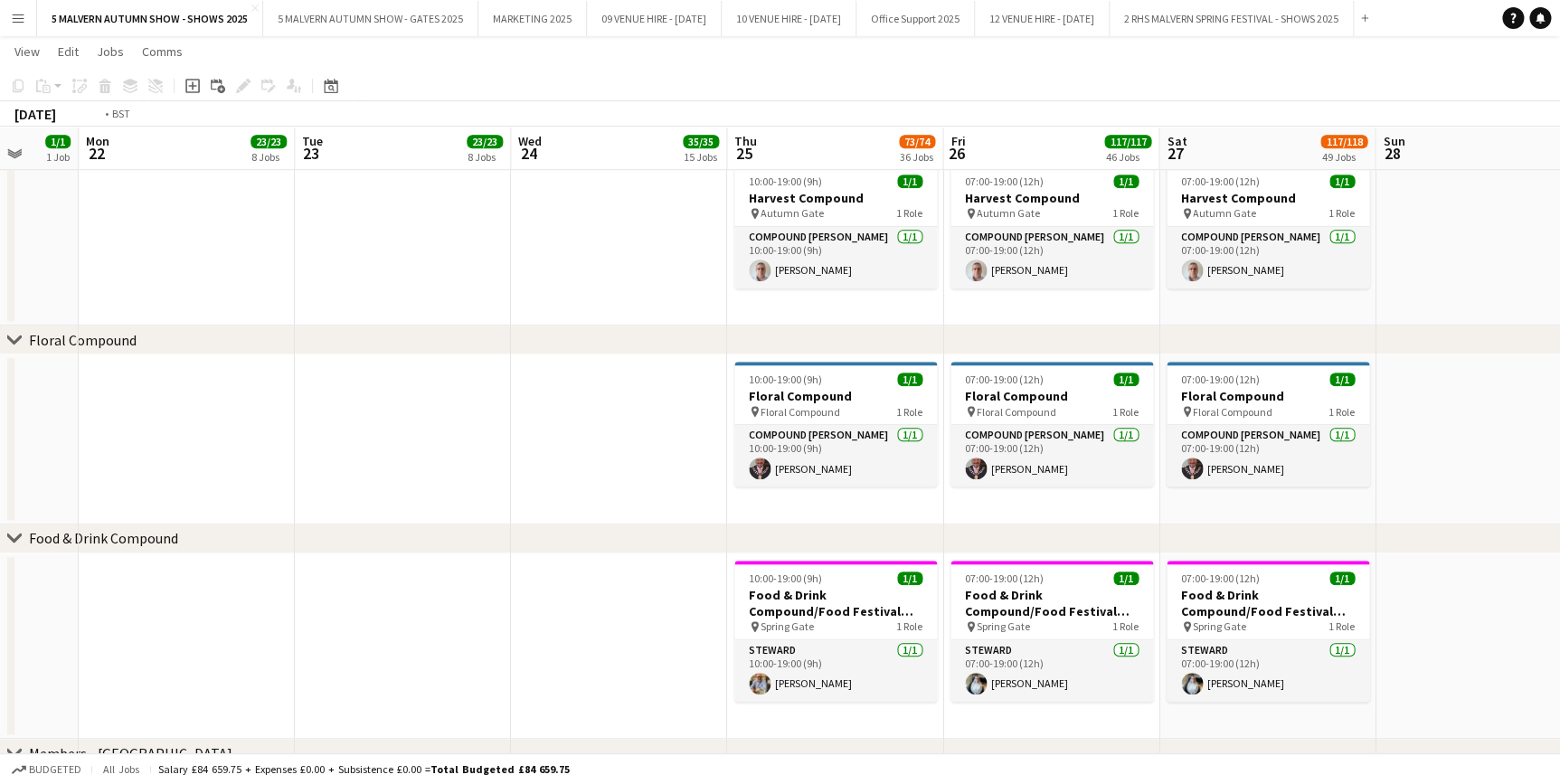
drag, startPoint x: 1261, startPoint y: 167, endPoint x: 254, endPoint y: 189, distance: 1007.2
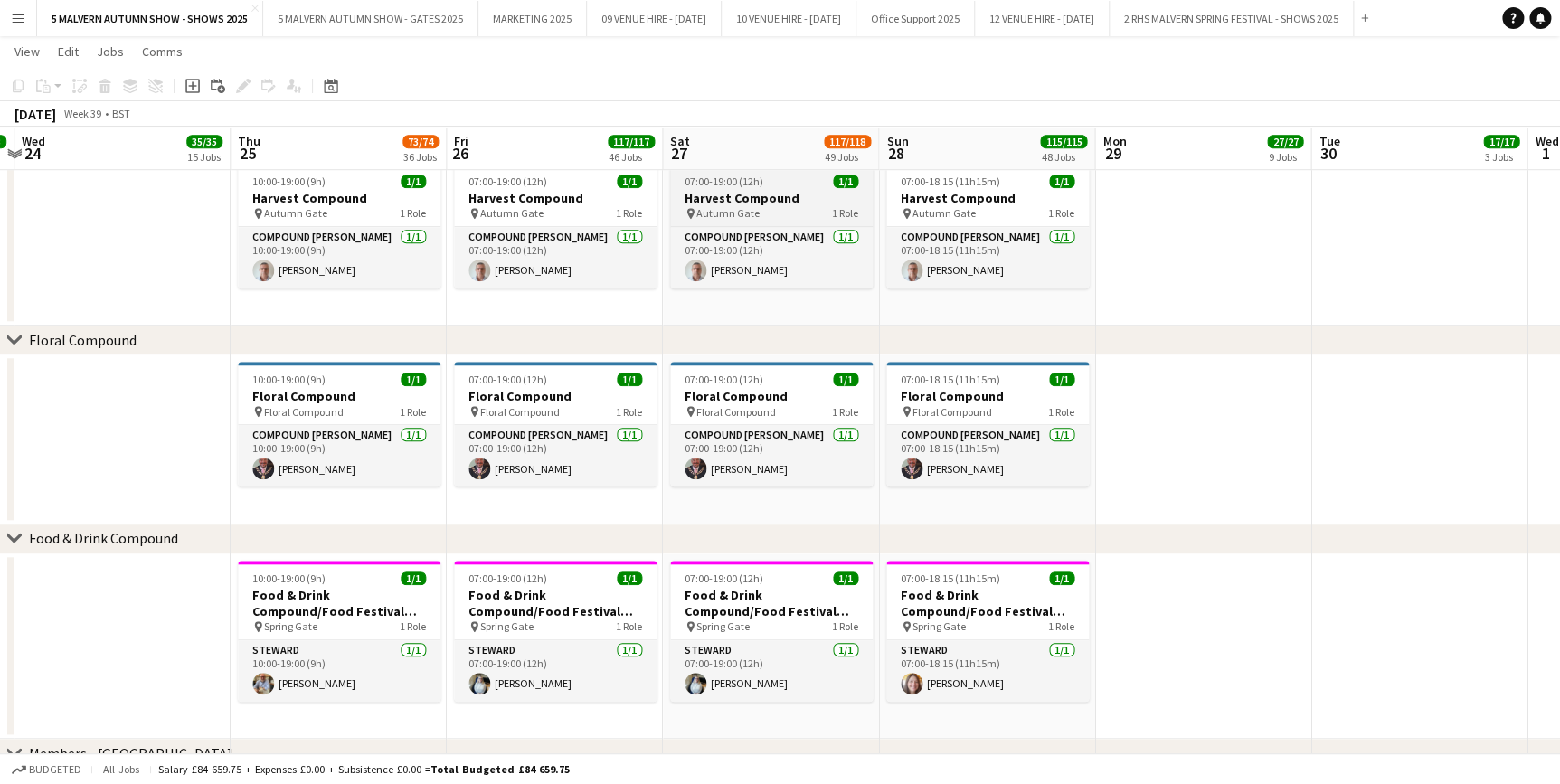
drag, startPoint x: 1112, startPoint y: 155, endPoint x: 712, endPoint y: 222, distance: 405.6
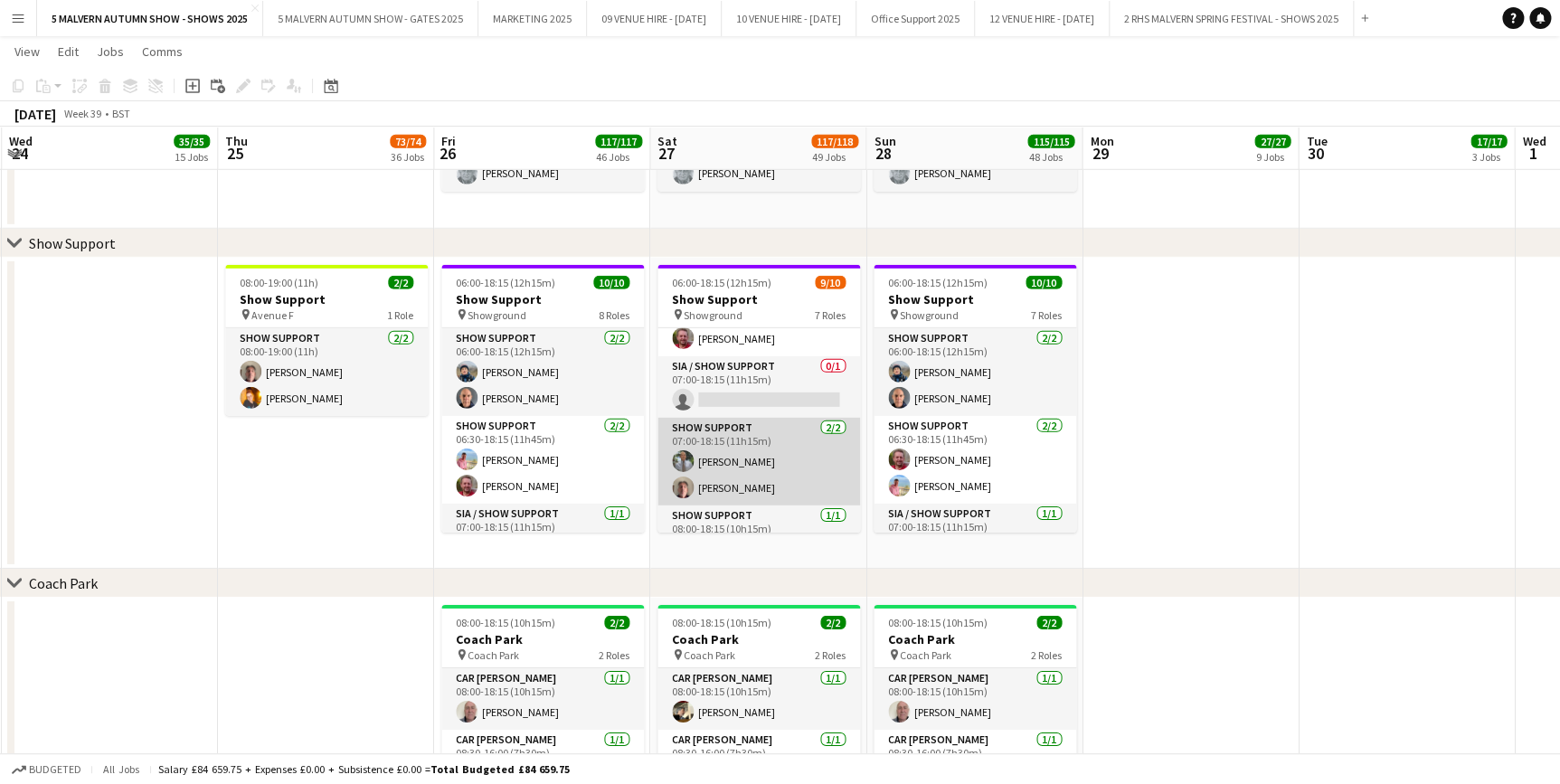
scroll to position [163, 0]
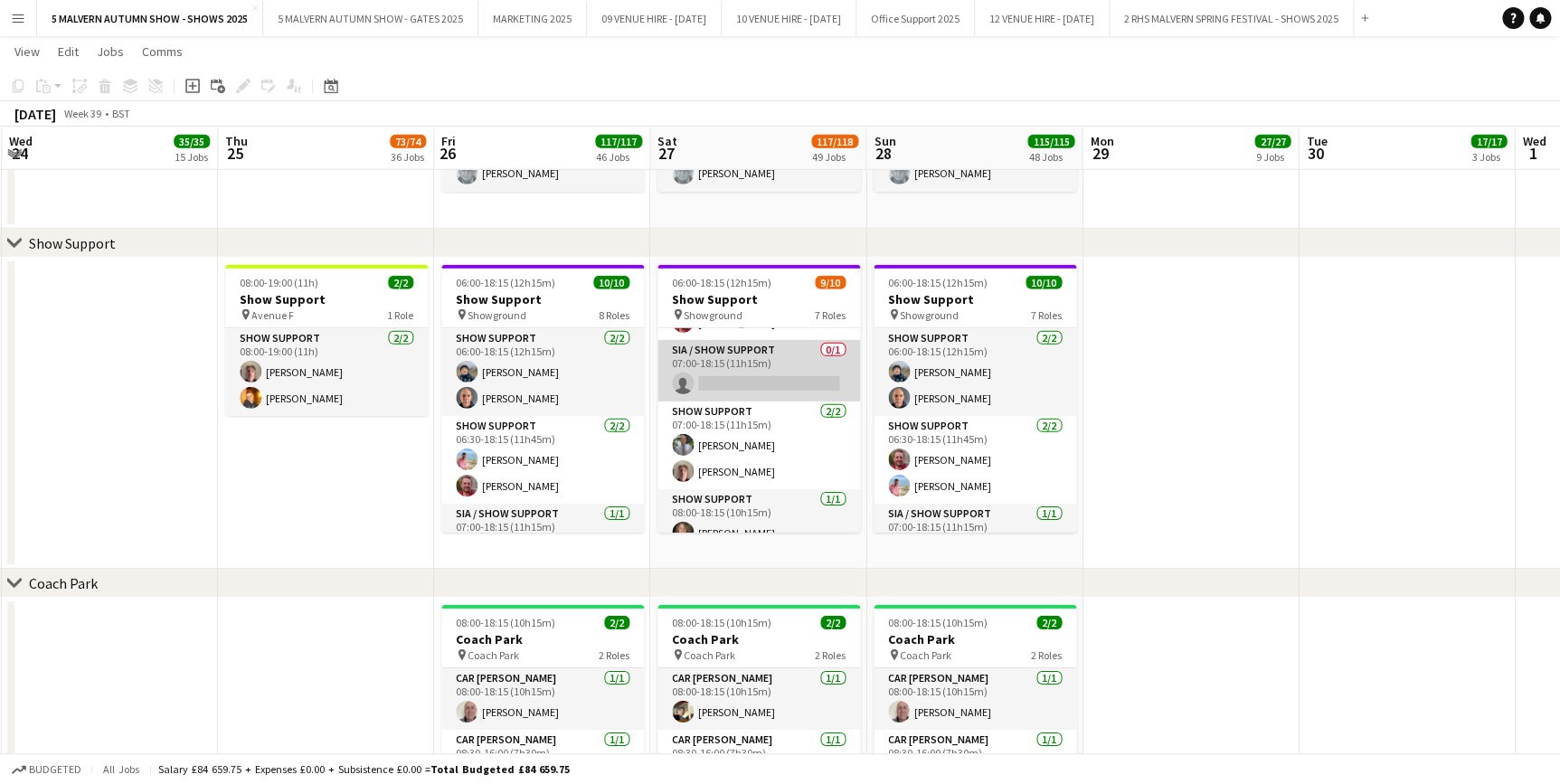
click at [784, 343] on app-card-role "SIA / Show Support 0/1 07:00-18:15 (11h15m) single-neutral-actions" at bounding box center [758, 371] width 202 height 62
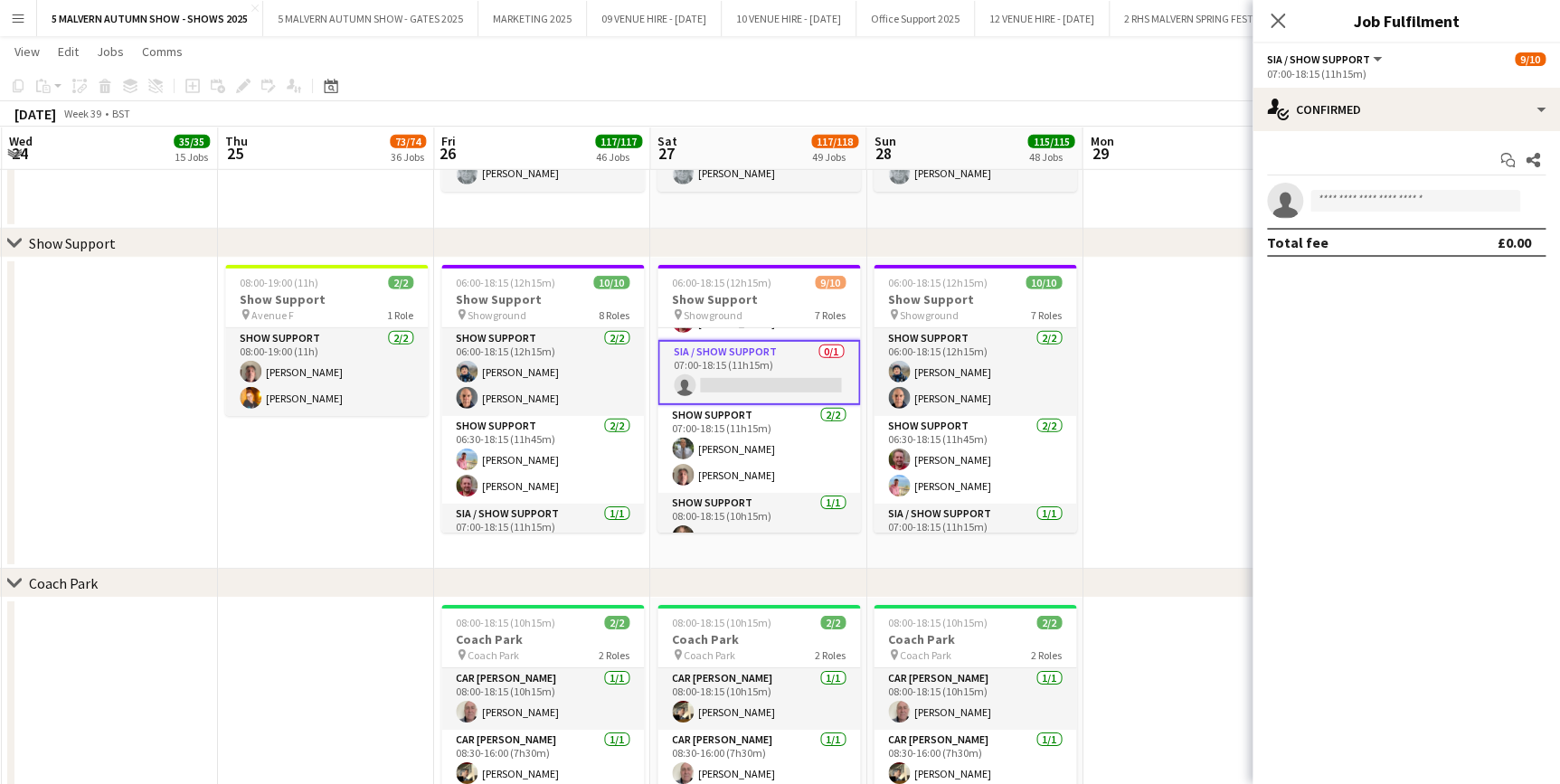
click at [1223, 317] on app-date-cell at bounding box center [1190, 412] width 216 height 311
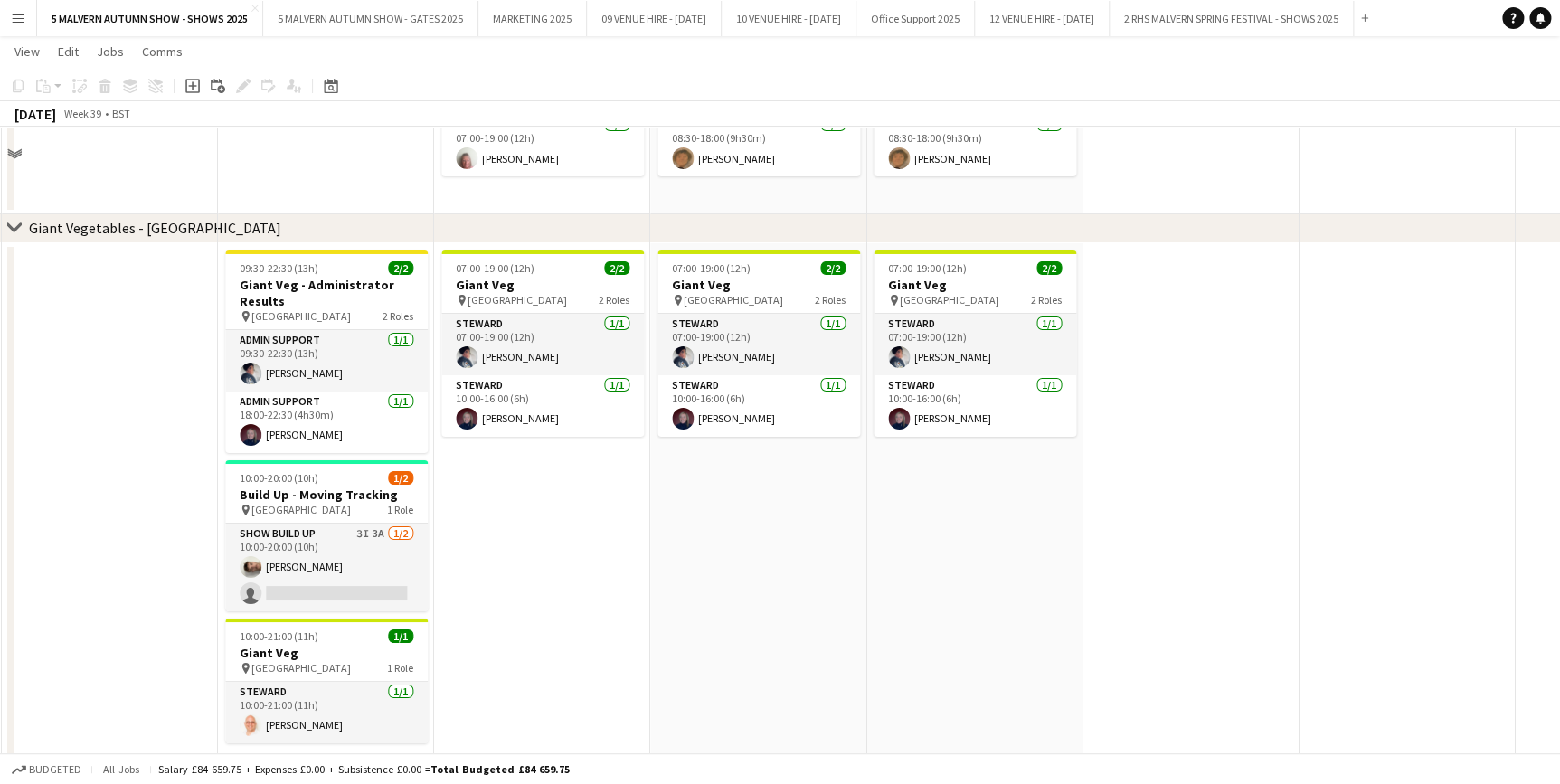
scroll to position [3064, 0]
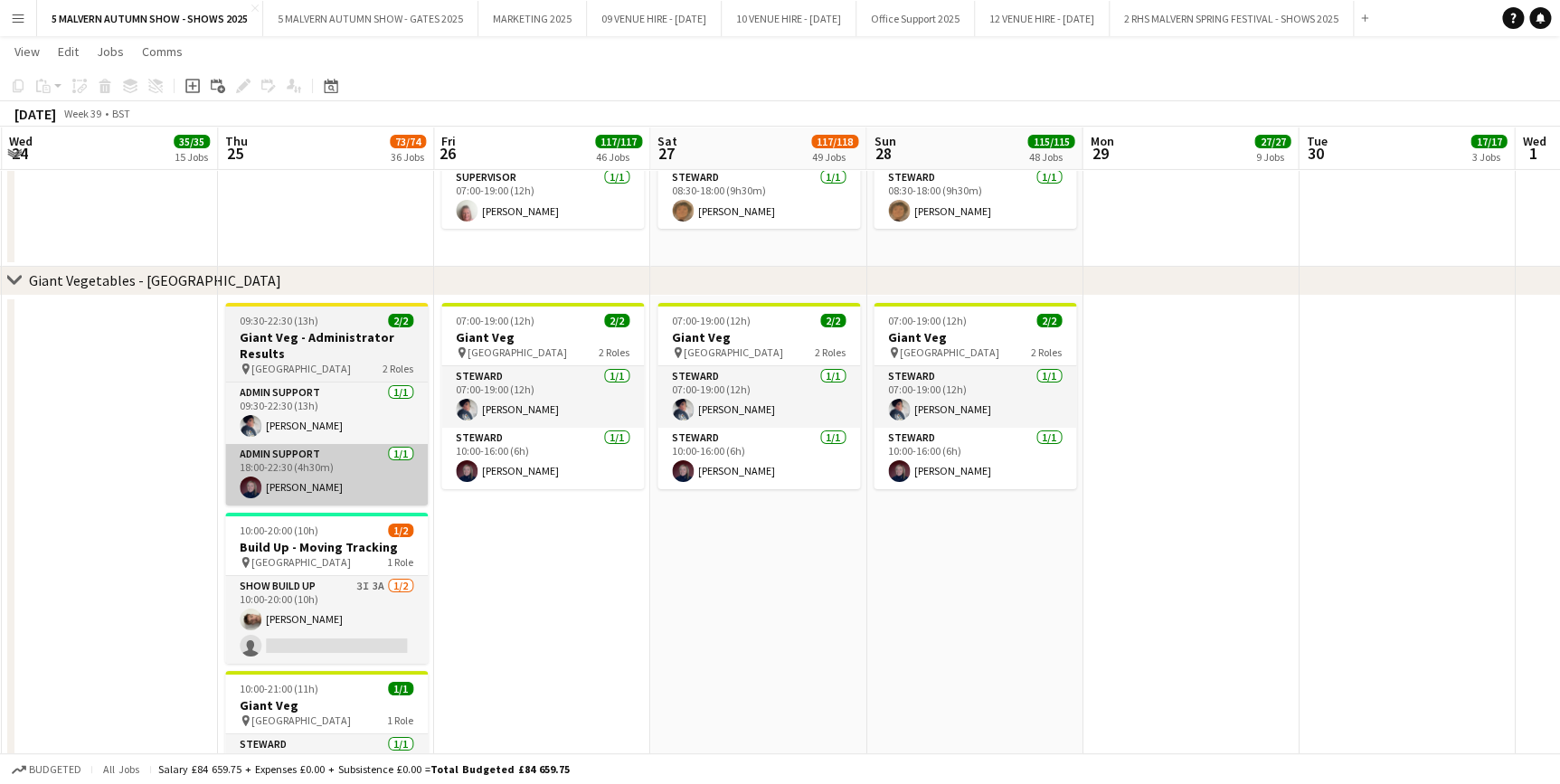
click at [270, 464] on app-card-role "Admin Support [DATE] 18:00-22:30 (4h30m) [PERSON_NAME]" at bounding box center [326, 474] width 202 height 62
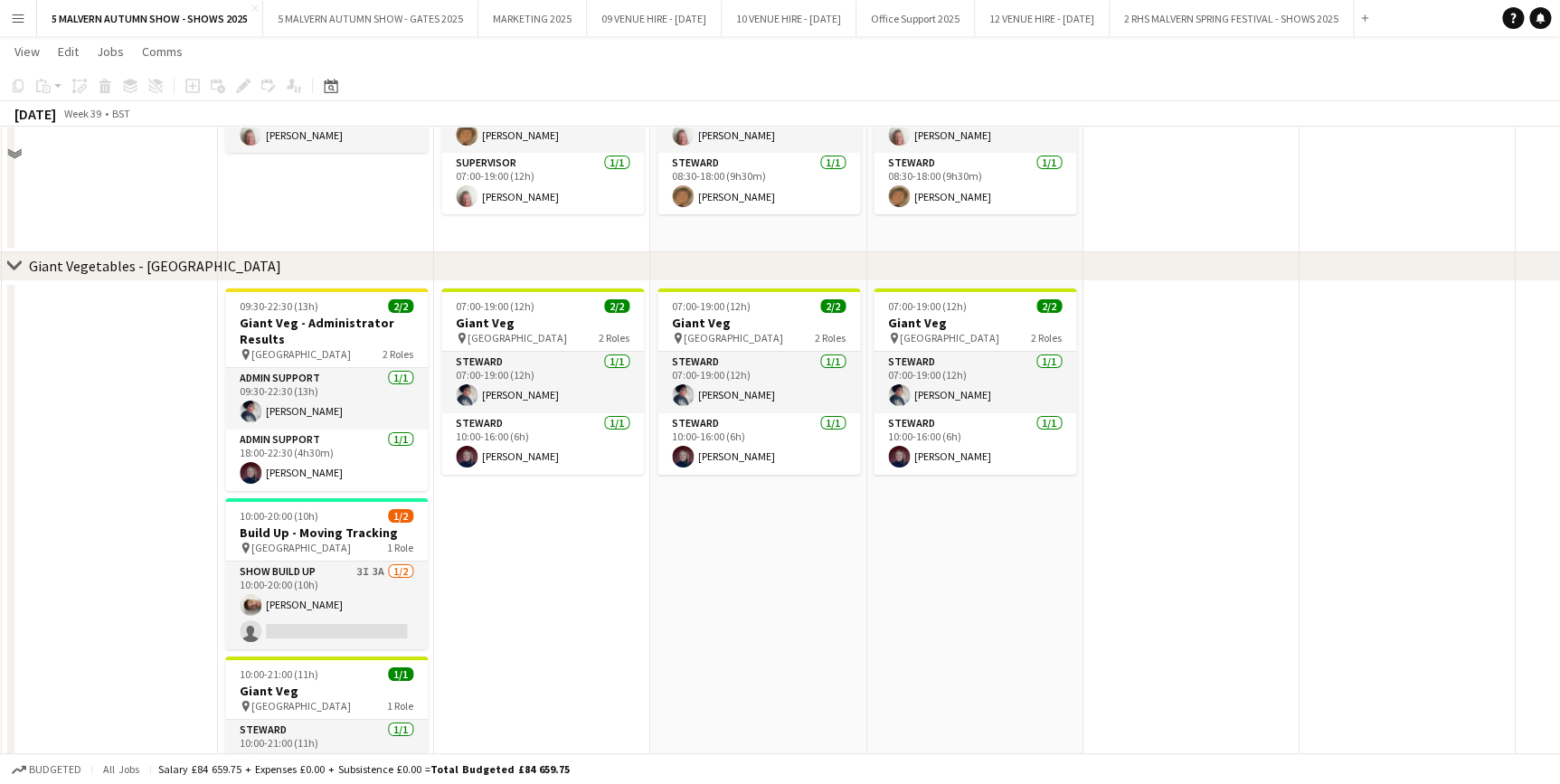
scroll to position [11609, 0]
